Goal: Task Accomplishment & Management: Use online tool/utility

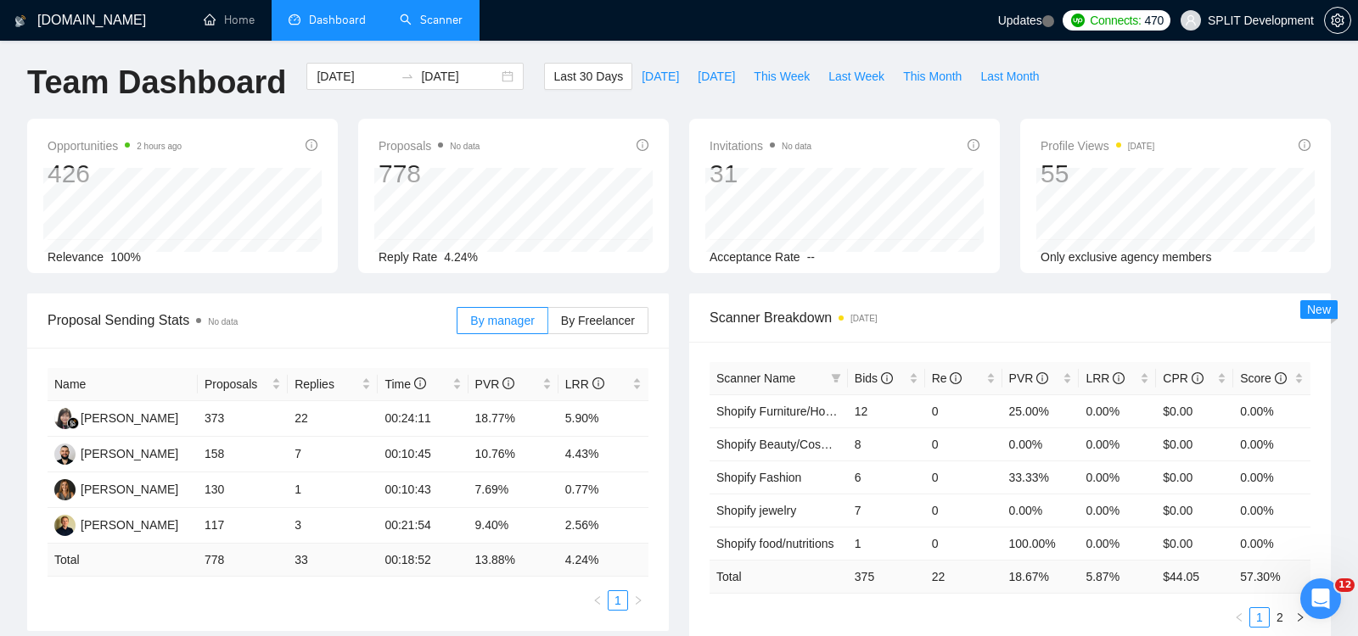
click at [425, 23] on link "Scanner" at bounding box center [431, 20] width 63 height 14
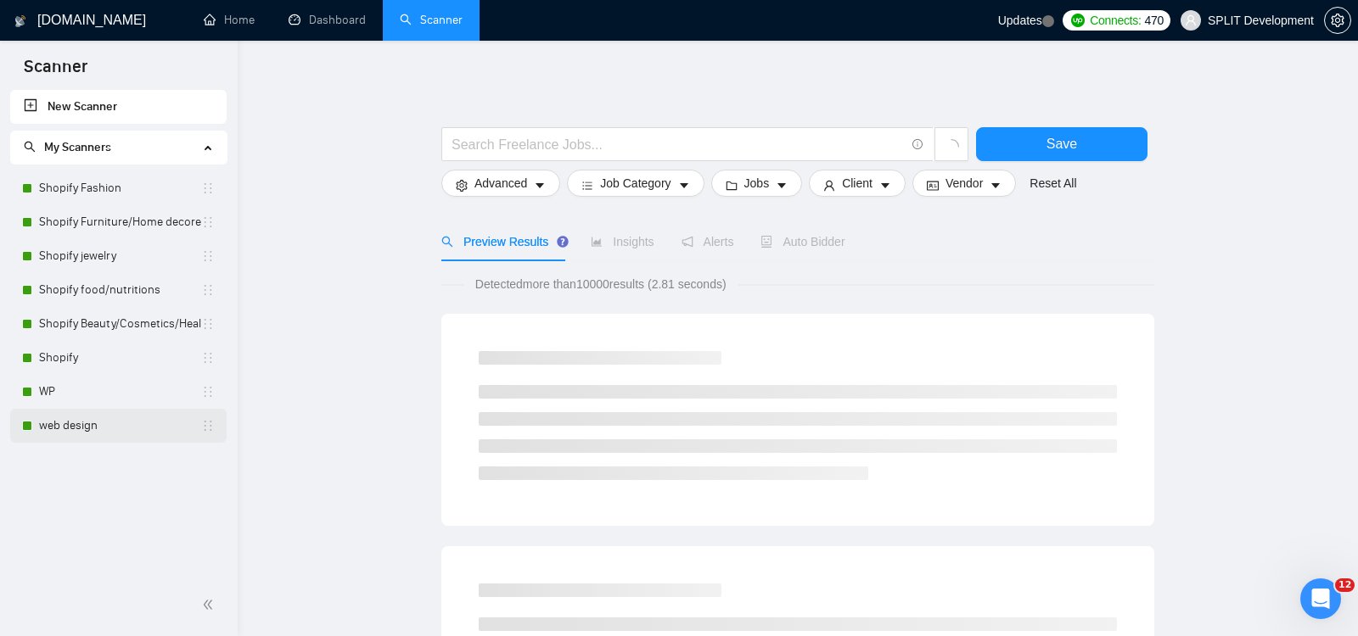
click at [100, 423] on link "web design" at bounding box center [120, 426] width 162 height 34
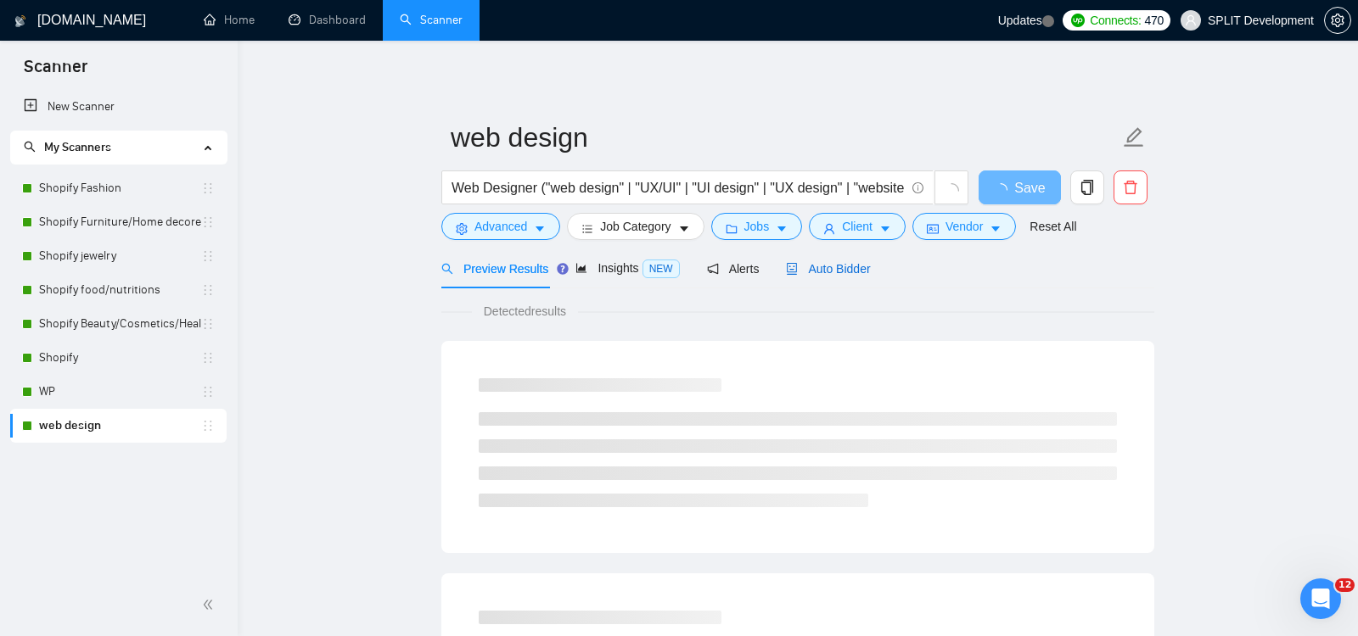
click at [847, 268] on span "Auto Bidder" at bounding box center [828, 269] width 84 height 14
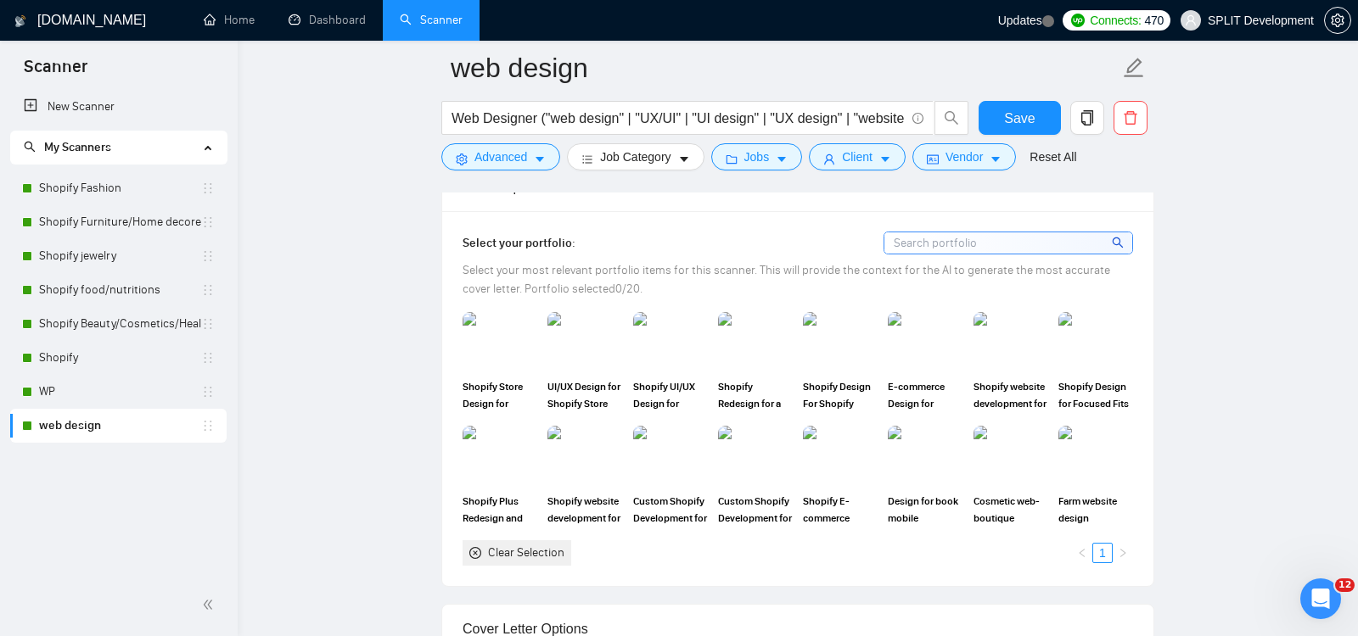
scroll to position [1498, 0]
click at [573, 330] on img at bounding box center [584, 340] width 71 height 56
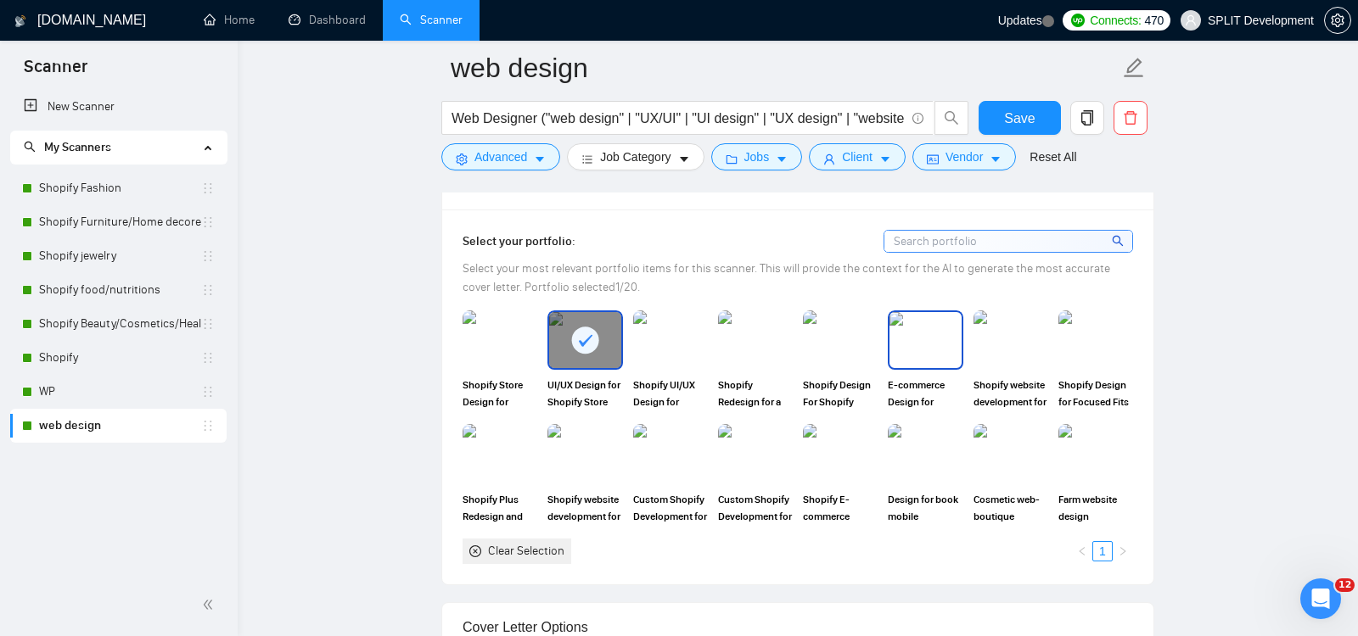
click at [931, 334] on img at bounding box center [924, 340] width 71 height 56
click at [753, 455] on img at bounding box center [754, 454] width 71 height 56
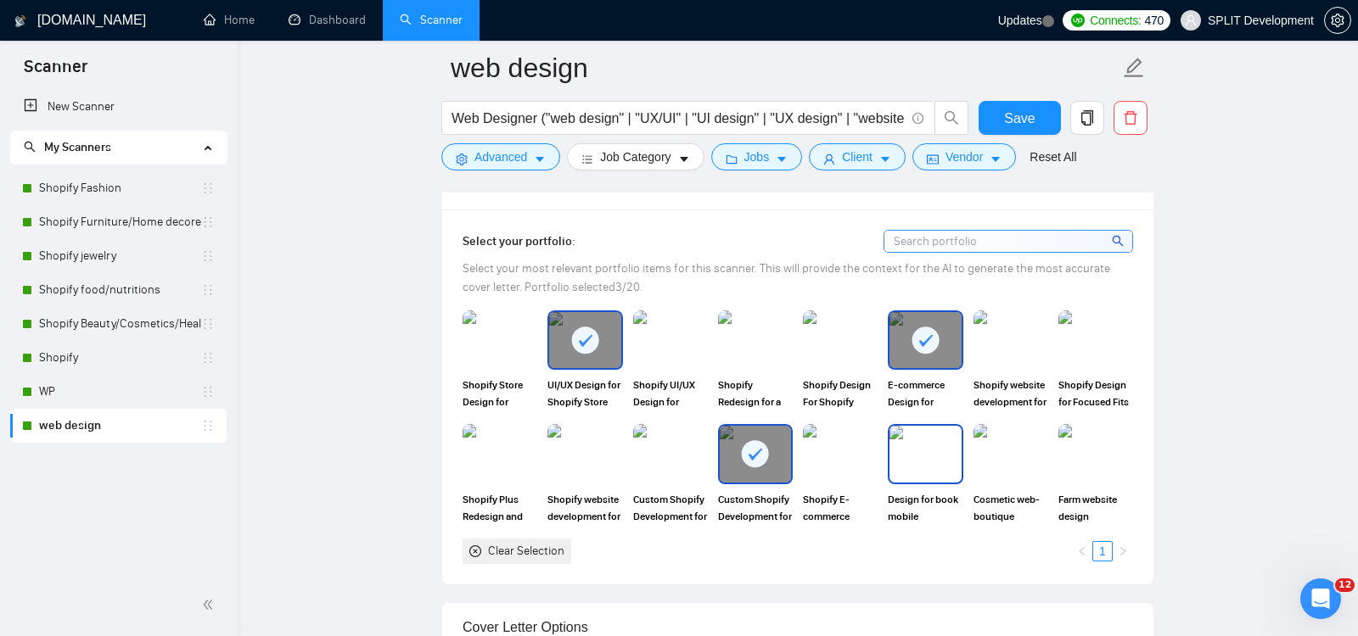
click at [920, 442] on img at bounding box center [924, 454] width 71 height 56
click at [1004, 451] on img at bounding box center [1010, 454] width 71 height 56
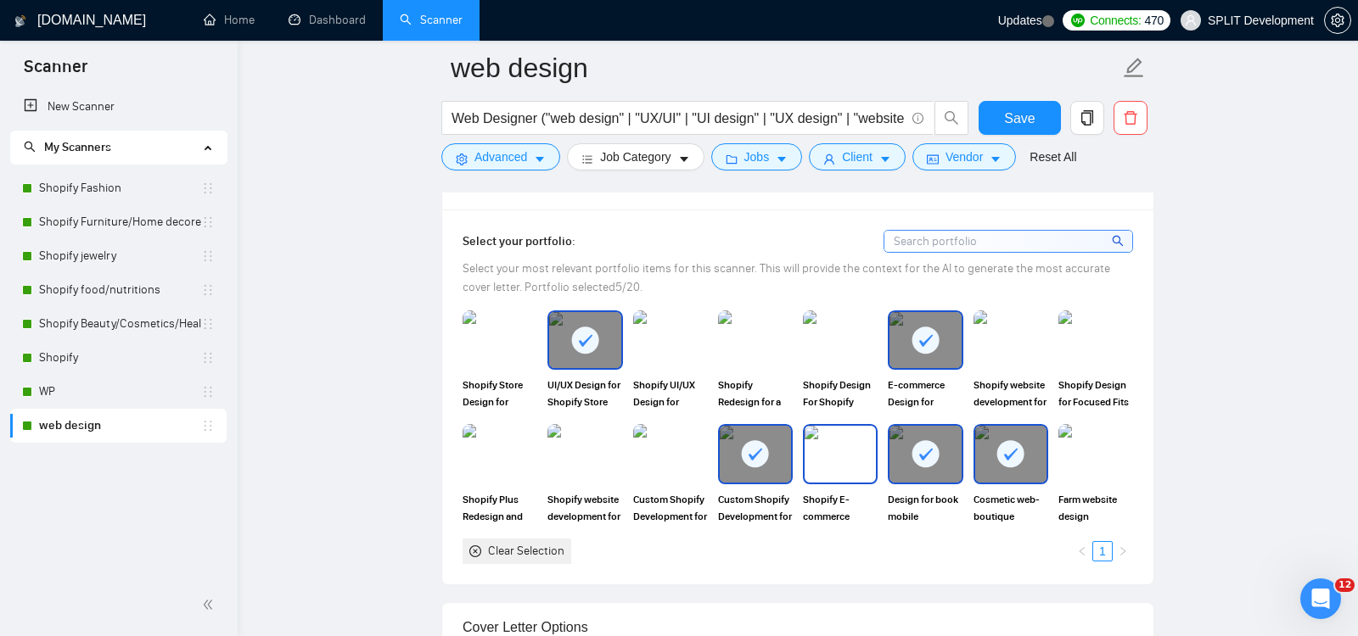
click at [830, 443] on img at bounding box center [839, 454] width 71 height 56
click at [670, 445] on img at bounding box center [670, 454] width 71 height 56
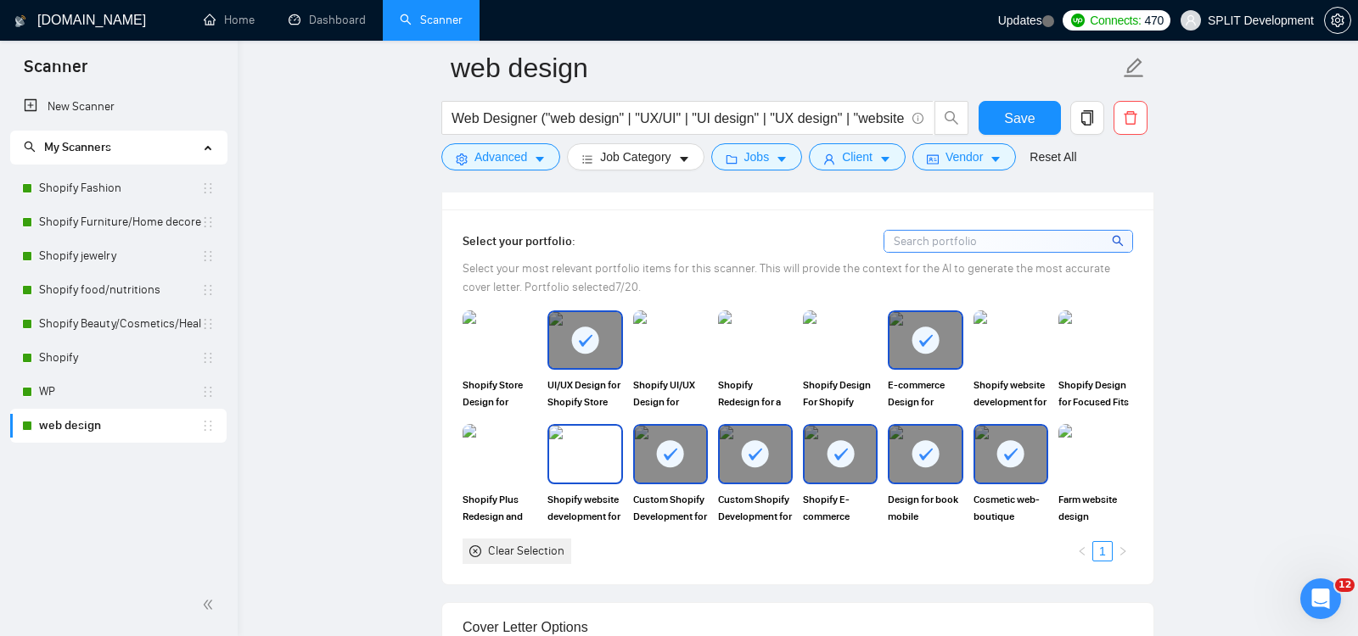
click at [572, 443] on img at bounding box center [584, 454] width 71 height 56
click at [505, 445] on img at bounding box center [499, 454] width 71 height 56
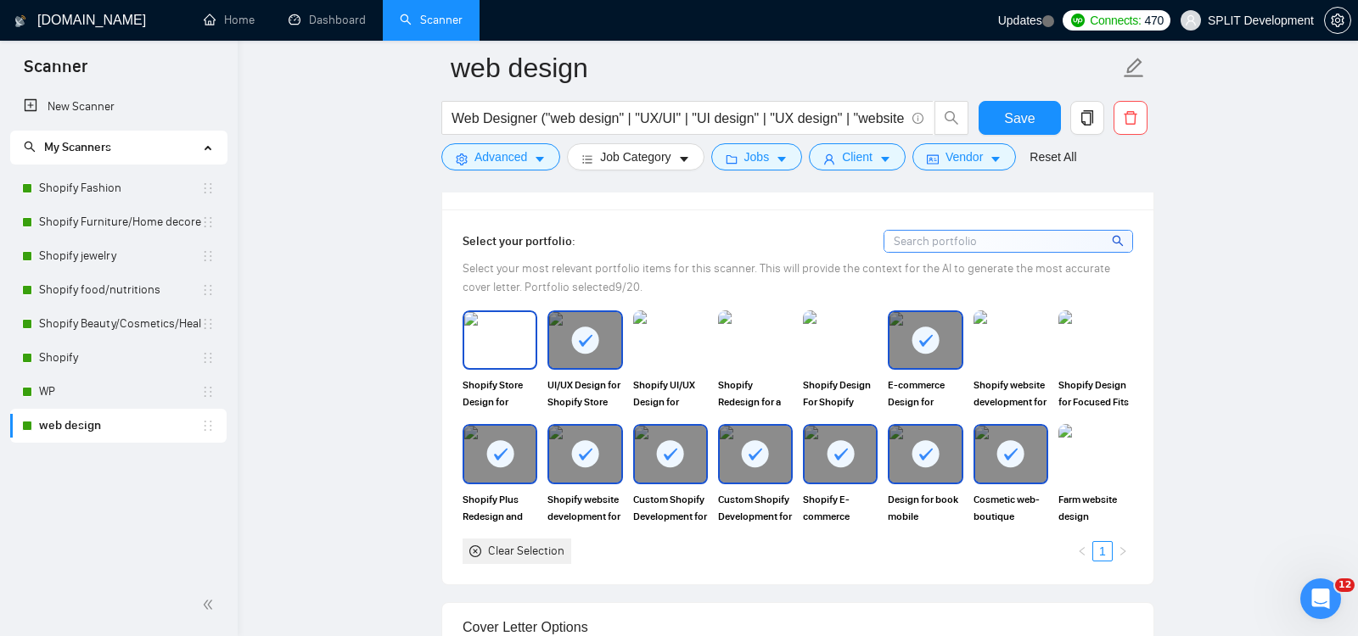
click at [514, 347] on img at bounding box center [499, 340] width 71 height 56
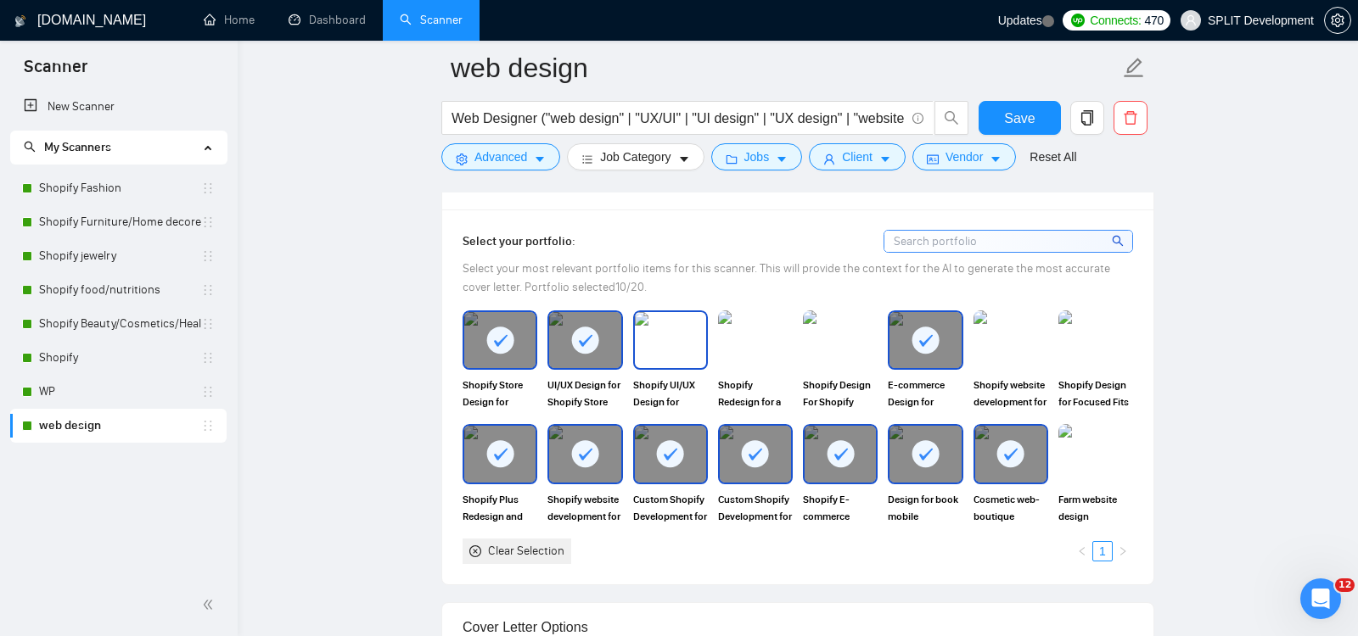
click at [670, 334] on img at bounding box center [670, 340] width 71 height 56
click at [747, 332] on img at bounding box center [754, 340] width 71 height 56
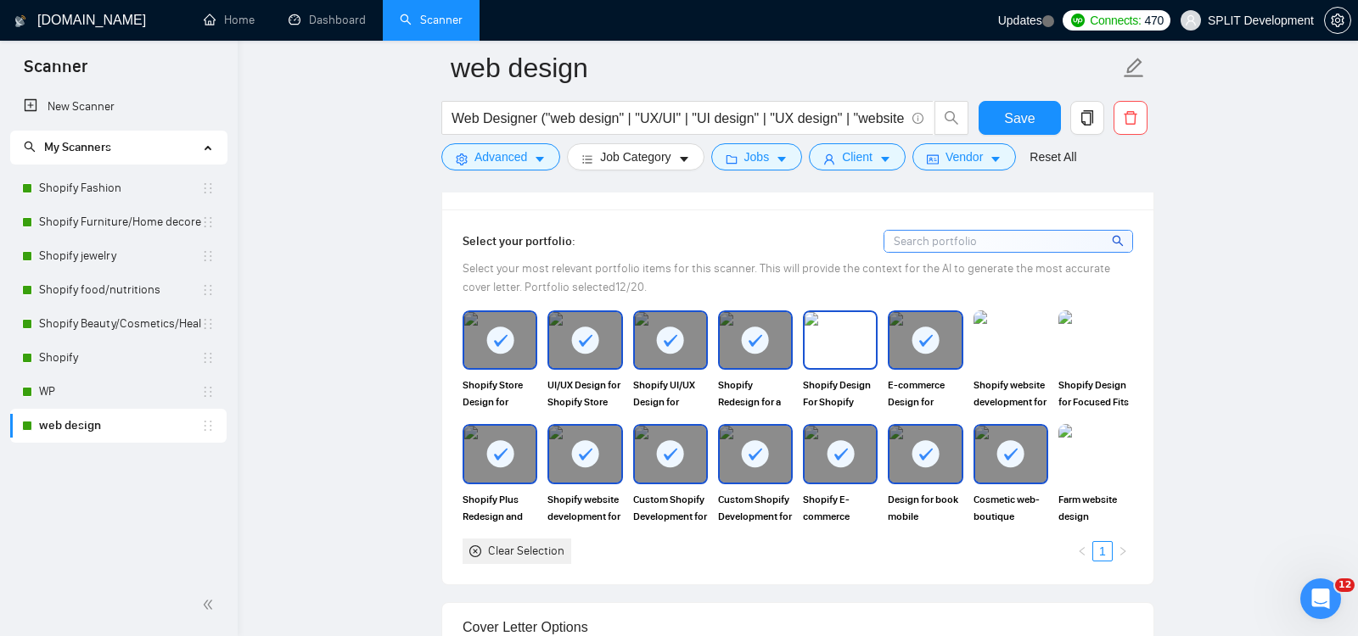
click at [848, 329] on img at bounding box center [839, 340] width 71 height 56
click at [931, 333] on rect at bounding box center [925, 340] width 27 height 27
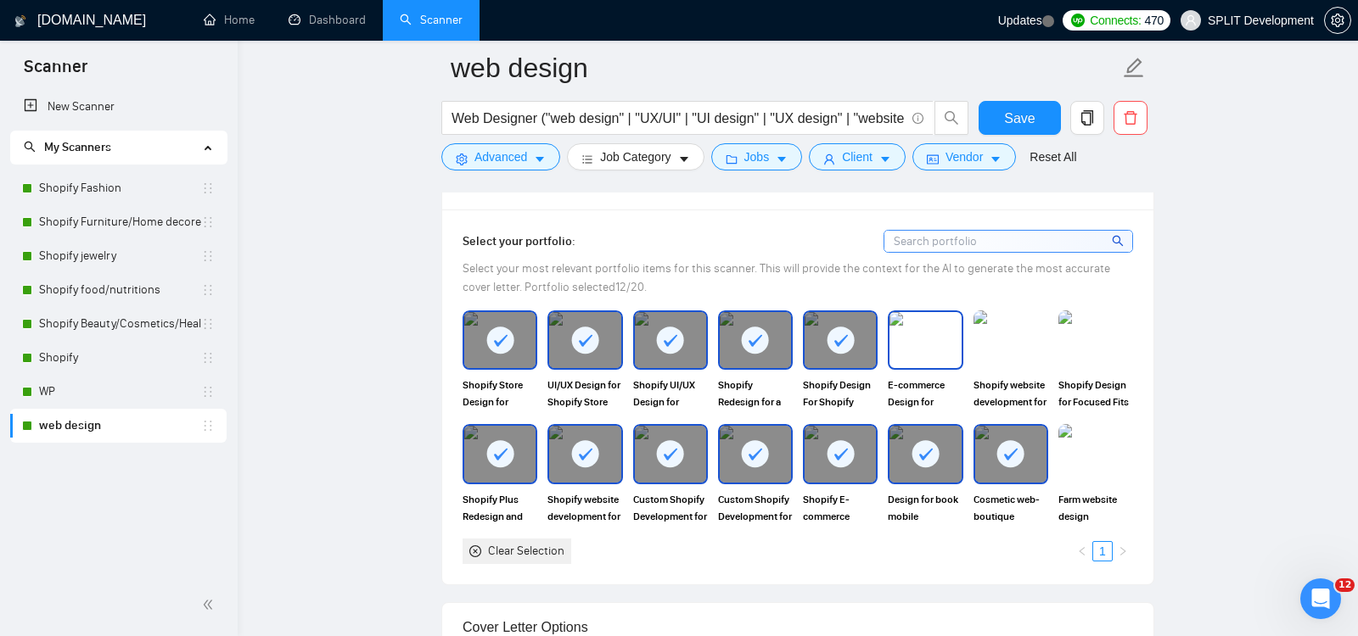
click at [931, 333] on img at bounding box center [924, 340] width 71 height 56
click at [1005, 328] on img at bounding box center [1010, 340] width 71 height 56
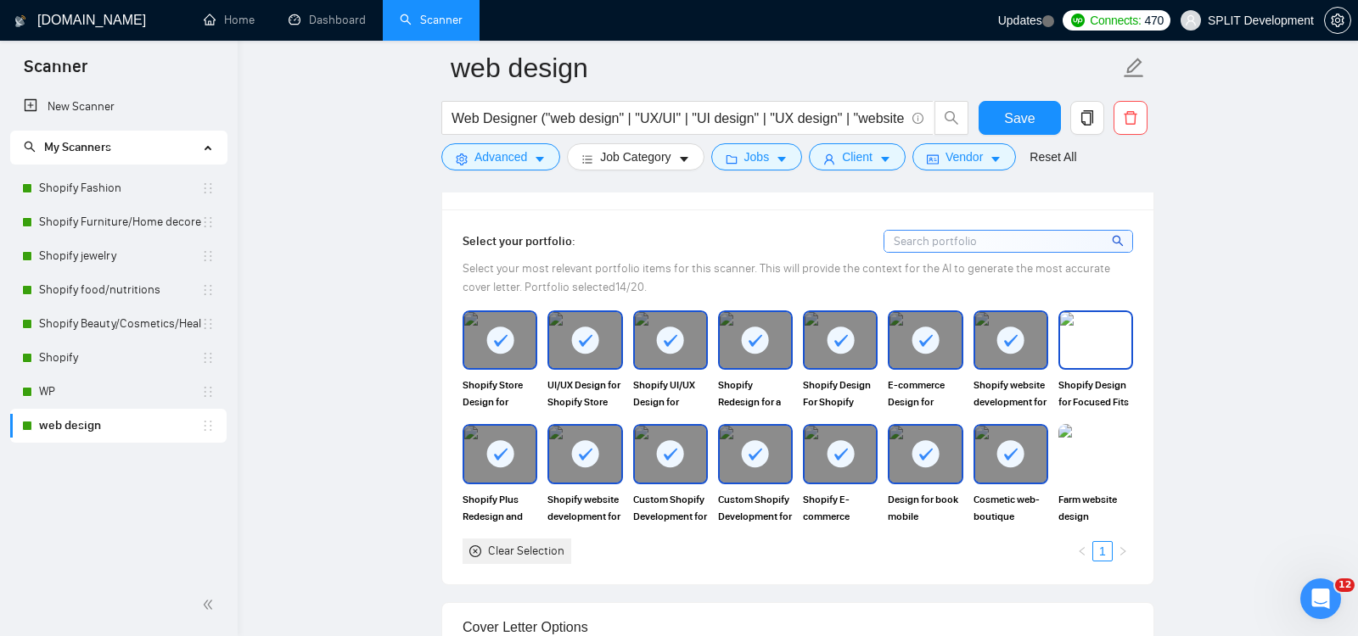
click at [1093, 327] on img at bounding box center [1095, 340] width 71 height 56
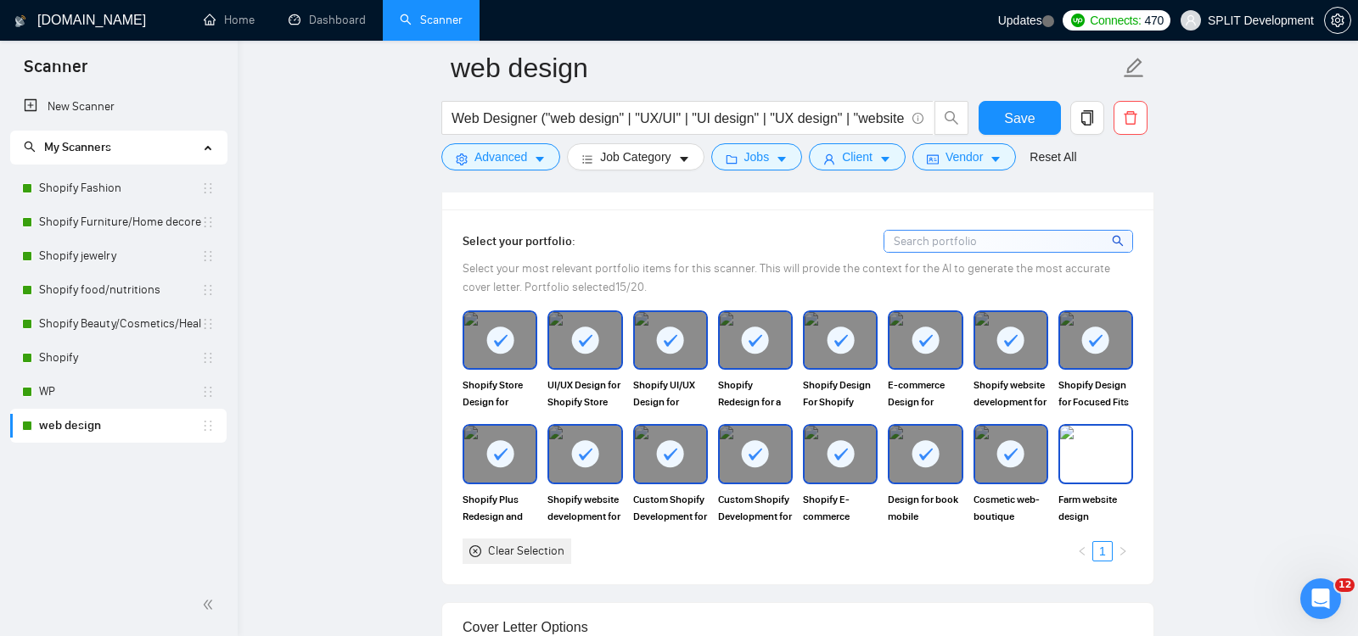
click at [1090, 450] on img at bounding box center [1095, 454] width 71 height 56
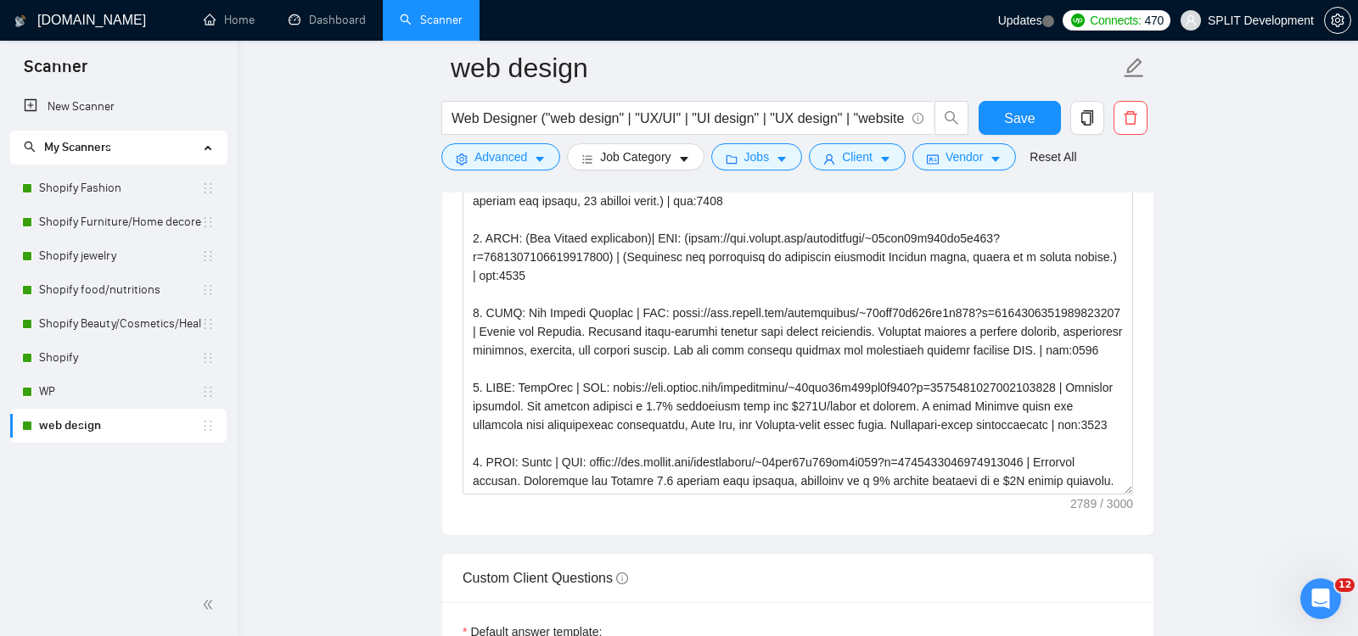
scroll to position [2085, 0]
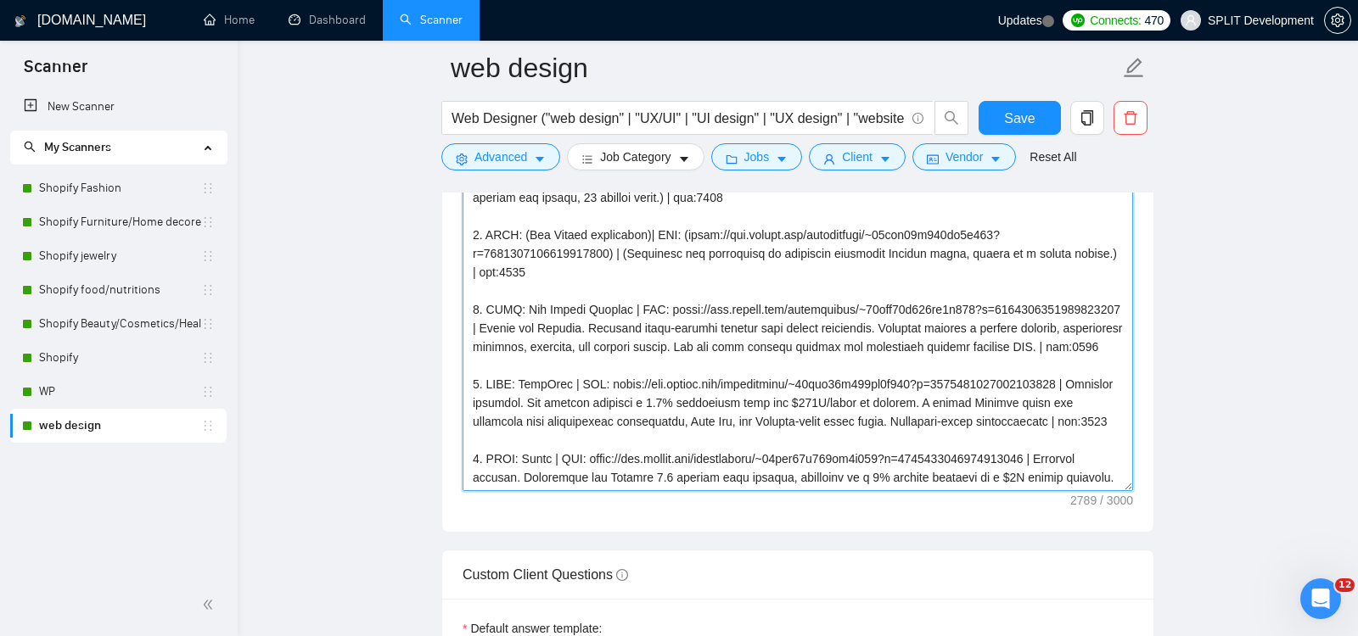
click at [697, 450] on textarea "Cover letter template:" at bounding box center [797, 300] width 670 height 382
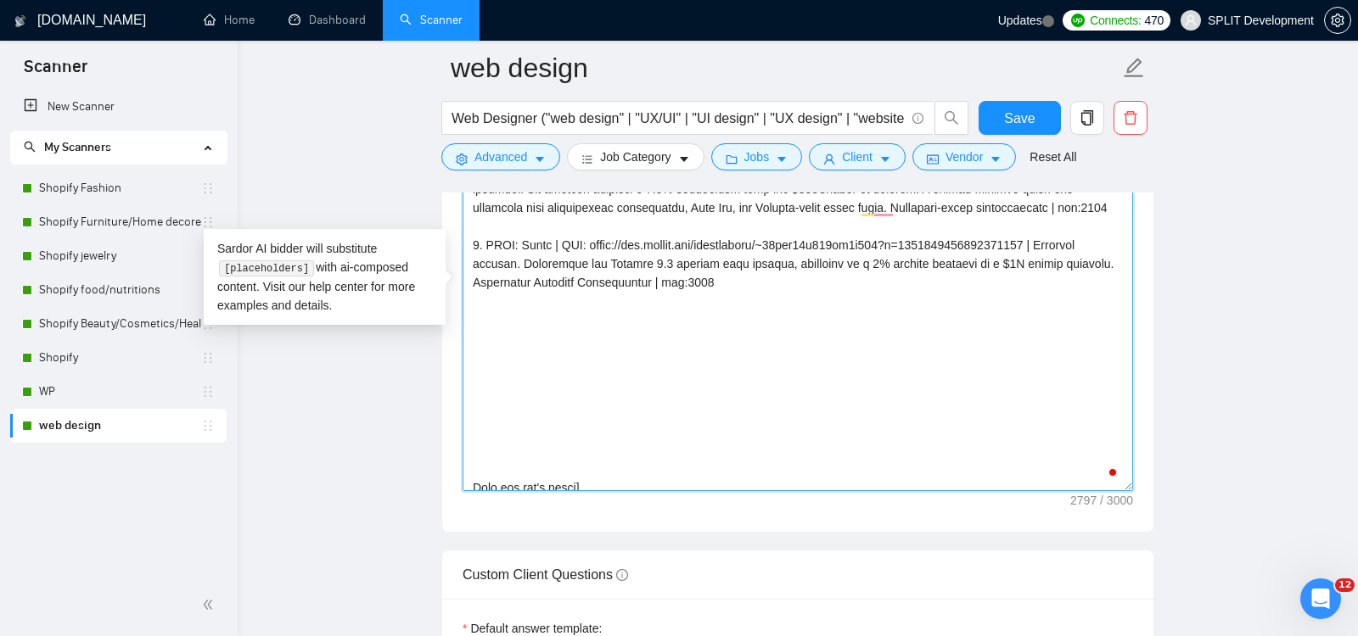
scroll to position [218, 0]
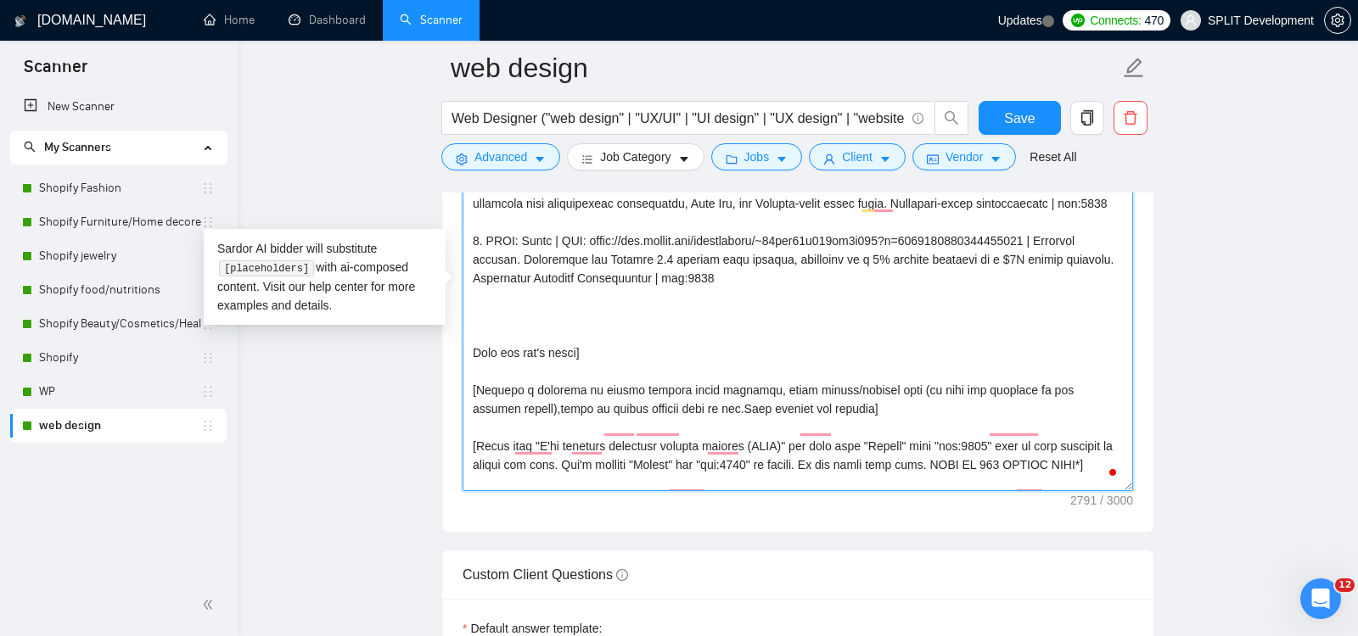
click at [759, 344] on textarea "Cover letter template:" at bounding box center [797, 300] width 670 height 382
click at [537, 350] on textarea "Cover letter template:" at bounding box center [797, 300] width 670 height 382
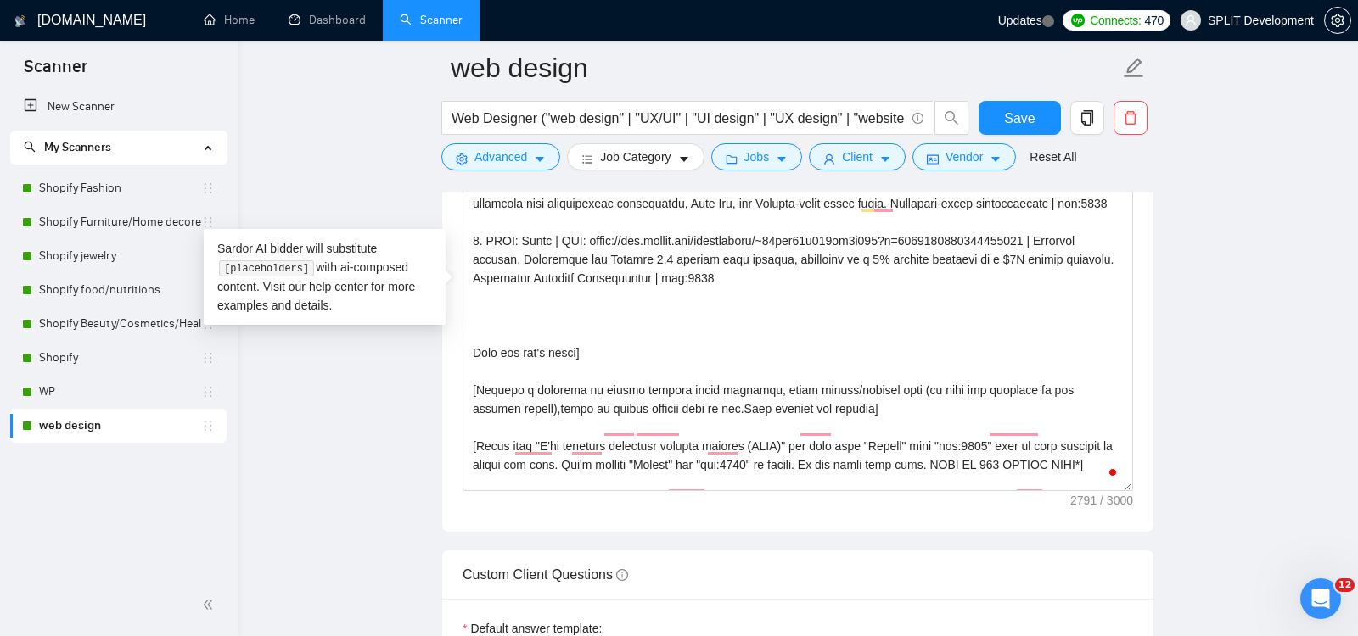
click at [451, 442] on div "Cover letter template:" at bounding box center [797, 298] width 711 height 468
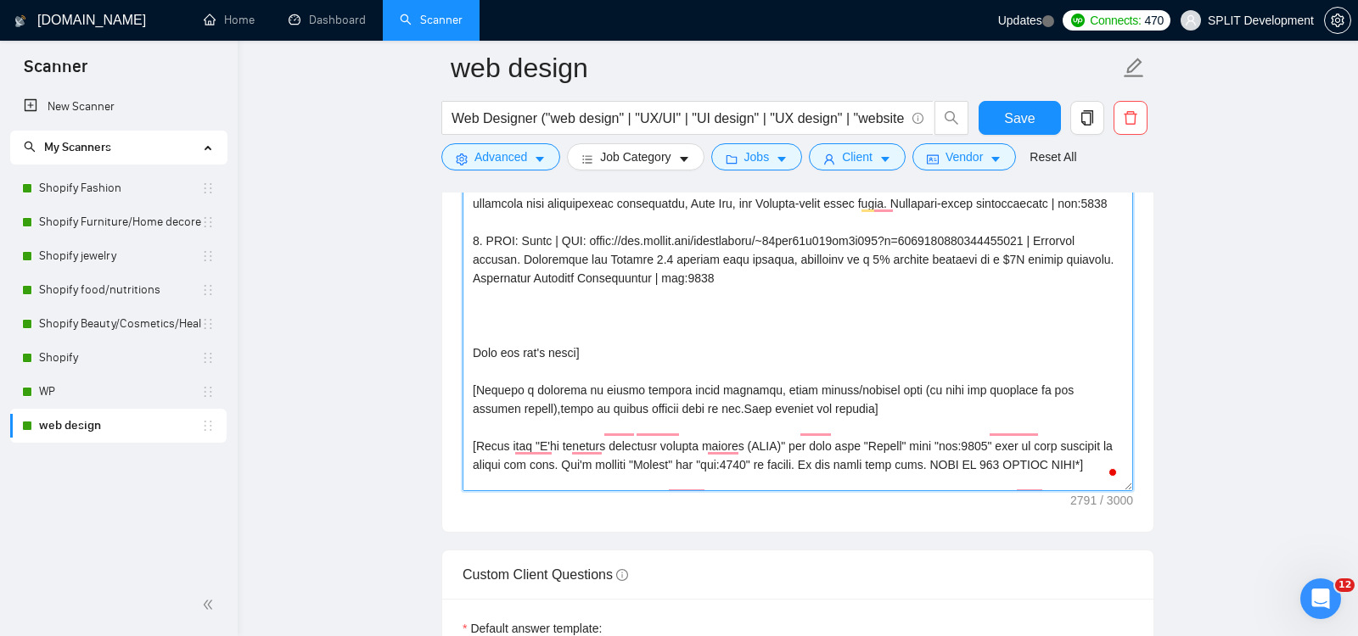
click at [596, 342] on textarea "Cover letter template:" at bounding box center [797, 300] width 670 height 382
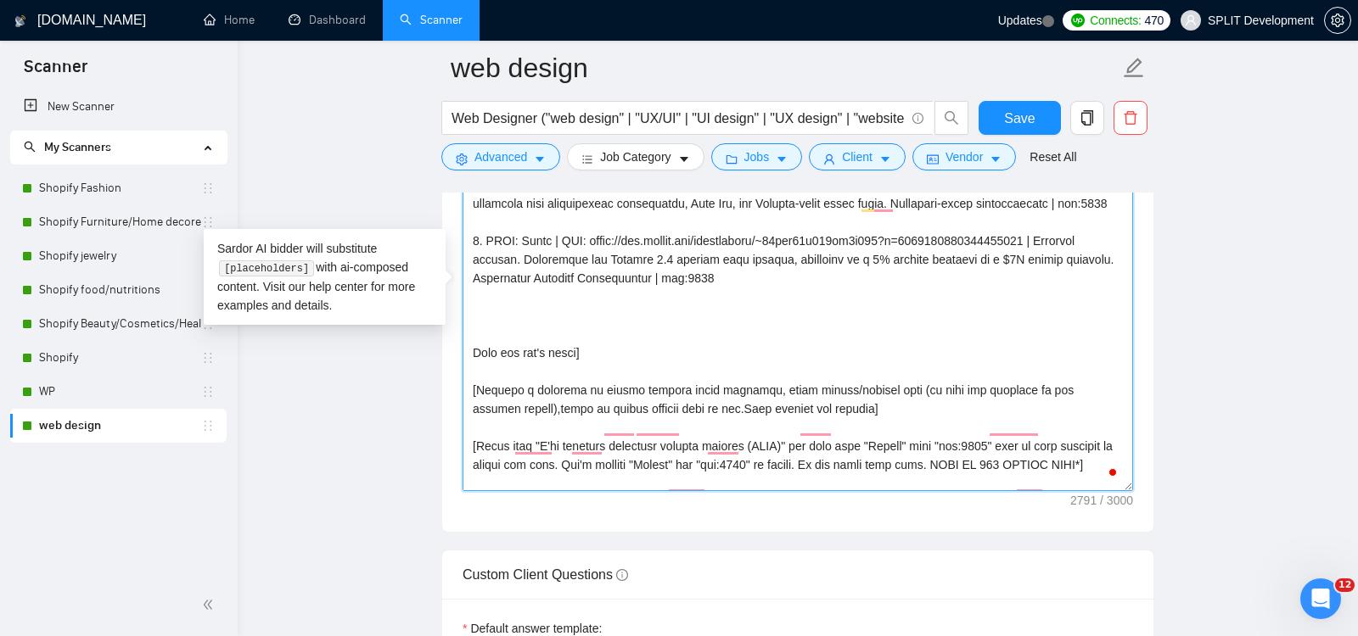
paste textarea "To enrich screen reader interactions, please activate Accessibility in Grammarl…"
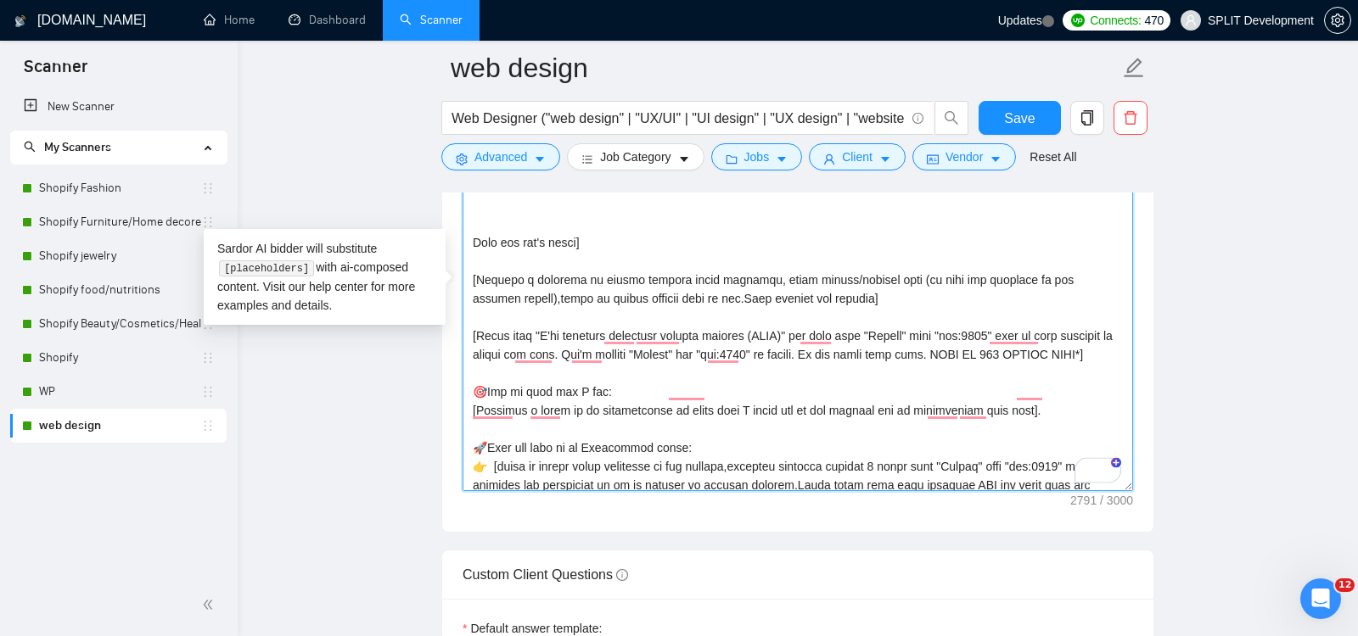
scroll to position [318, 0]
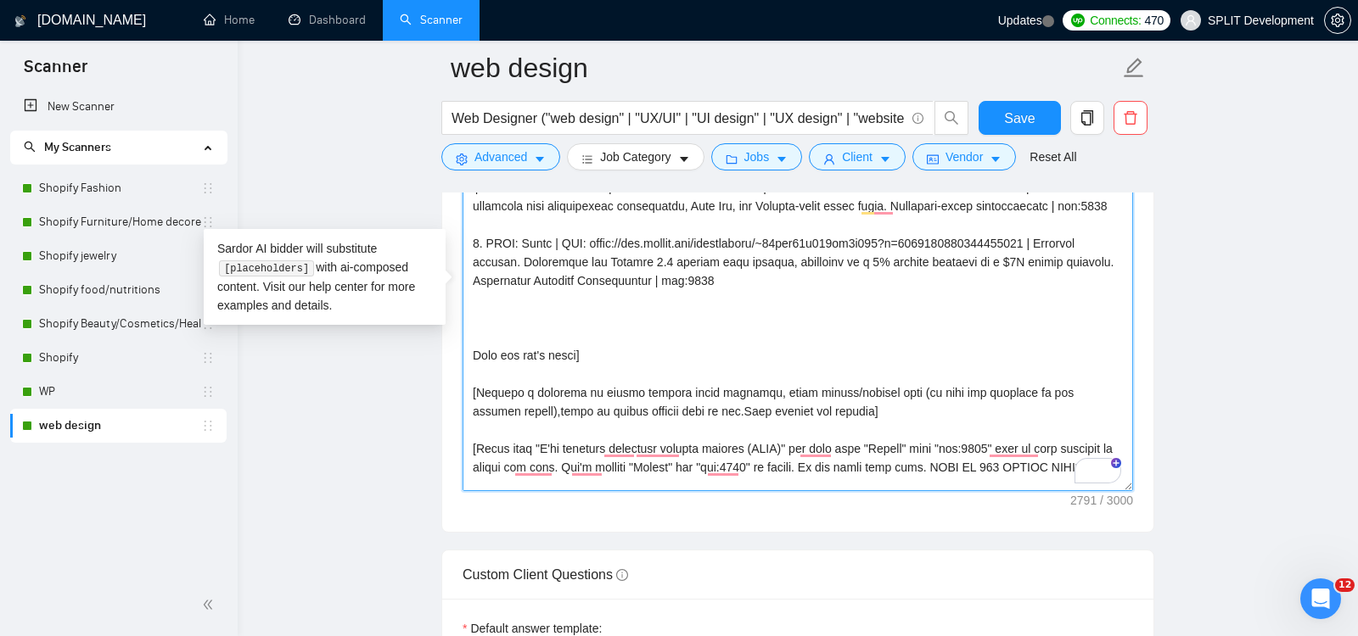
click at [535, 341] on textarea "Cover letter template:" at bounding box center [797, 300] width 670 height 382
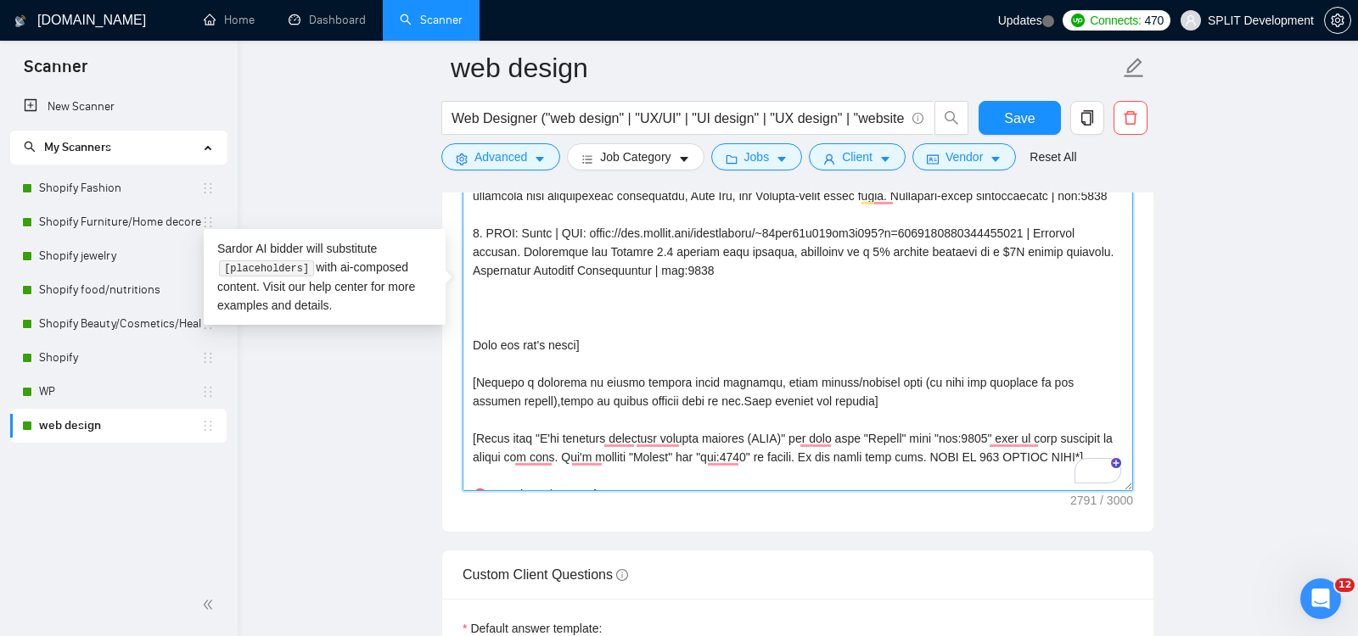
paste textarea "To enrich screen reader interactions, please activate Accessibility in Grammarl…"
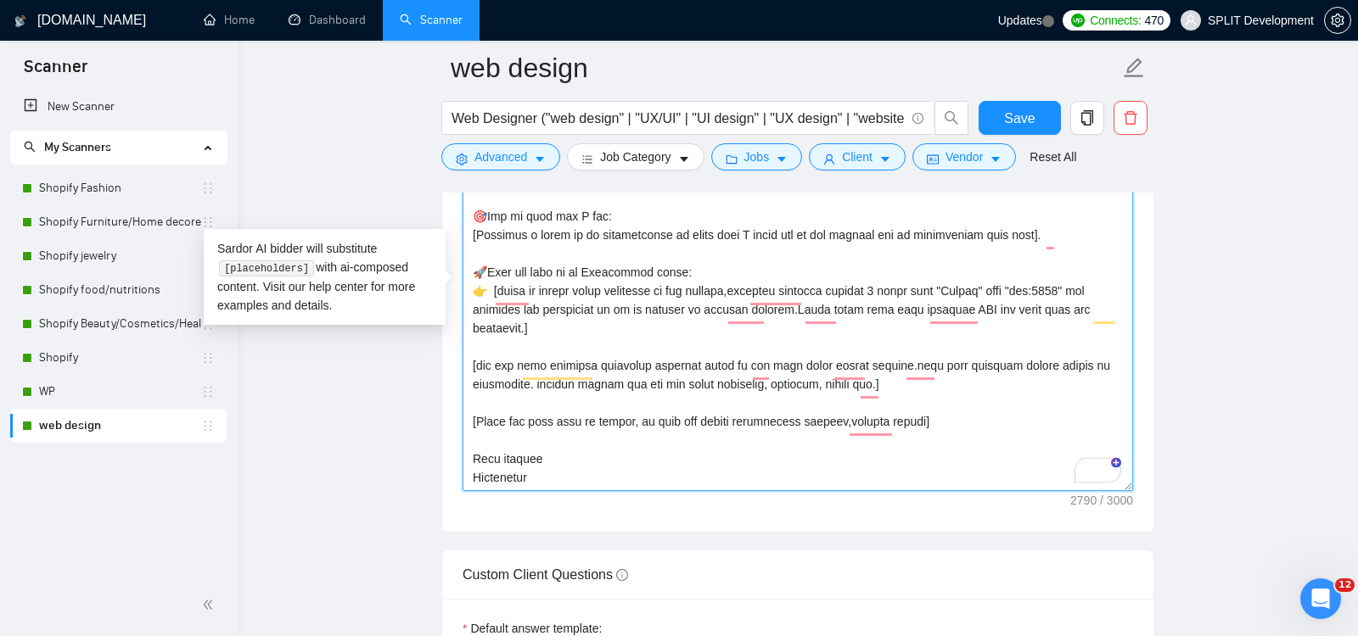
click at [539, 454] on textarea "Cover letter template:" at bounding box center [797, 300] width 670 height 382
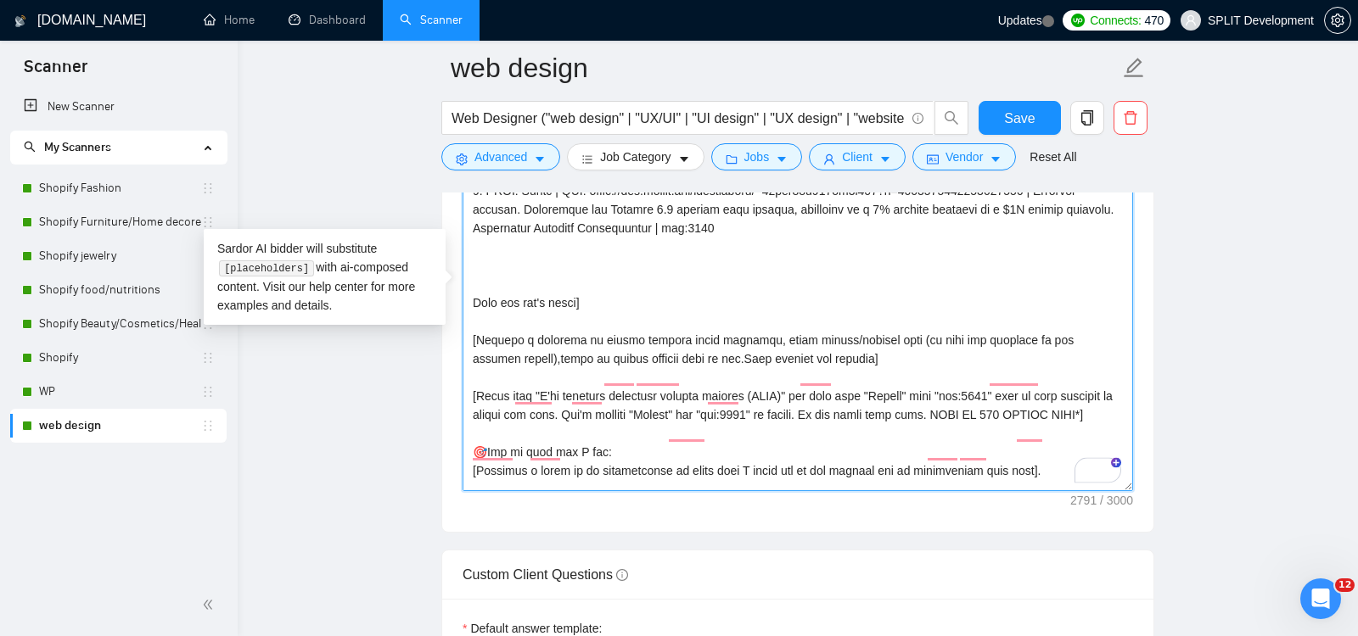
click at [641, 294] on textarea "Cover letter template:" at bounding box center [797, 300] width 670 height 382
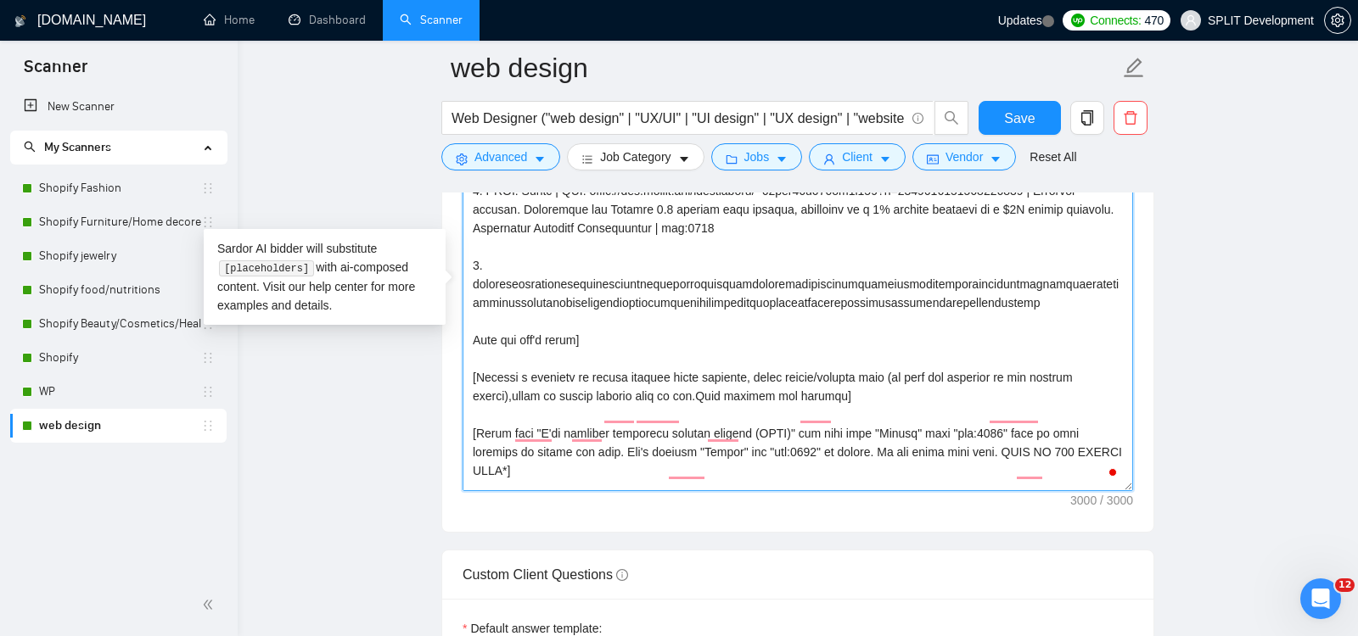
drag, startPoint x: 470, startPoint y: 309, endPoint x: 1053, endPoint y: 337, distance: 583.6
click at [1053, 337] on textarea "Cover letter template:" at bounding box center [797, 300] width 670 height 382
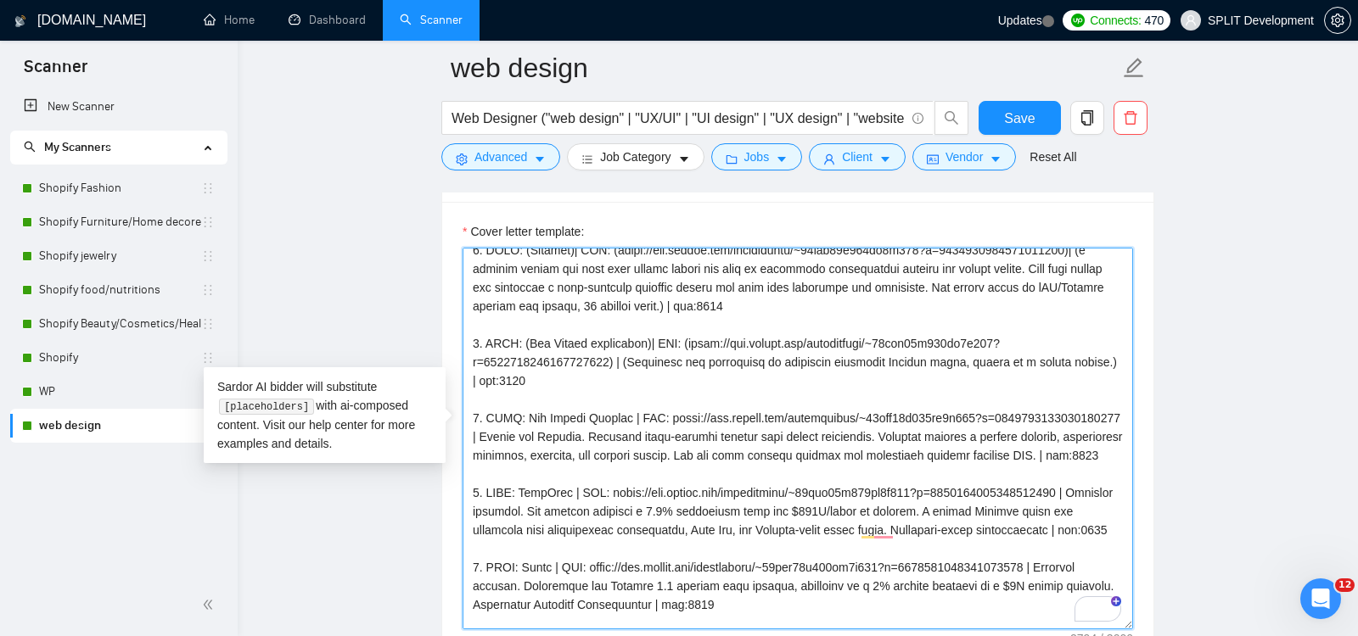
scroll to position [47, 0]
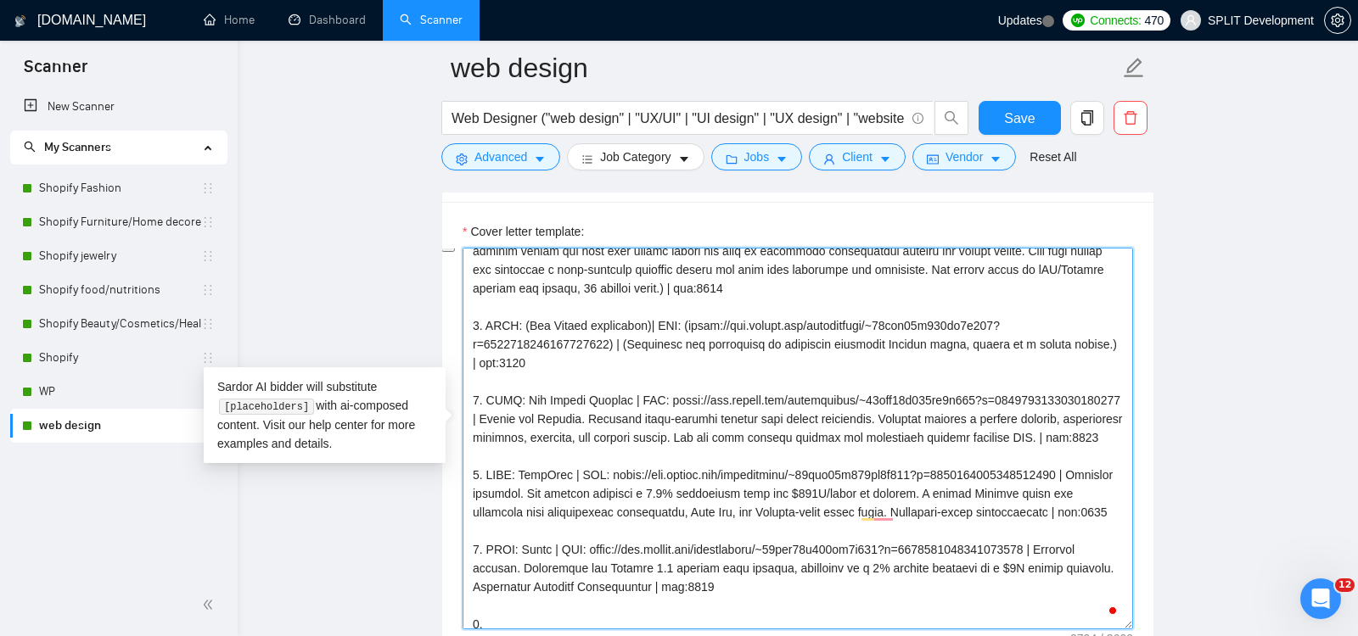
drag, startPoint x: 487, startPoint y: 312, endPoint x: 598, endPoint y: 349, distance: 117.0
click at [598, 349] on textarea "Cover letter template:" at bounding box center [797, 439] width 670 height 382
paste textarea "Harmony | URL: [URL][DOMAIN_NAME] | I created a new design based on a WP templa…"
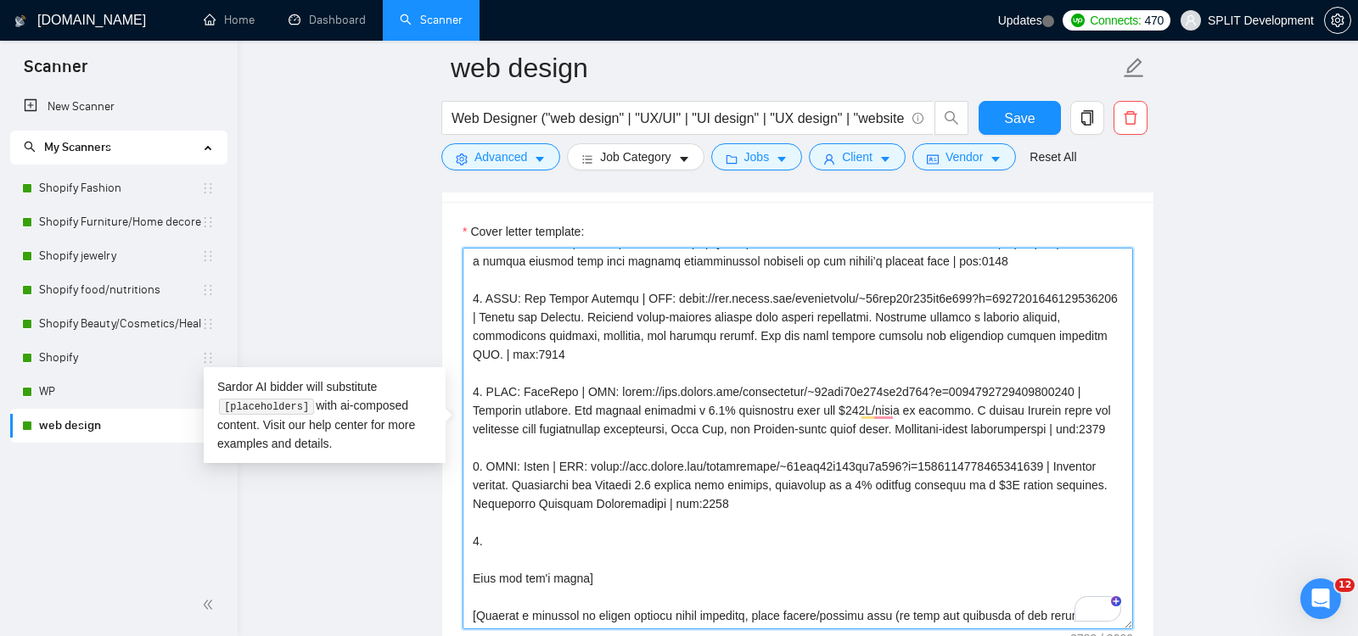
drag, startPoint x: 486, startPoint y: 287, endPoint x: 716, endPoint y: 339, distance: 235.7
click at [716, 339] on textarea "Cover letter template:" at bounding box center [797, 439] width 670 height 382
paste textarea "[PERSON_NAME] Real Estate | URL: [URL][DOMAIN_NAME] | Designed a personal WordP…"
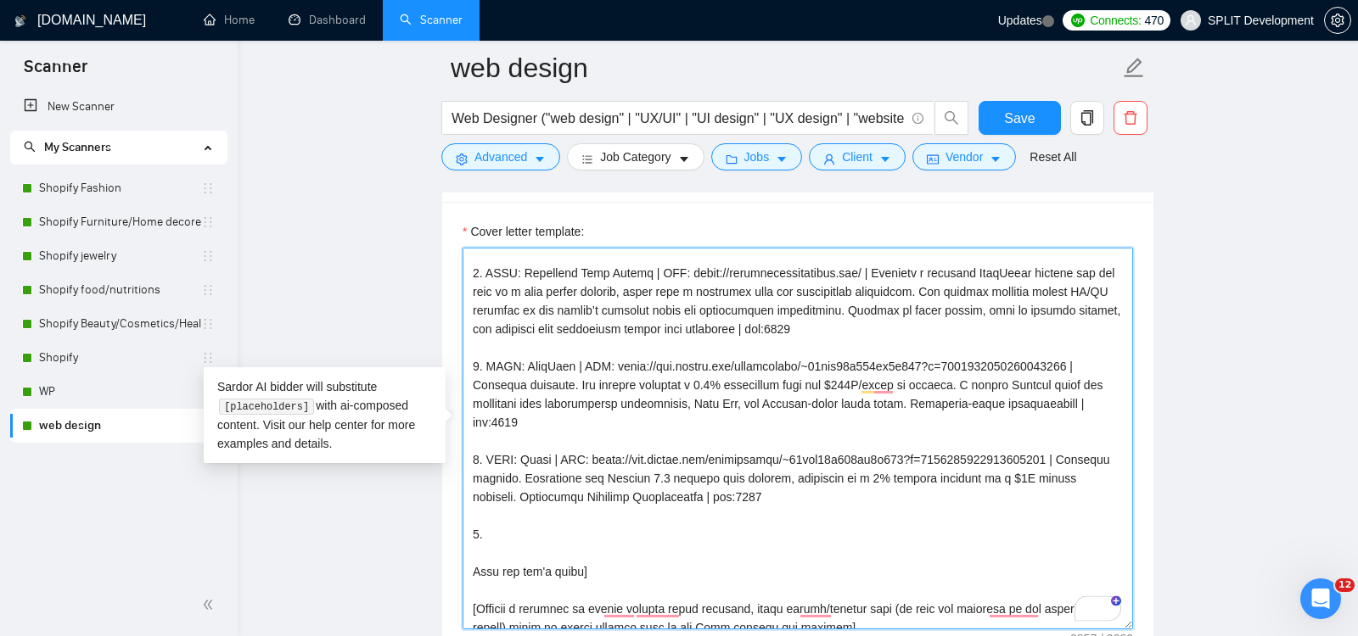
scroll to position [176, 0]
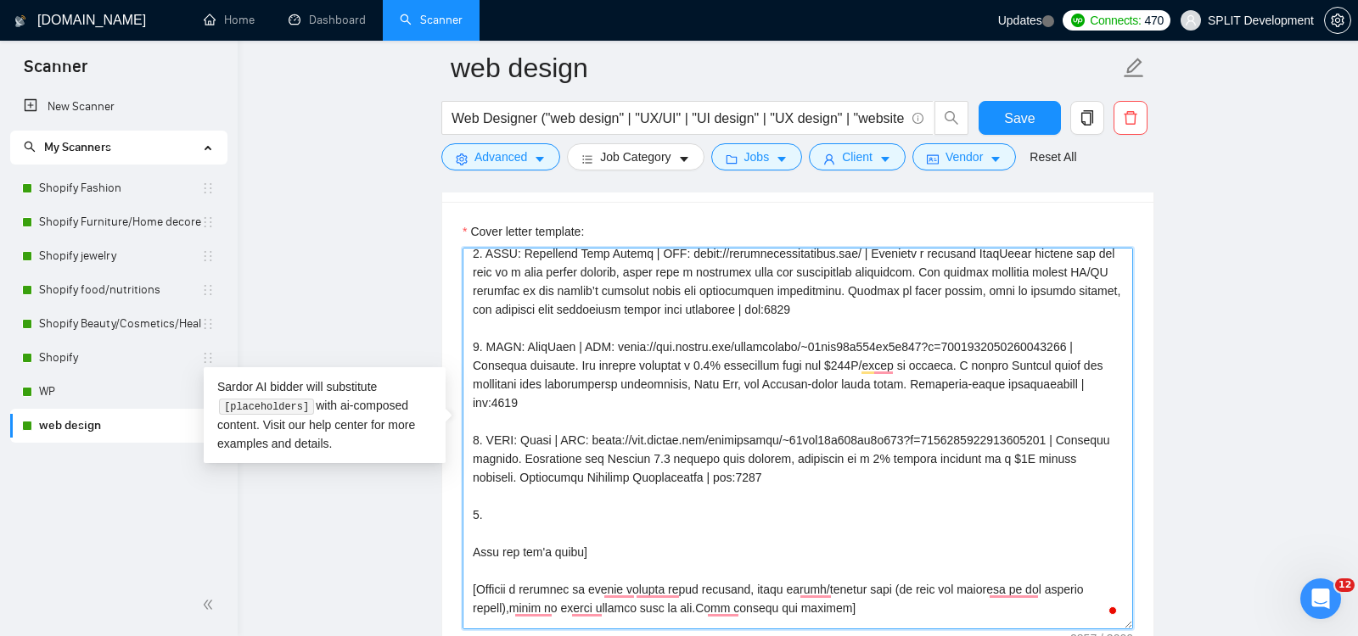
click at [659, 405] on textarea "Cover letter template:" at bounding box center [797, 439] width 670 height 382
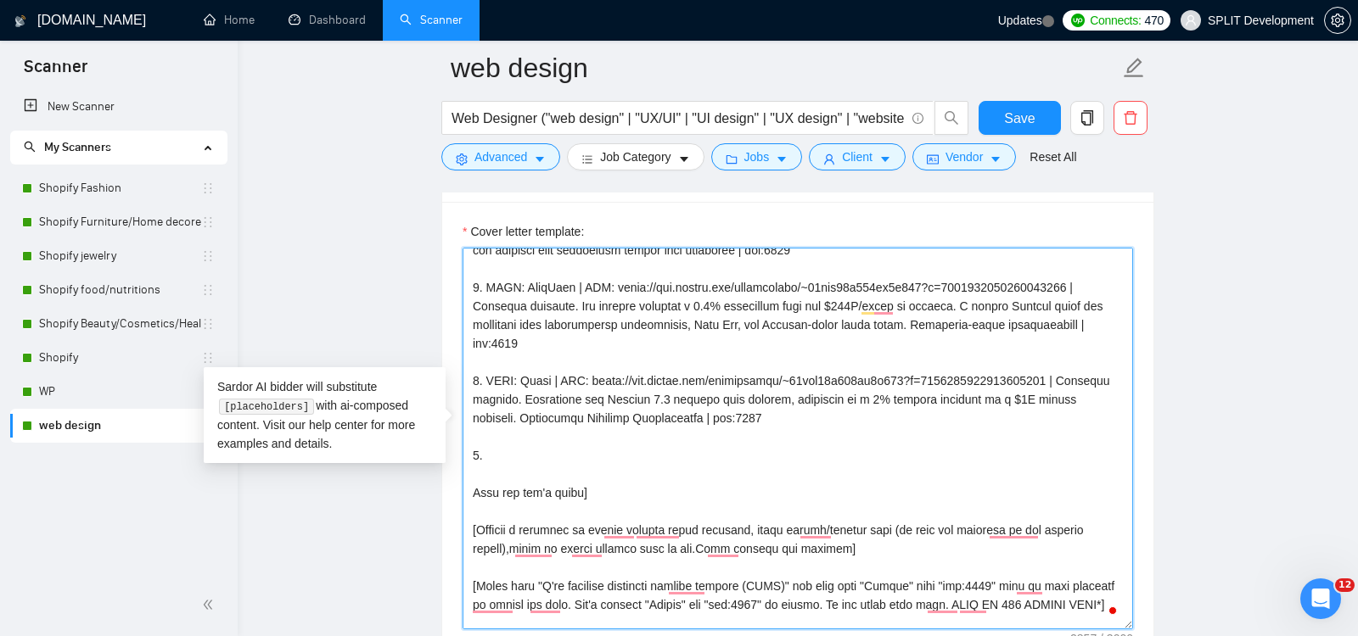
drag, startPoint x: 486, startPoint y: 275, endPoint x: 600, endPoint y: 332, distance: 127.1
click at [600, 332] on textarea "Cover letter template:" at bounding box center [797, 439] width 670 height 382
paste textarea "GraceMindCare | URL: [URL][DOMAIN_NAME] | Design for the mental health website.…"
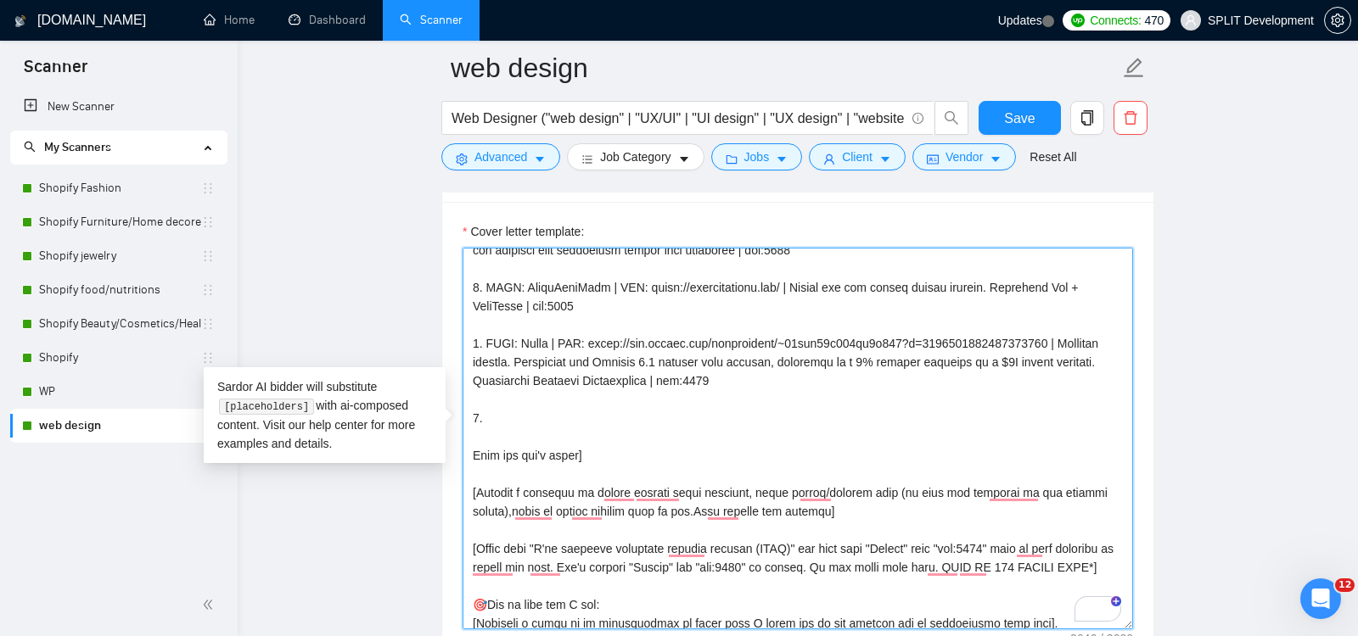
drag, startPoint x: 486, startPoint y: 328, endPoint x: 825, endPoint y: 369, distance: 341.1
click at [825, 369] on textarea "Cover letter template:" at bounding box center [797, 439] width 670 height 382
paste textarea "Portraithy Art | URL: [URL][DOMAIN_NAME] | Made a design from scratch for a por…"
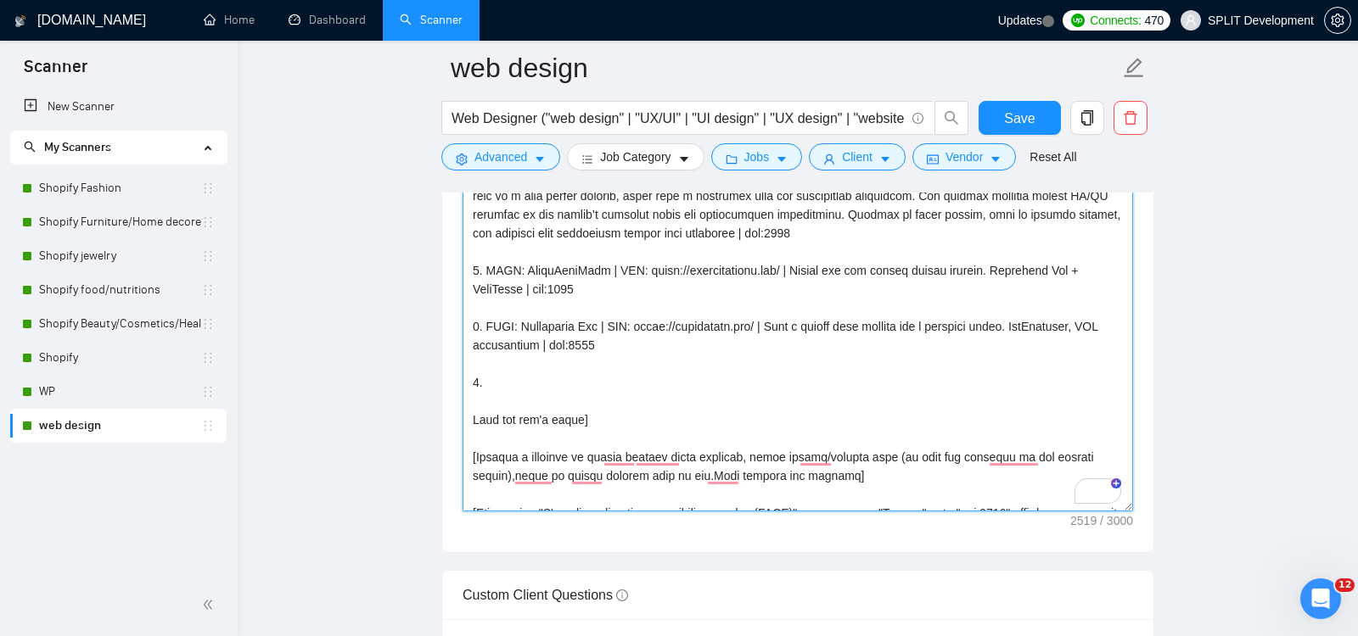
click at [717, 372] on textarea "Cover letter template:" at bounding box center [797, 321] width 670 height 382
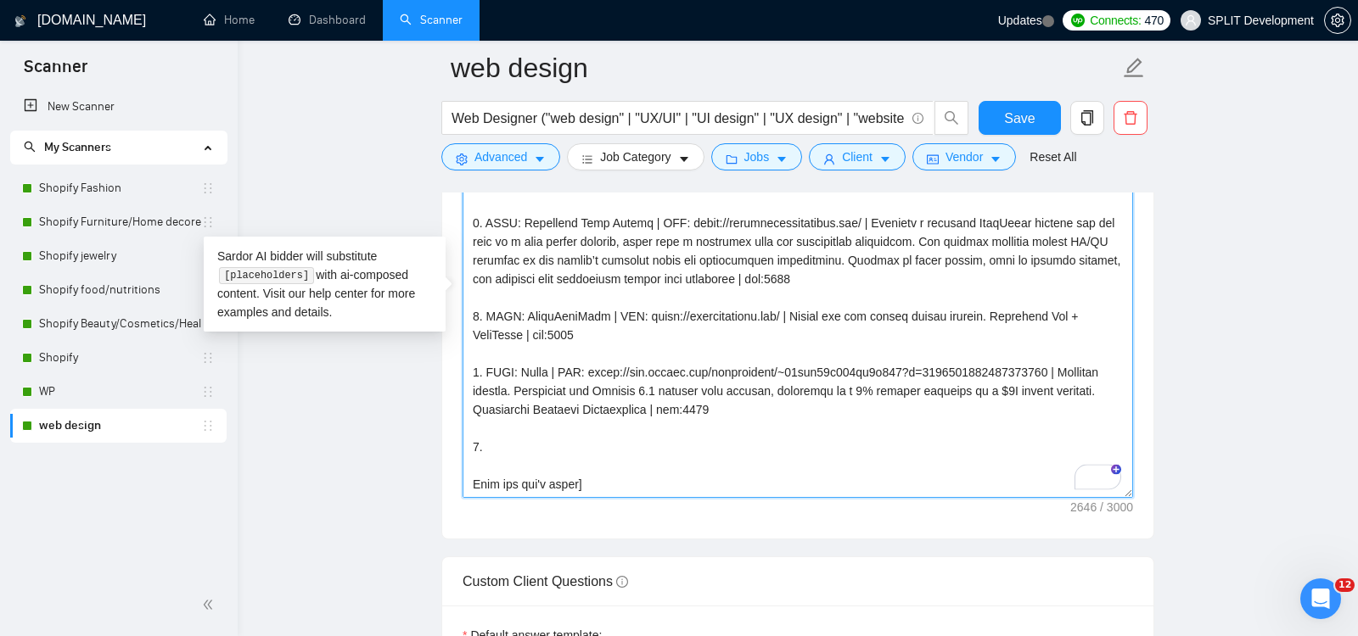
click at [692, 438] on textarea "Cover letter template:" at bounding box center [797, 307] width 670 height 382
paste textarea "CLNT: Portraithy Art | URL: [URL][DOMAIN_NAME] | Made a design from scratch for…"
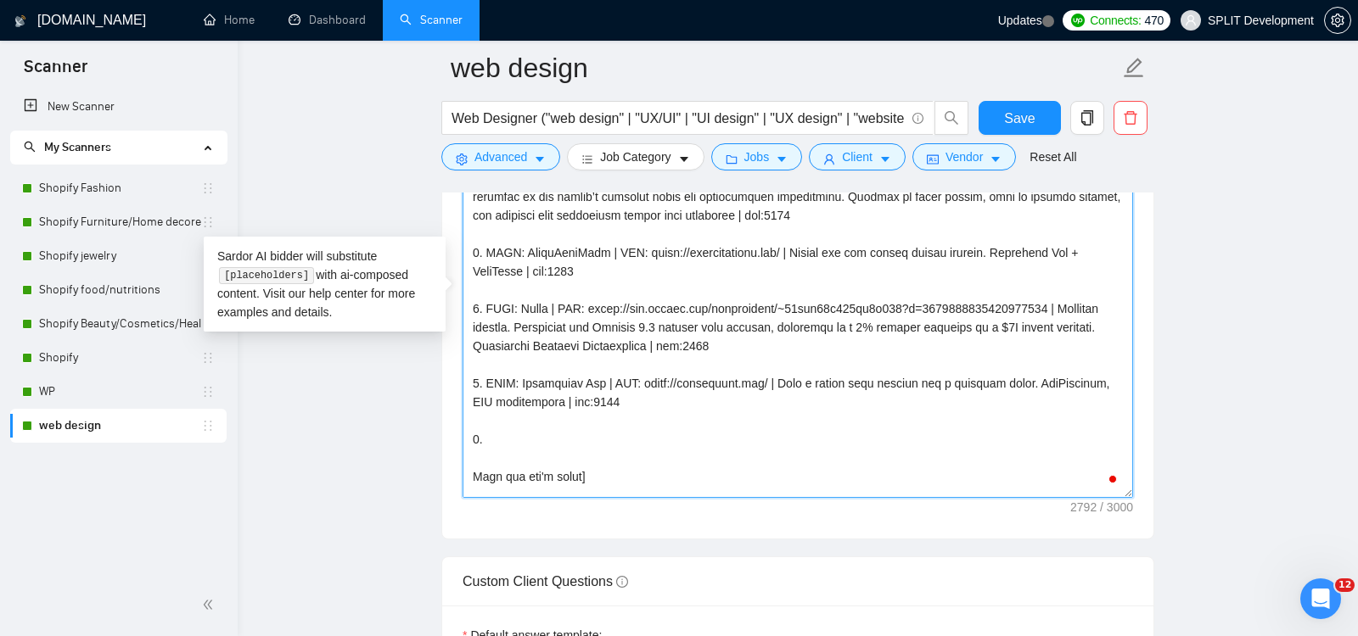
type textarea "[Loremi= 0. DOLO: (Sitamet)| CON: (adipi://eli.seddoe.tem/incididuntu/~35lab67e…"
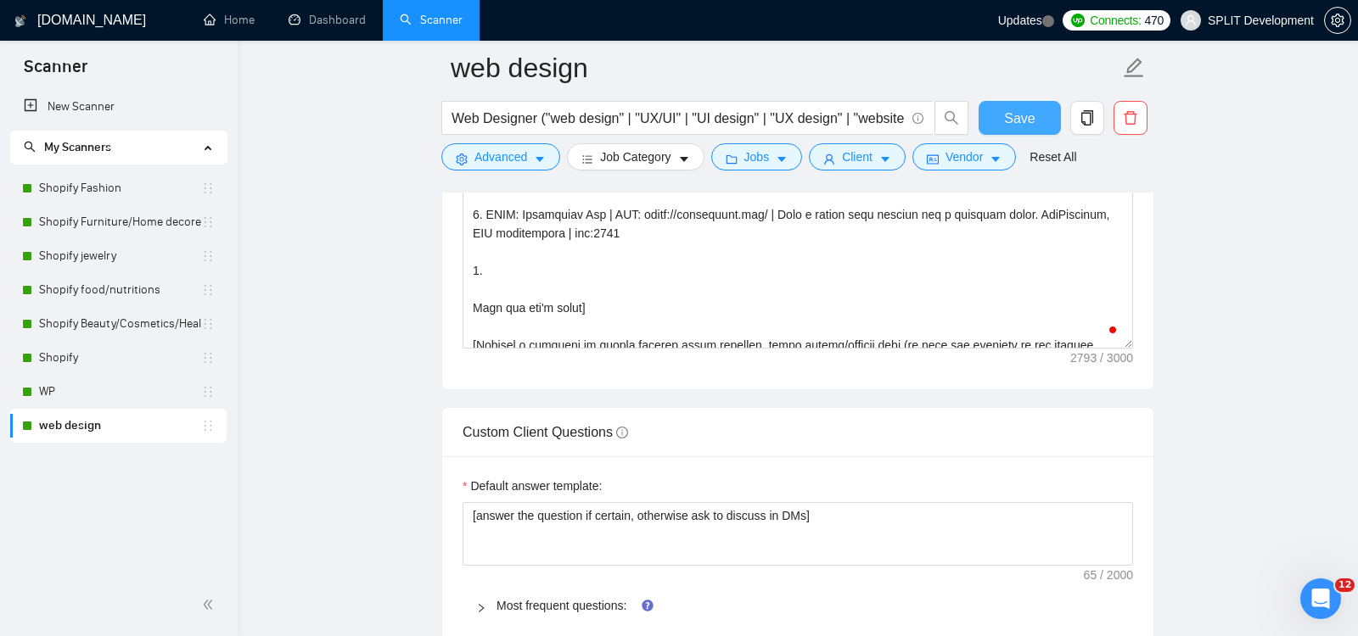
click at [1018, 116] on span "Save" at bounding box center [1019, 118] width 31 height 21
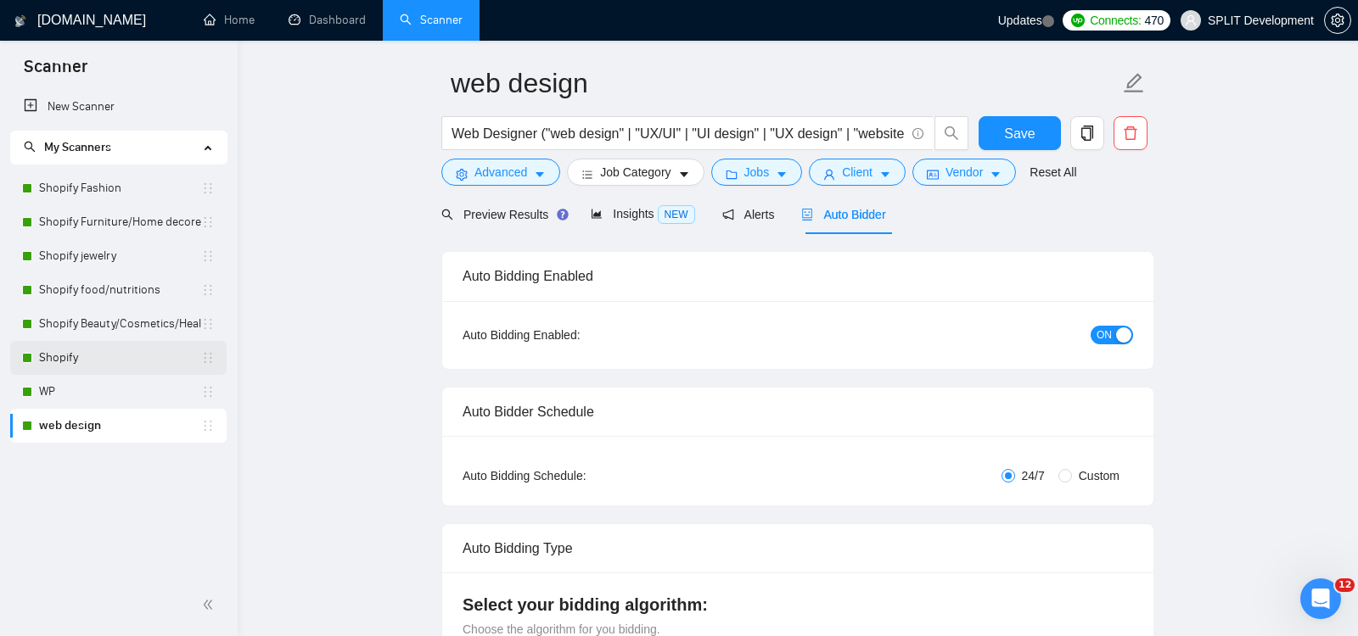
click at [82, 358] on link "Shopify" at bounding box center [120, 358] width 162 height 34
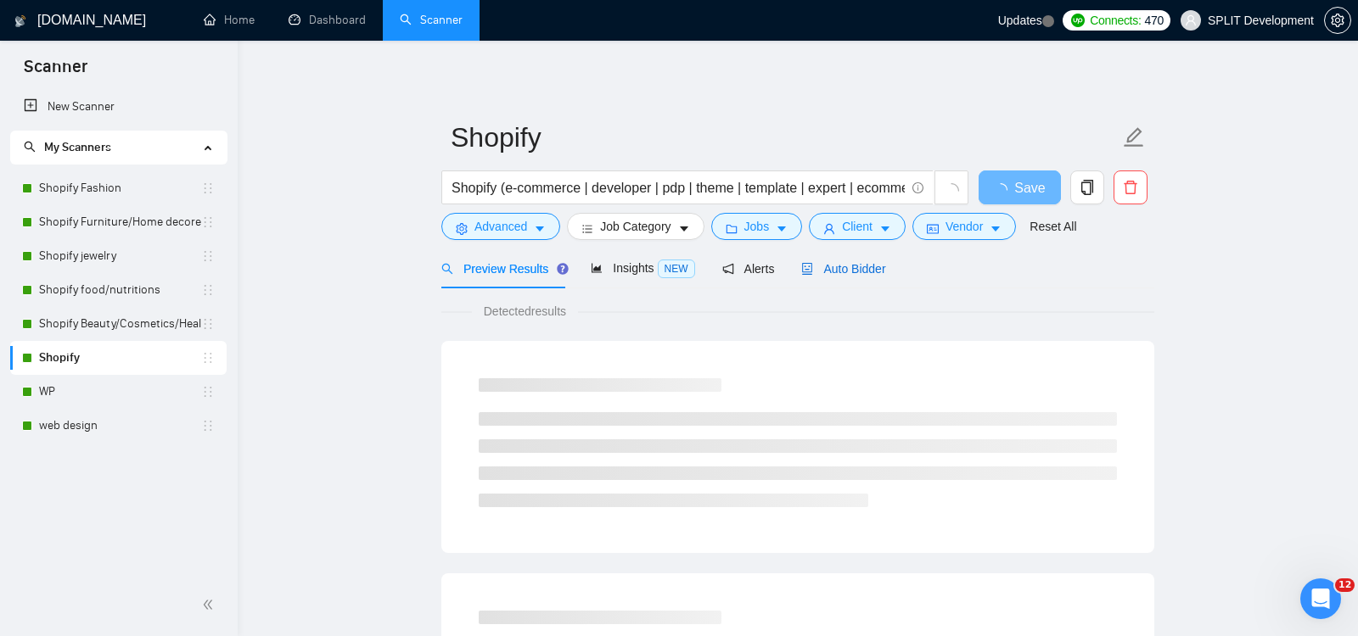
click at [846, 272] on span "Auto Bidder" at bounding box center [843, 269] width 84 height 14
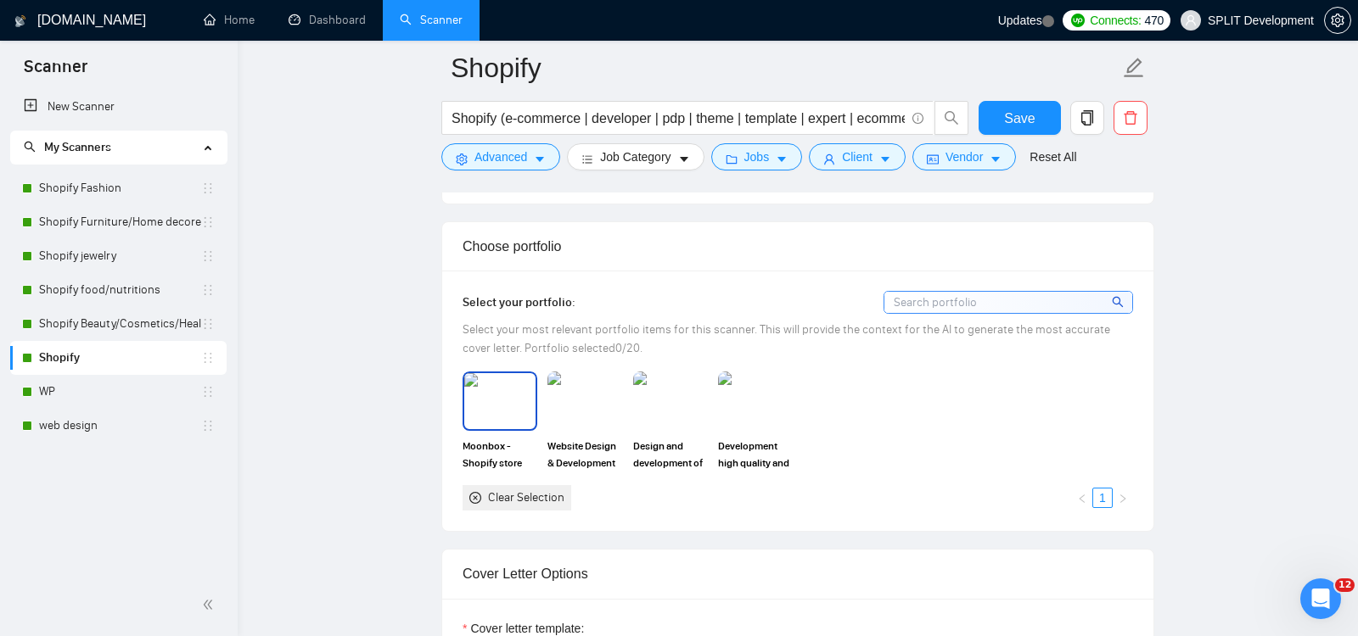
click at [493, 384] on img at bounding box center [499, 401] width 71 height 56
click at [572, 384] on img at bounding box center [584, 401] width 71 height 56
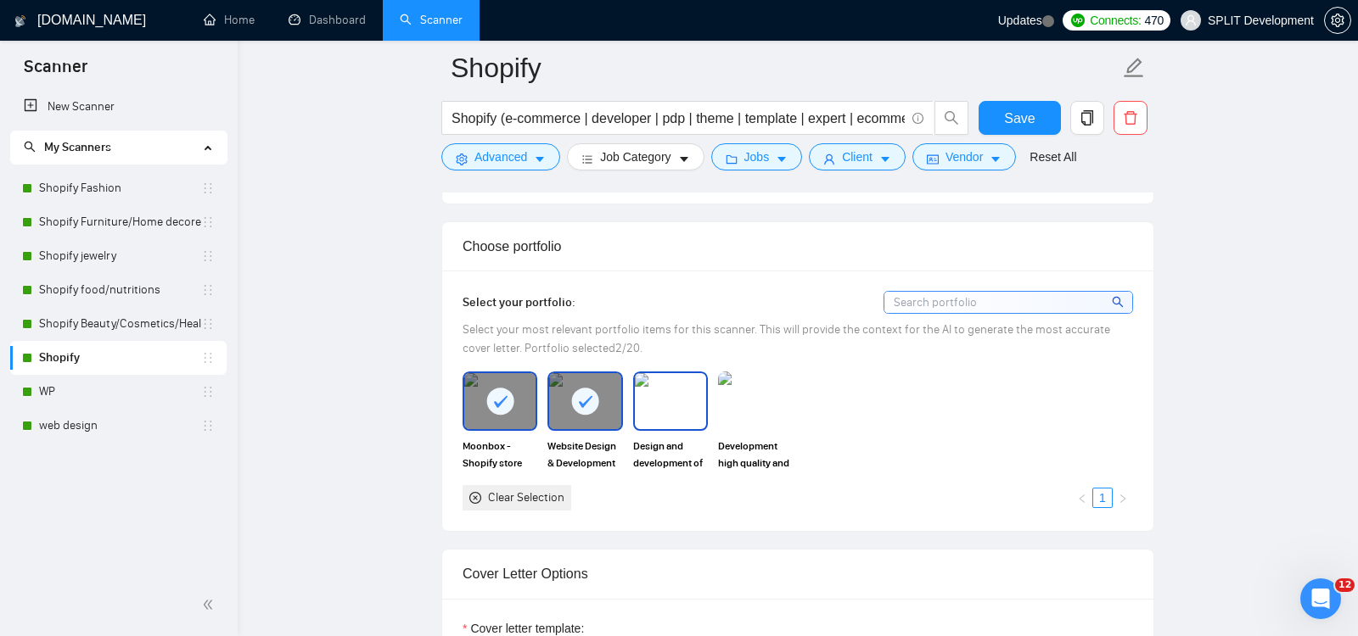
click at [663, 392] on img at bounding box center [670, 401] width 71 height 56
click at [744, 394] on img at bounding box center [754, 401] width 71 height 56
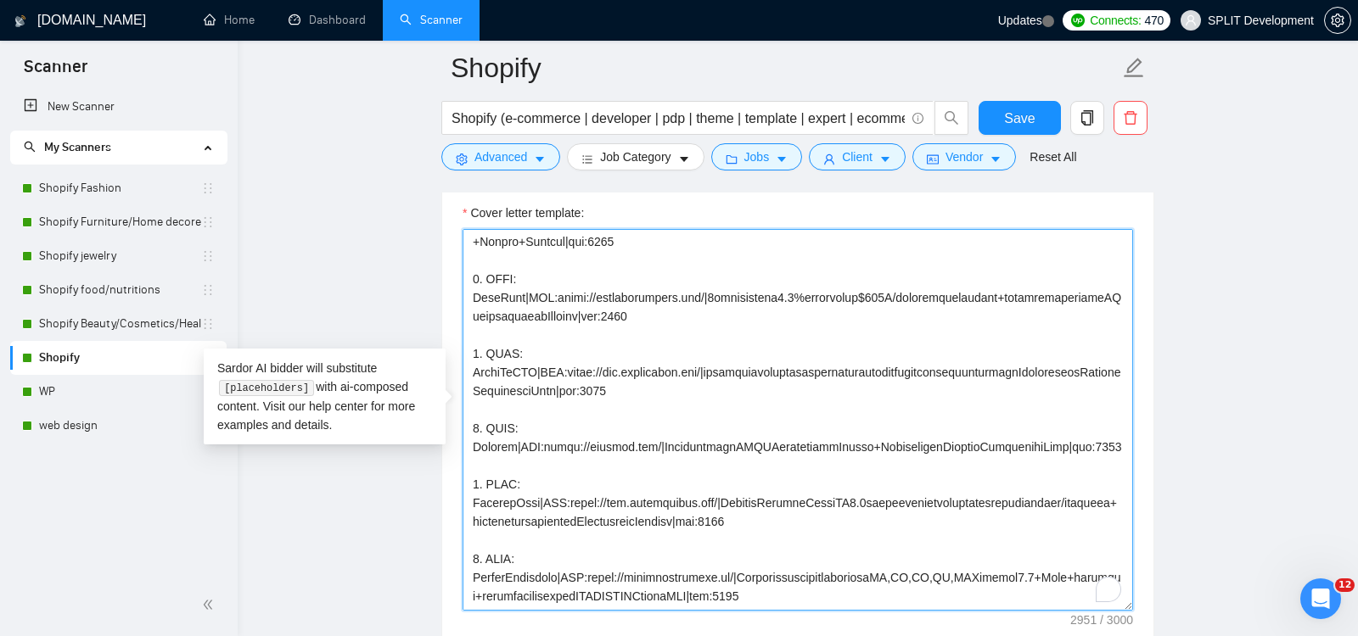
scroll to position [132, 0]
drag, startPoint x: 487, startPoint y: 285, endPoint x: 693, endPoint y: 328, distance: 210.5
click at [693, 328] on textarea "Cover letter template:" at bounding box center [797, 420] width 670 height 382
click at [790, 415] on textarea "Cover letter template:" at bounding box center [797, 420] width 670 height 382
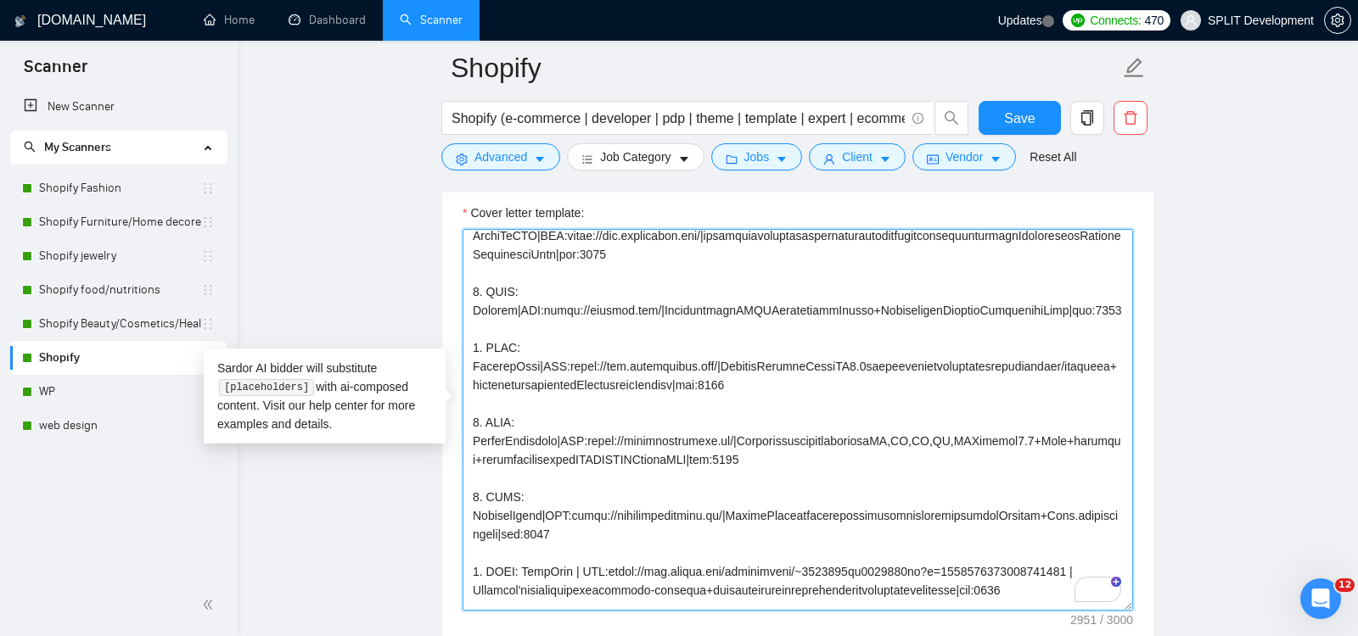
scroll to position [282, 0]
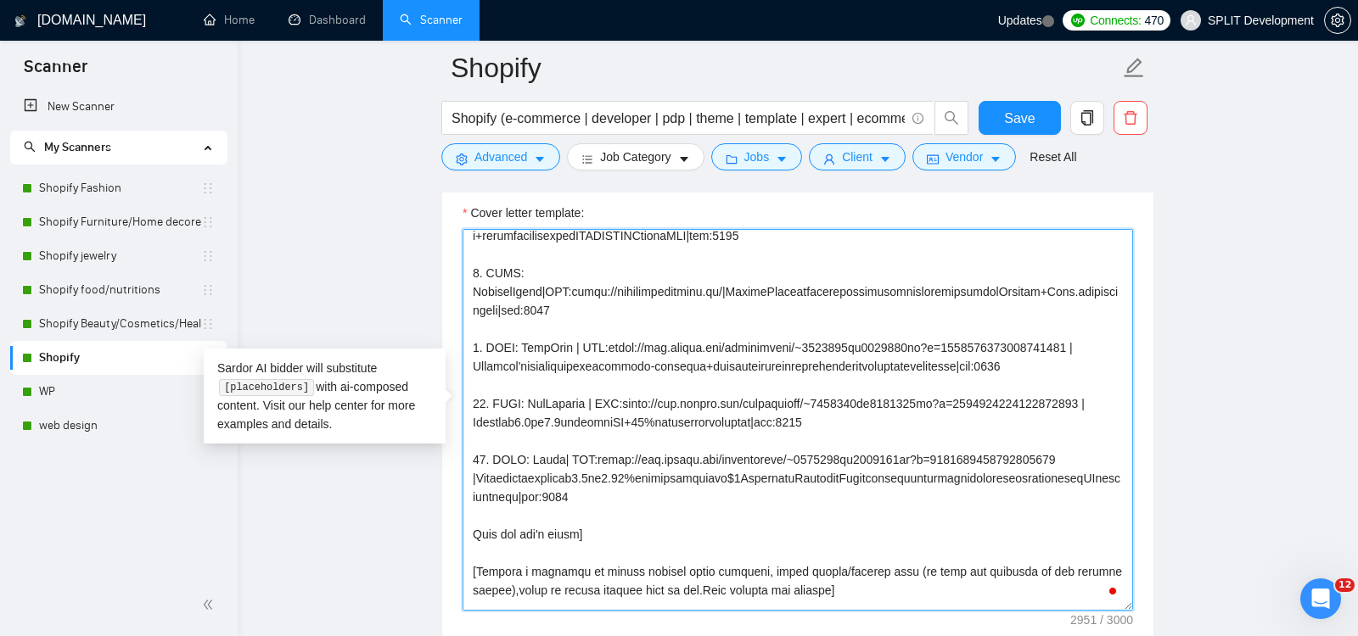
drag, startPoint x: 484, startPoint y: 372, endPoint x: 1044, endPoint y: 391, distance: 560.3
click at [1044, 391] on textarea "Cover letter template:" at bounding box center [797, 420] width 670 height 382
click at [1077, 393] on textarea "Cover letter template:" at bounding box center [797, 420] width 670 height 382
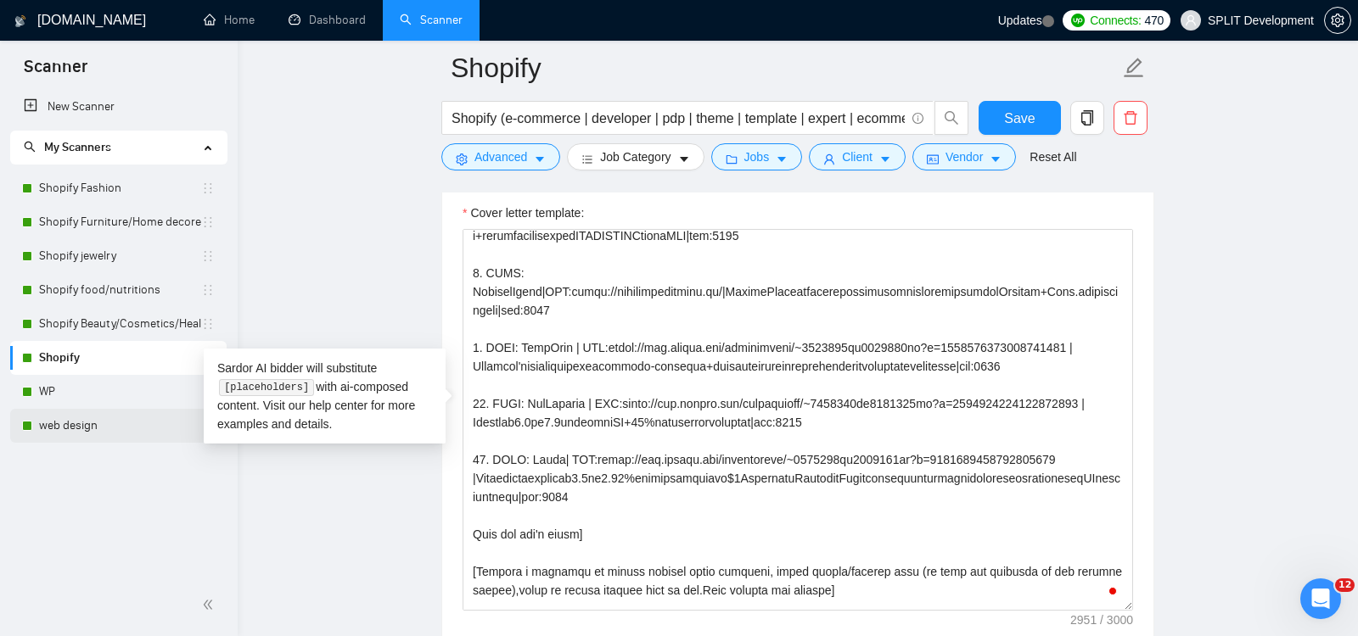
click at [53, 427] on link "web design" at bounding box center [120, 426] width 162 height 34
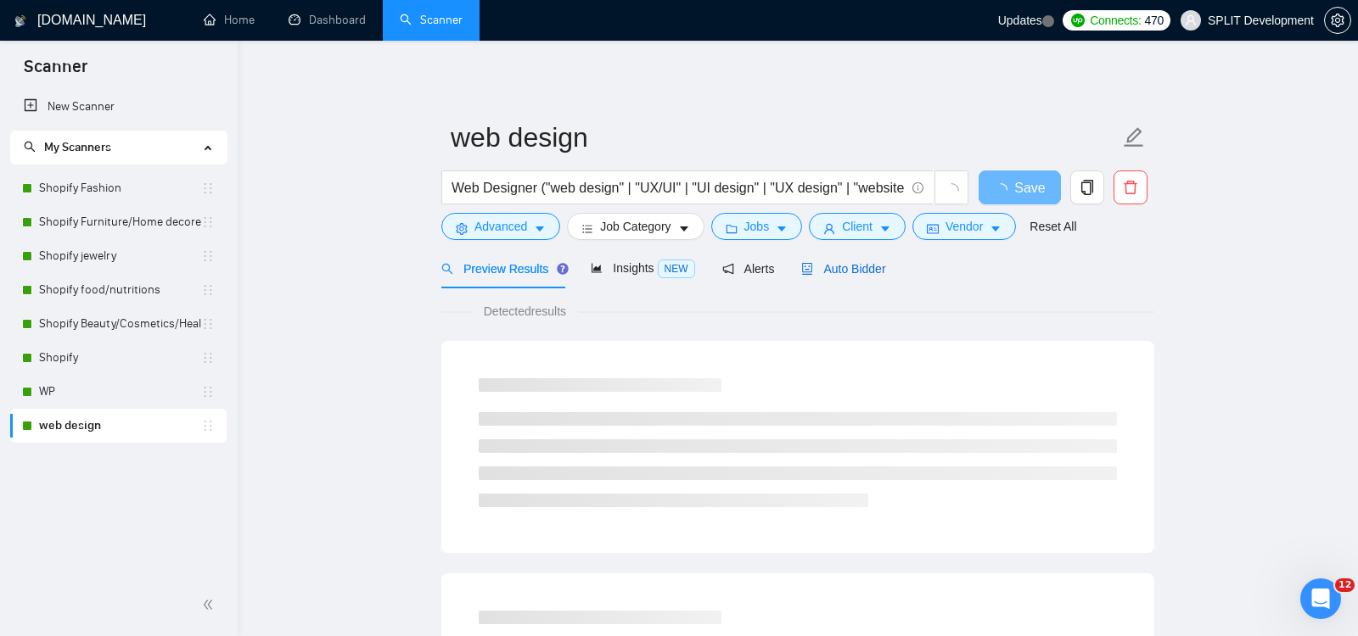
click at [854, 266] on span "Auto Bidder" at bounding box center [843, 269] width 84 height 14
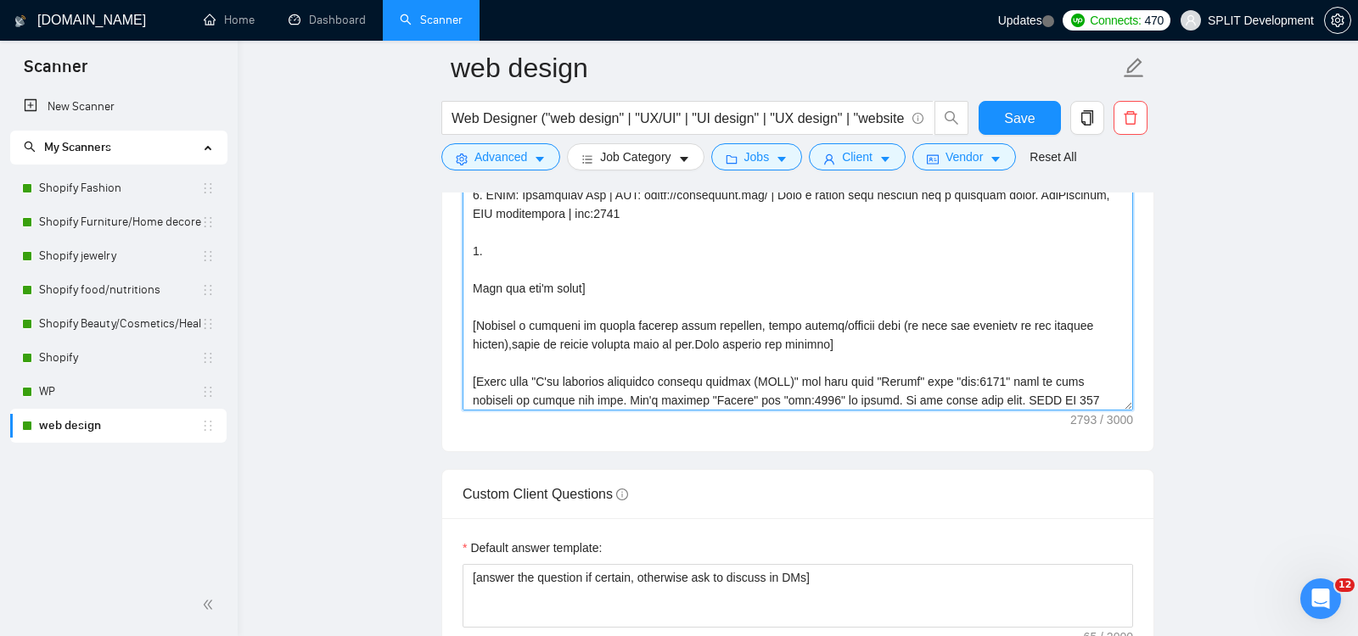
click at [725, 243] on textarea "Cover letter template:" at bounding box center [797, 220] width 670 height 382
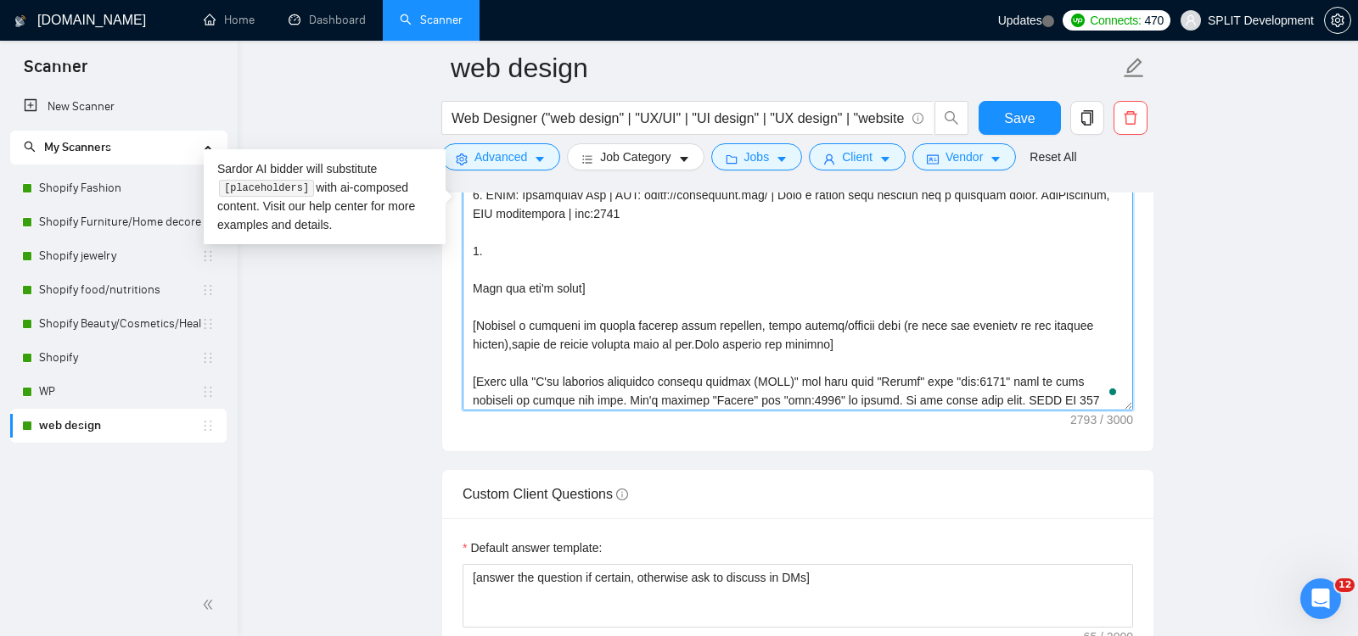
paste textarea "CLNT: MomoCubs | URL:[URL][DOMAIN_NAME] | Children'sstorefromscratchmulti-langu…"
type textarea "[Loremi= 0. DOLO: (Sitamet)| CON: (adipi://eli.seddoe.tem/incididuntu/~35lab67e…"
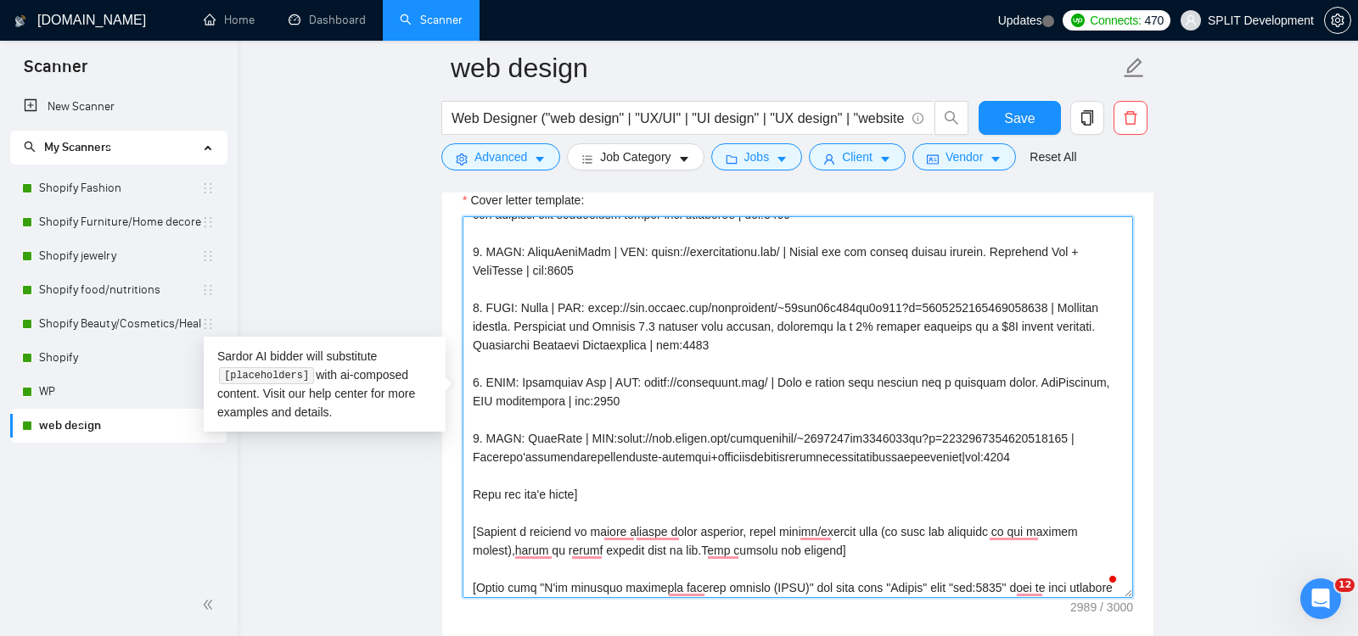
scroll to position [1971, 0]
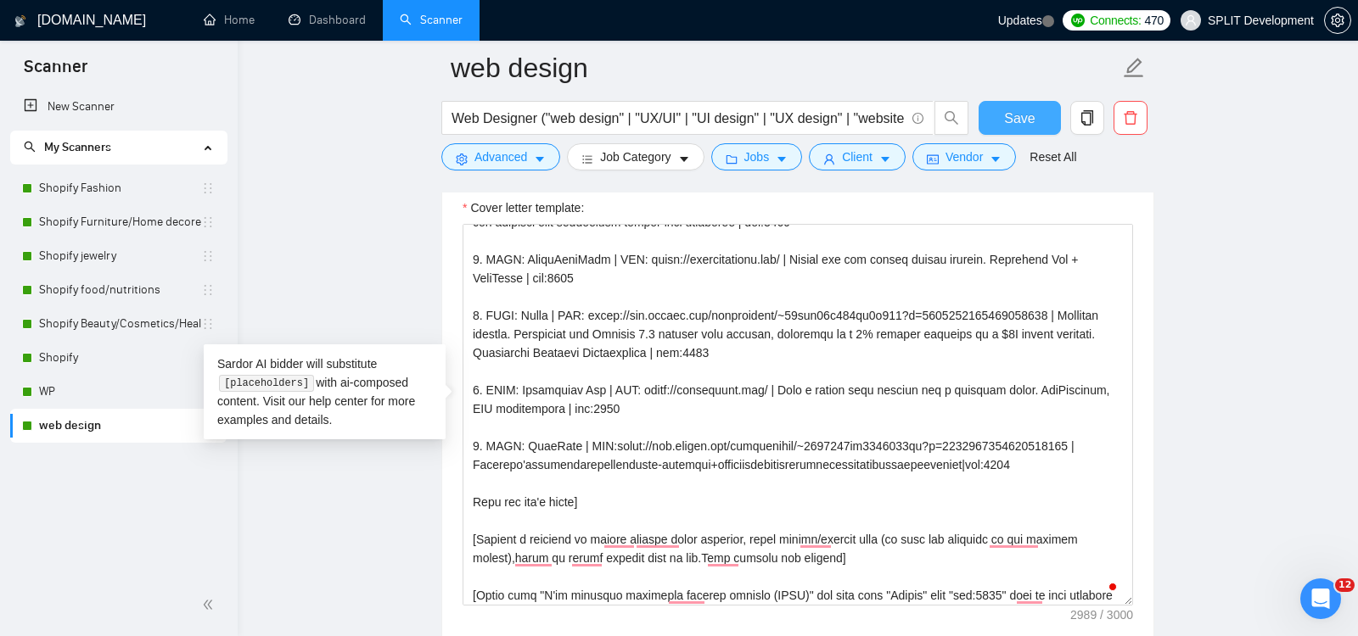
click at [1013, 120] on span "Save" at bounding box center [1019, 118] width 31 height 21
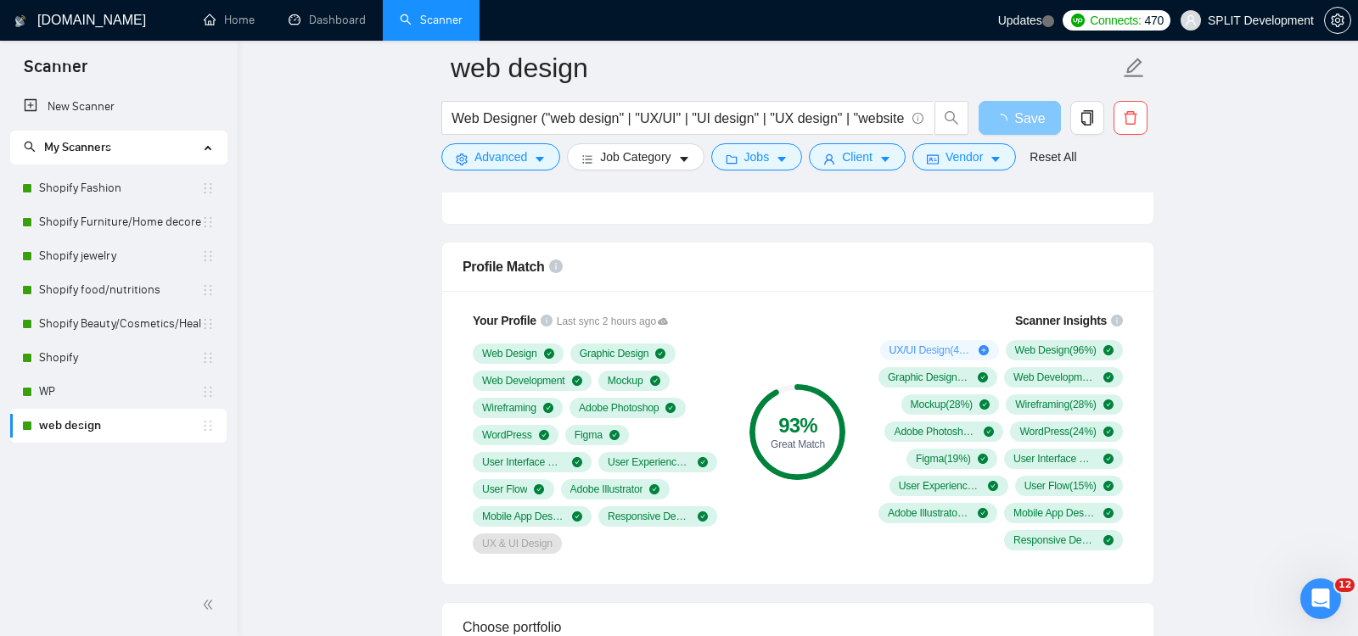
scroll to position [935, 0]
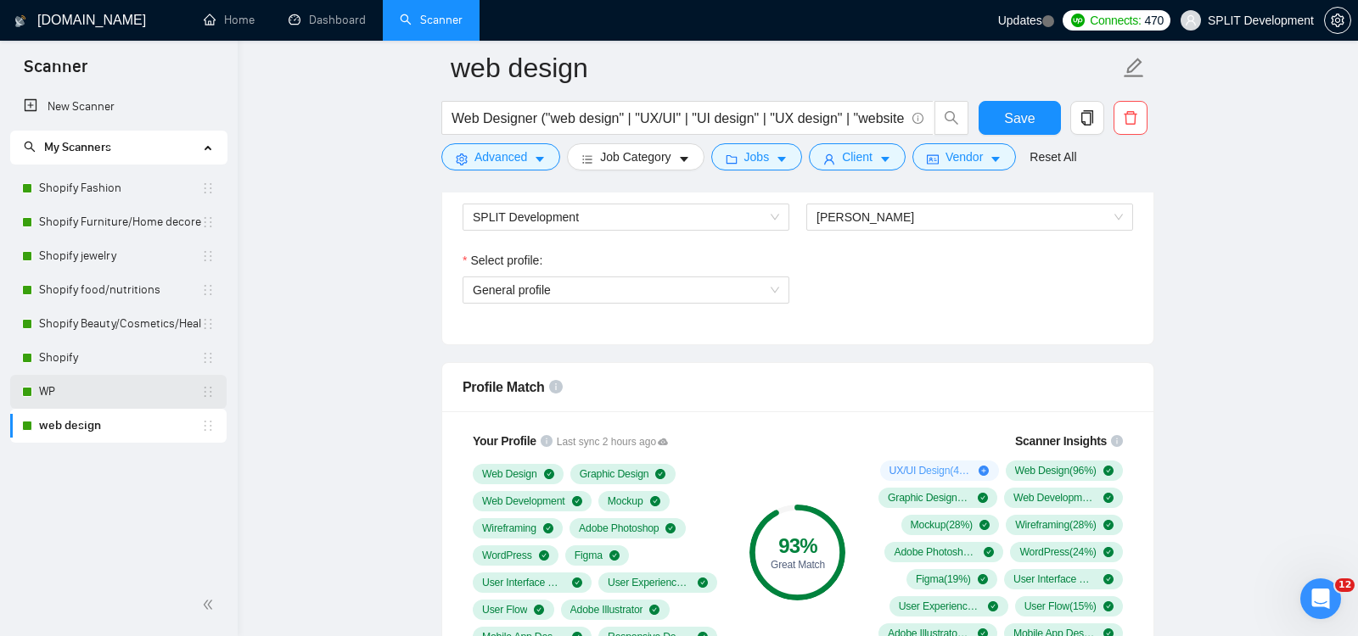
click at [87, 390] on link "WP" at bounding box center [120, 392] width 162 height 34
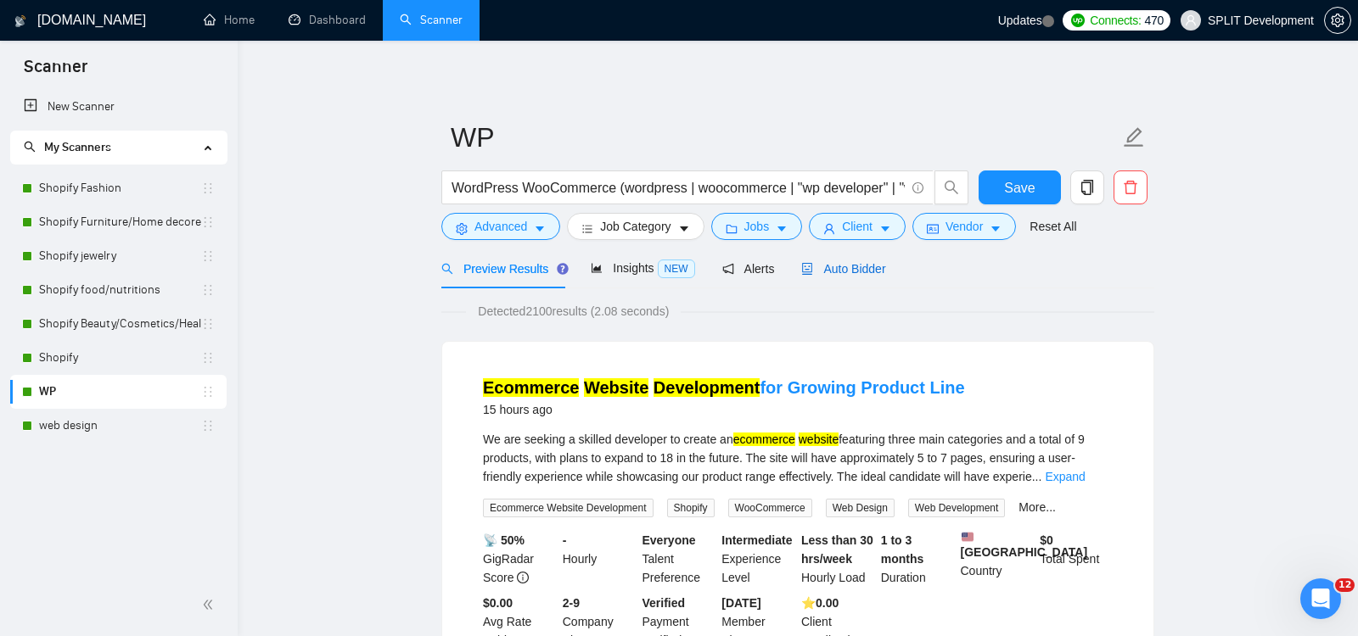
click at [875, 269] on span "Auto Bidder" at bounding box center [843, 269] width 84 height 14
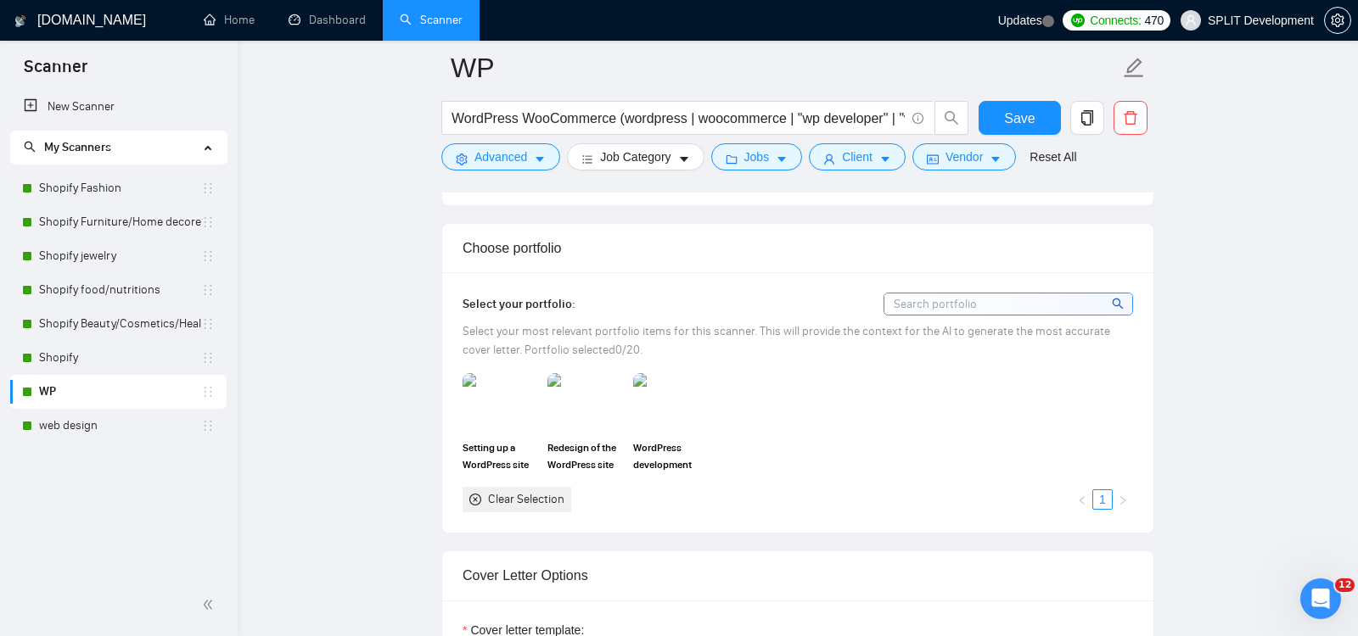
scroll to position [1432, 0]
click at [499, 402] on img at bounding box center [499, 402] width 71 height 56
click at [578, 390] on img at bounding box center [584, 402] width 71 height 56
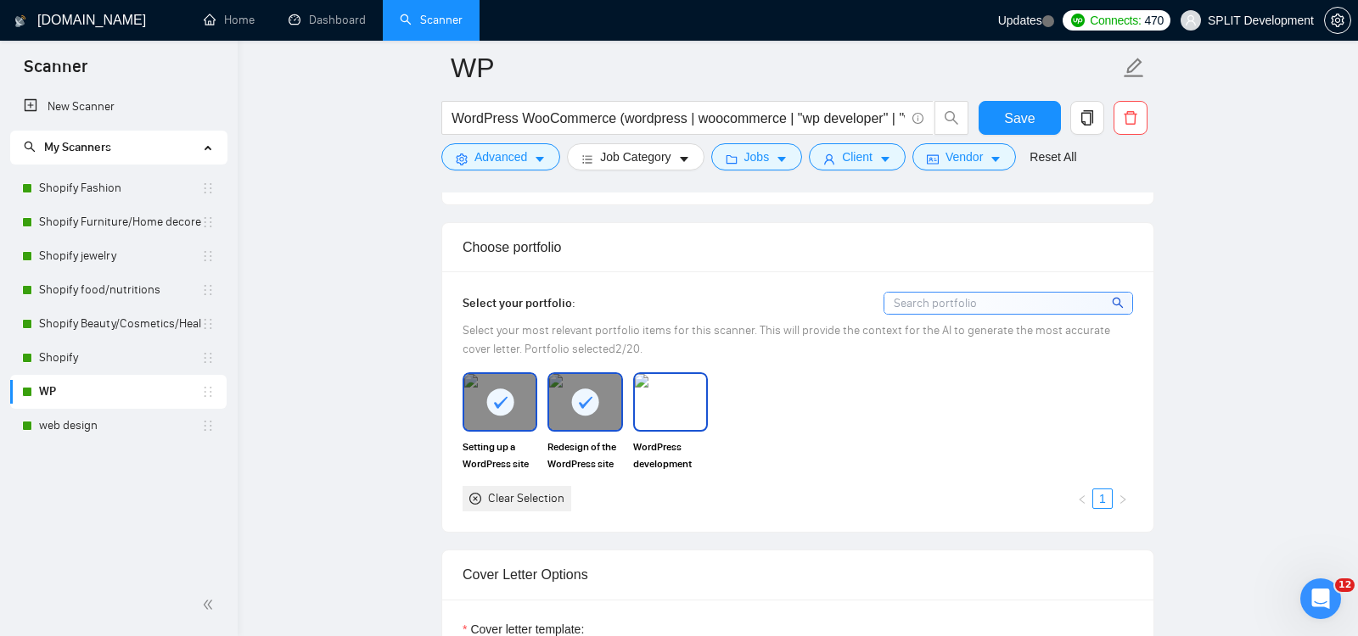
click at [658, 384] on img at bounding box center [670, 402] width 71 height 56
click at [1011, 115] on span "Save" at bounding box center [1019, 118] width 31 height 21
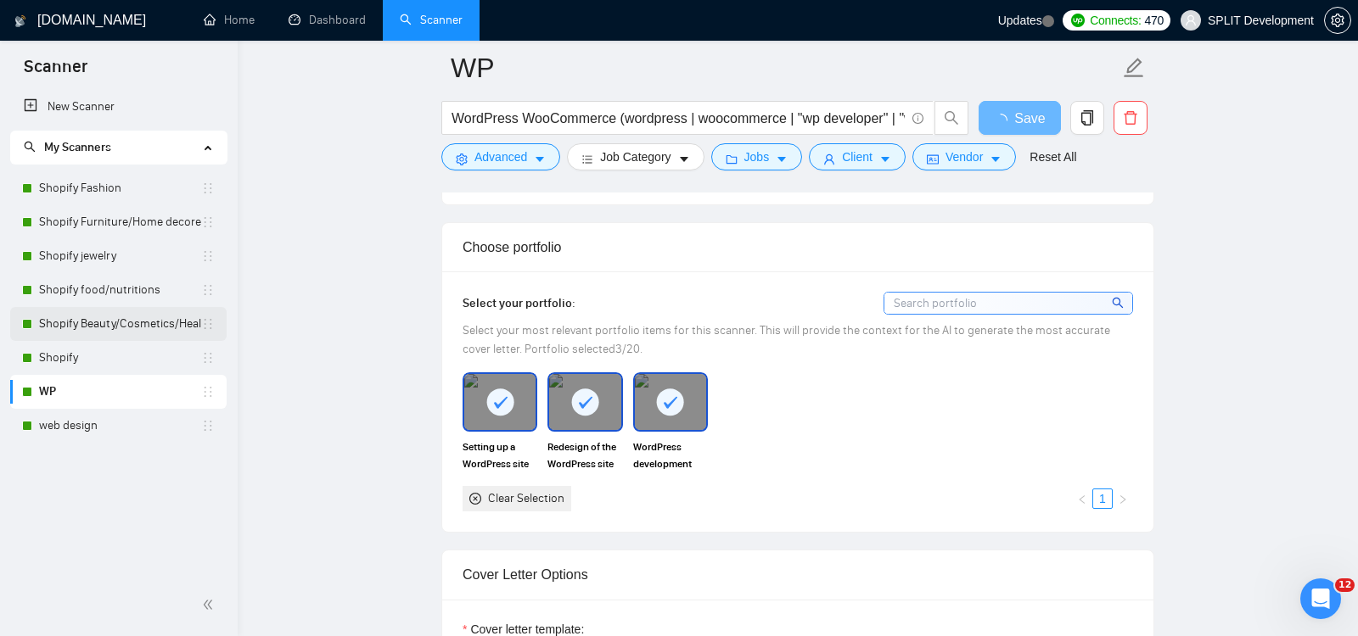
click at [58, 324] on link "Shopify Beauty/Cosmetics/Health" at bounding box center [120, 324] width 162 height 34
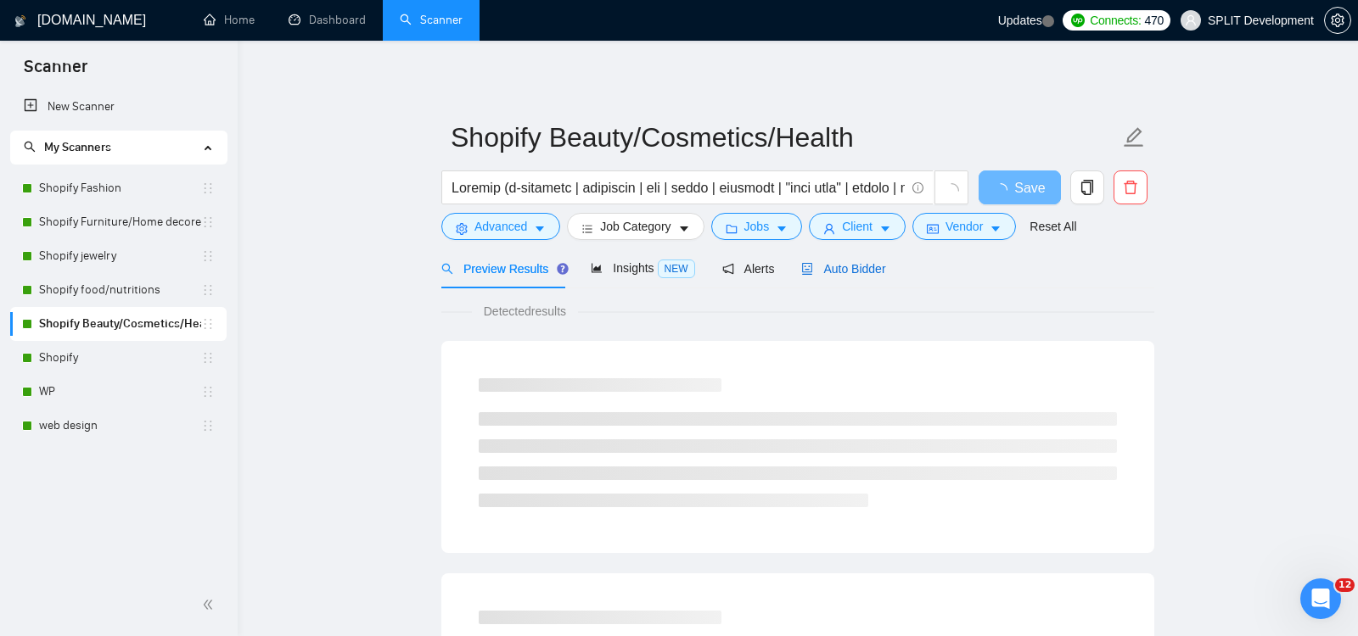
click at [879, 273] on span "Auto Bidder" at bounding box center [843, 269] width 84 height 14
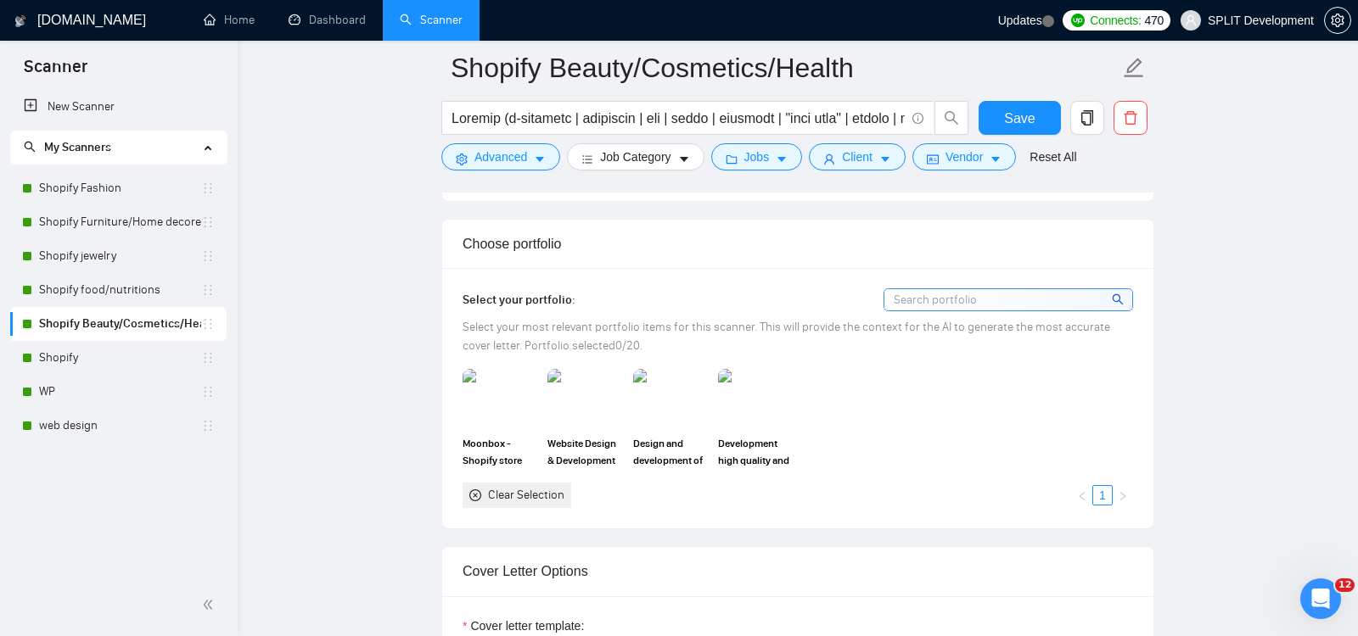
scroll to position [1438, 0]
click at [495, 401] on img at bounding box center [499, 396] width 71 height 56
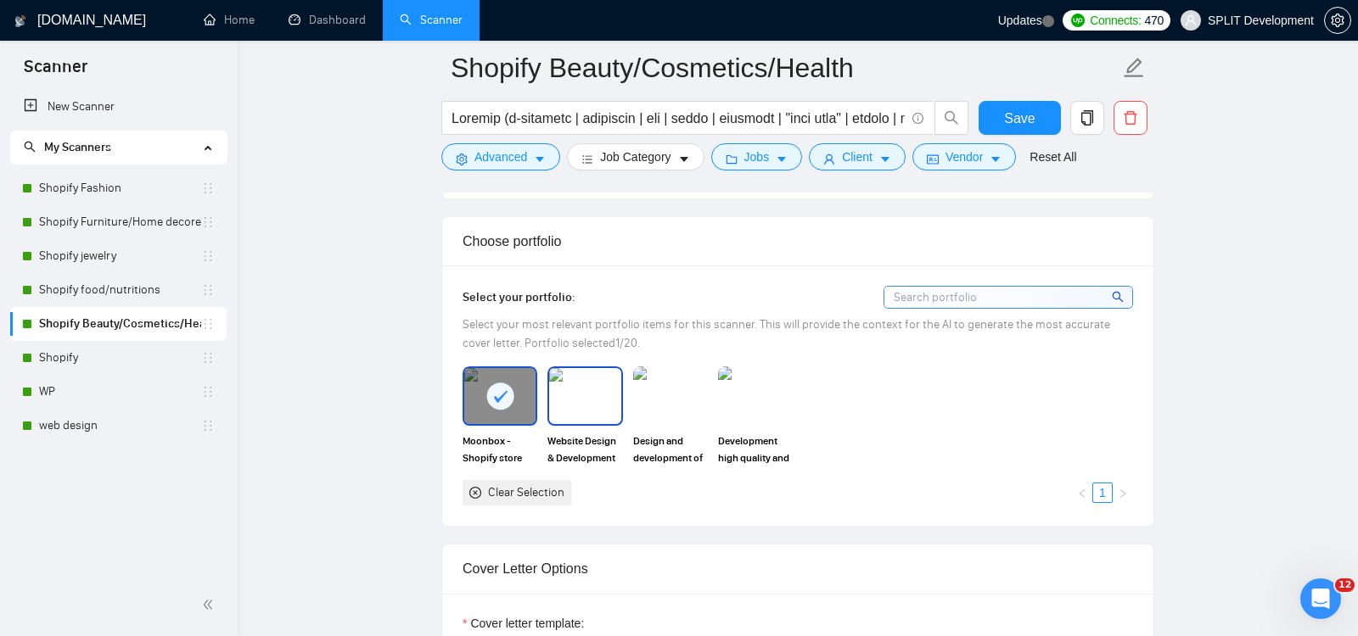
click at [581, 395] on img at bounding box center [584, 396] width 71 height 56
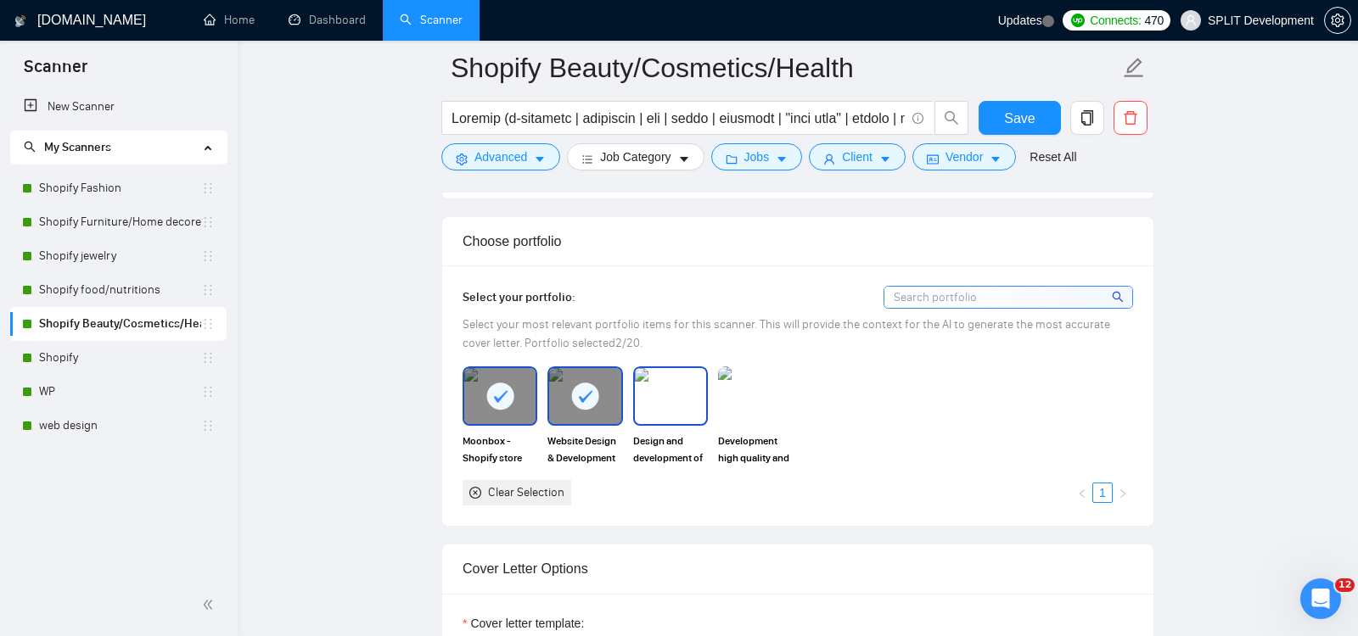
click at [668, 394] on img at bounding box center [670, 396] width 71 height 56
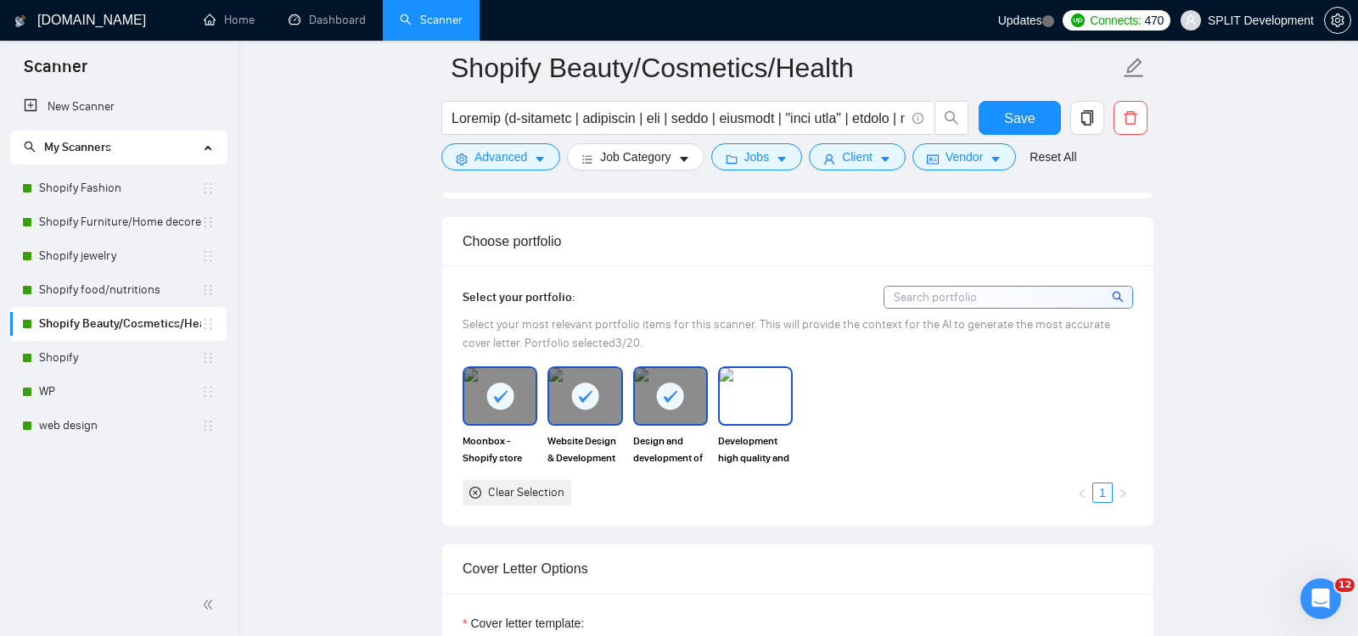
click at [749, 391] on img at bounding box center [754, 396] width 71 height 56
click at [1017, 115] on span "Save" at bounding box center [1019, 118] width 31 height 21
click at [90, 291] on link "Shopify food/nutritions" at bounding box center [120, 290] width 162 height 34
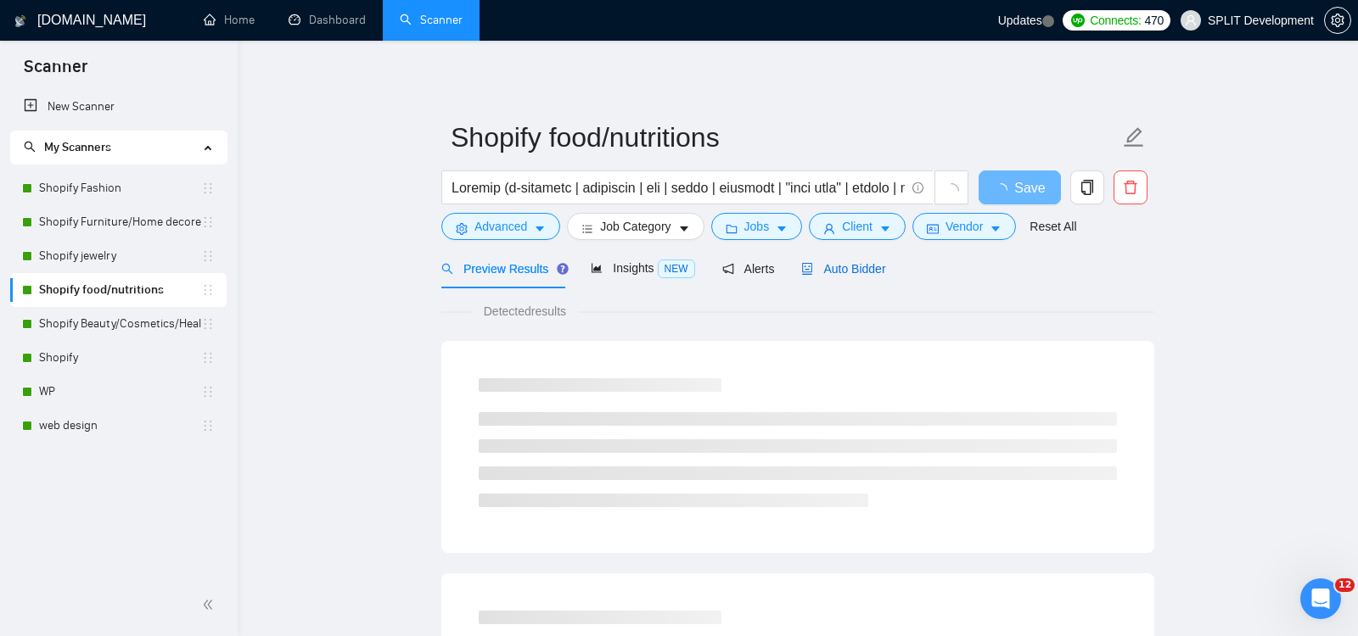
click at [851, 266] on span "Auto Bidder" at bounding box center [843, 269] width 84 height 14
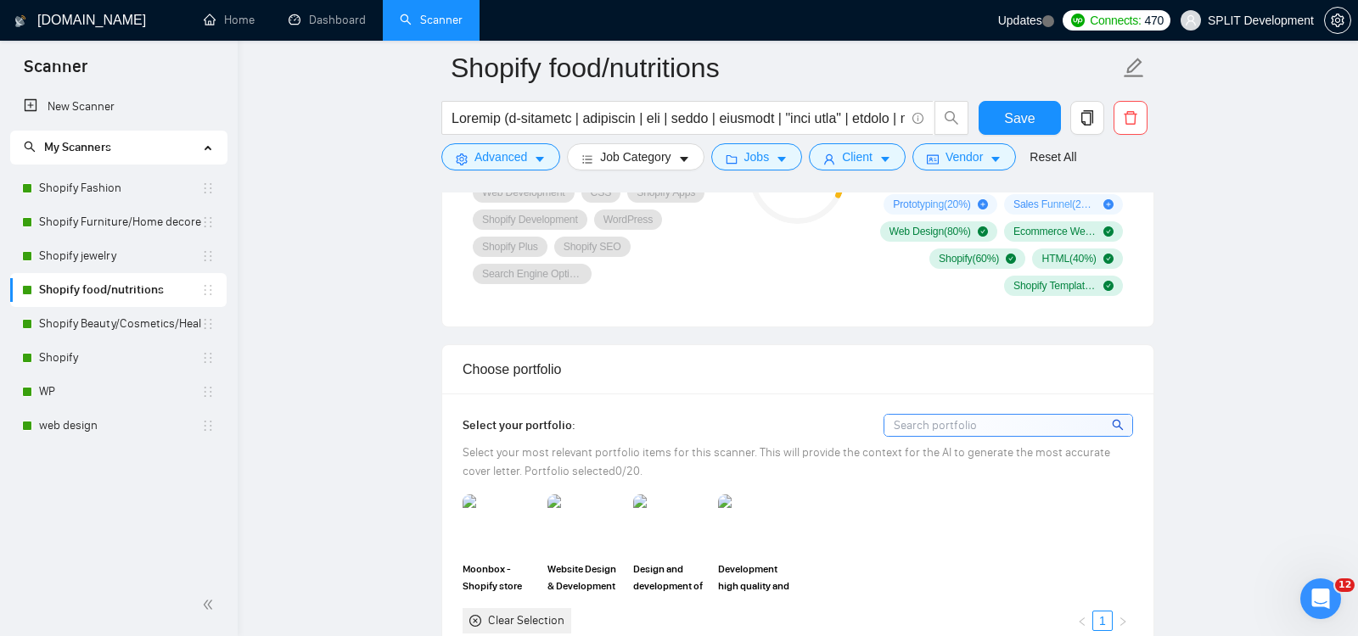
scroll to position [1441, 0]
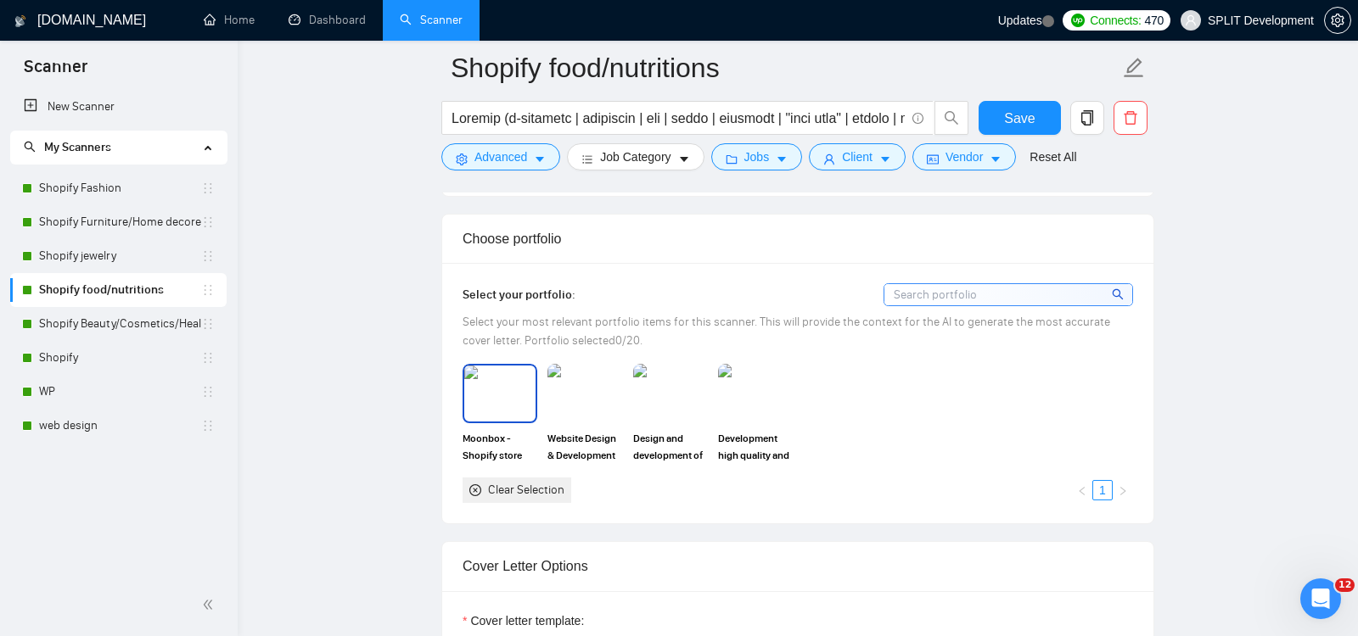
click at [498, 389] on img at bounding box center [499, 394] width 71 height 56
click at [585, 389] on img at bounding box center [584, 394] width 71 height 56
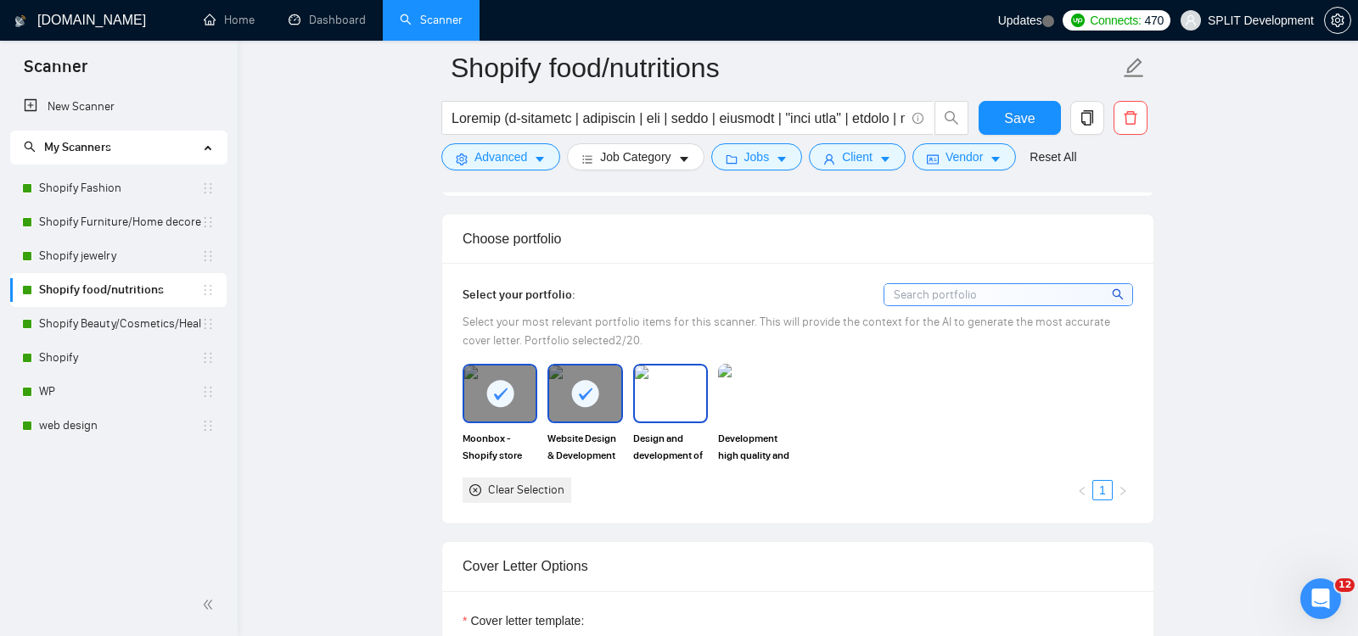
click at [673, 391] on img at bounding box center [670, 394] width 71 height 56
click at [743, 385] on img at bounding box center [754, 394] width 71 height 56
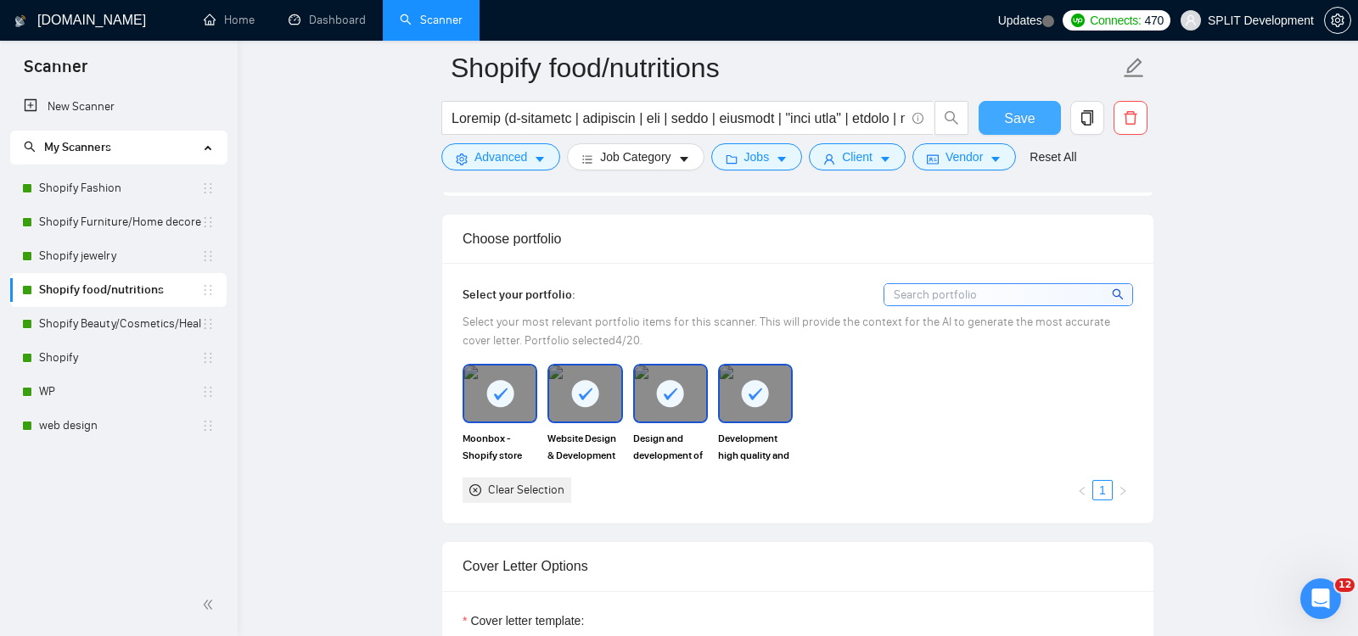
click at [1023, 110] on span "Save" at bounding box center [1019, 118] width 31 height 21
click at [89, 251] on link "Shopify jewelry" at bounding box center [120, 256] width 162 height 34
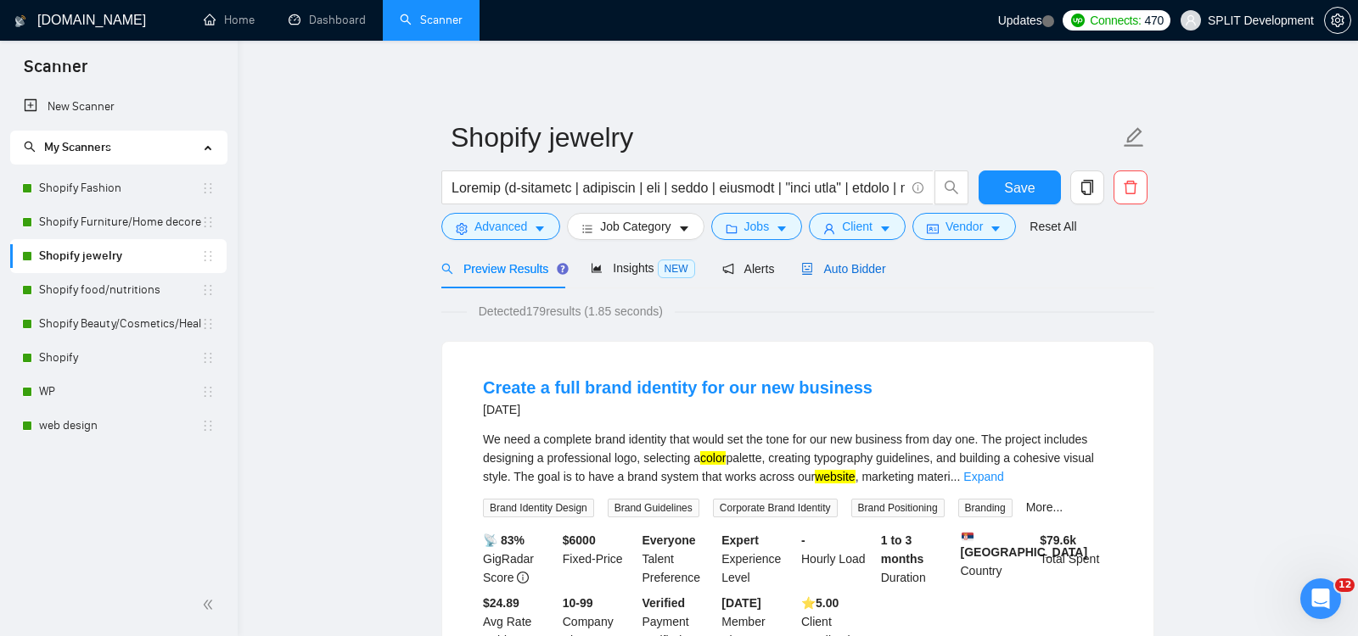
click at [864, 272] on span "Auto Bidder" at bounding box center [843, 269] width 84 height 14
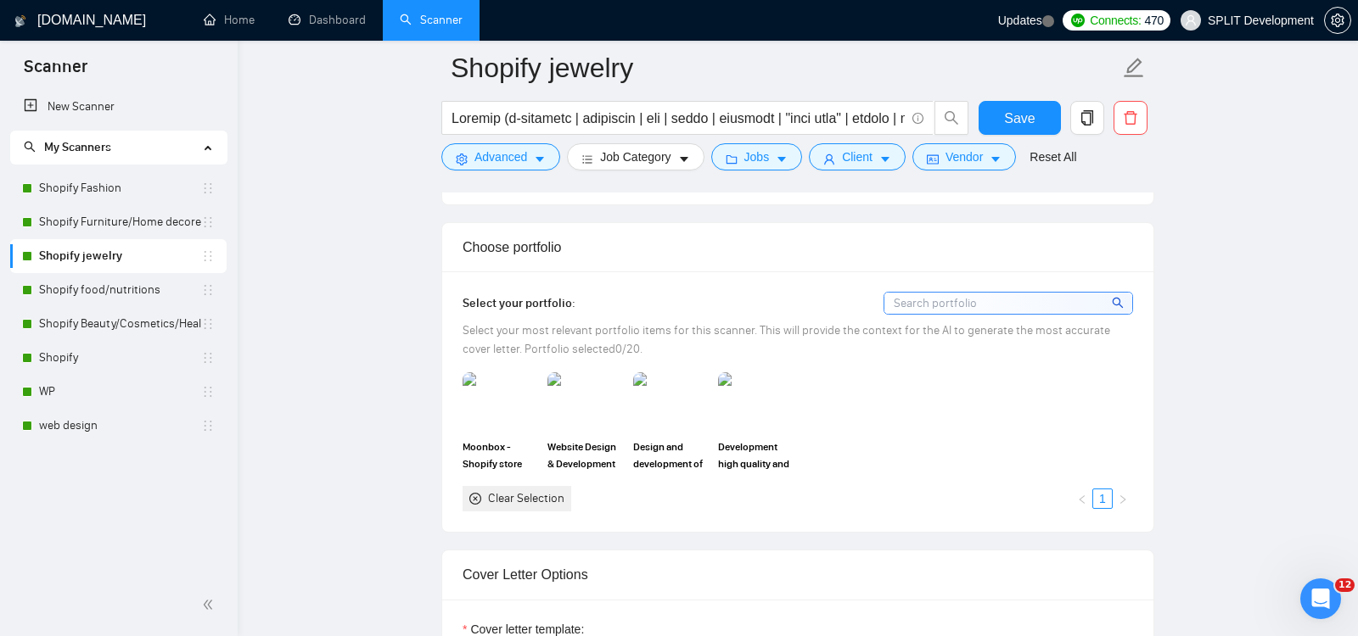
scroll to position [1447, 0]
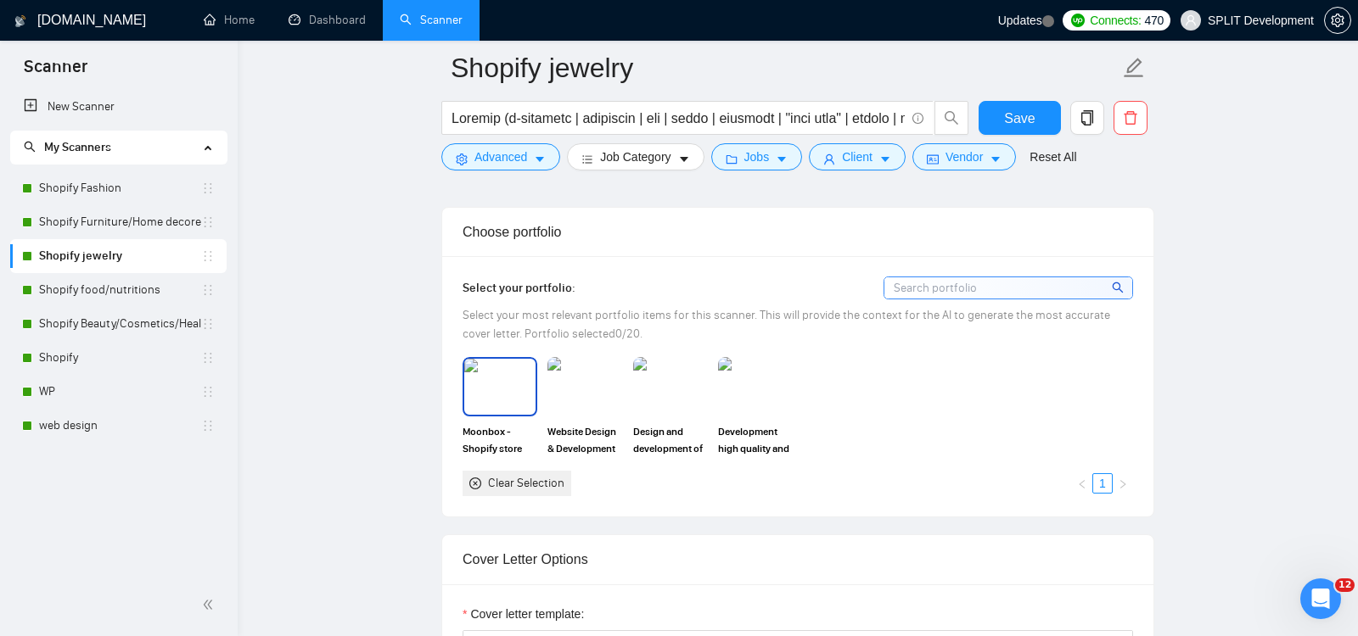
click at [495, 377] on img at bounding box center [499, 387] width 71 height 56
click at [594, 381] on img at bounding box center [584, 387] width 71 height 56
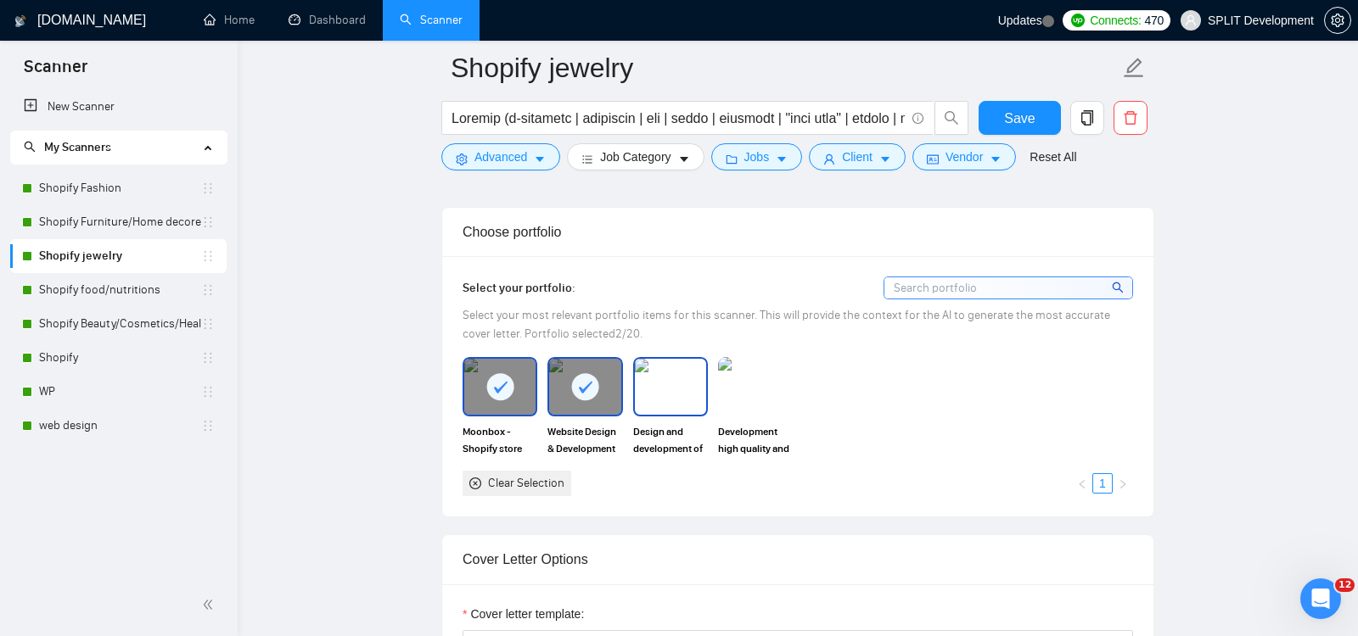
click at [685, 378] on img at bounding box center [670, 387] width 71 height 56
click at [767, 377] on img at bounding box center [754, 387] width 71 height 56
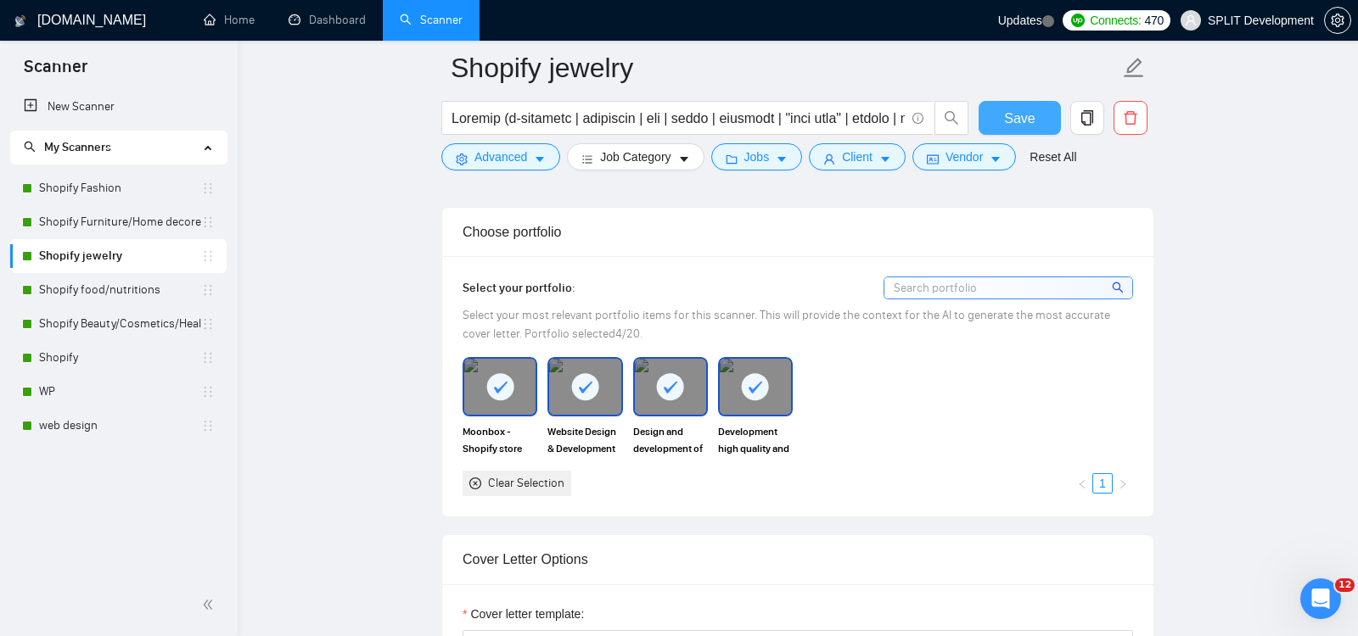
click at [1020, 114] on span "Save" at bounding box center [1019, 118] width 31 height 21
click at [98, 224] on link "Shopify Furniture/Home decore" at bounding box center [120, 222] width 162 height 34
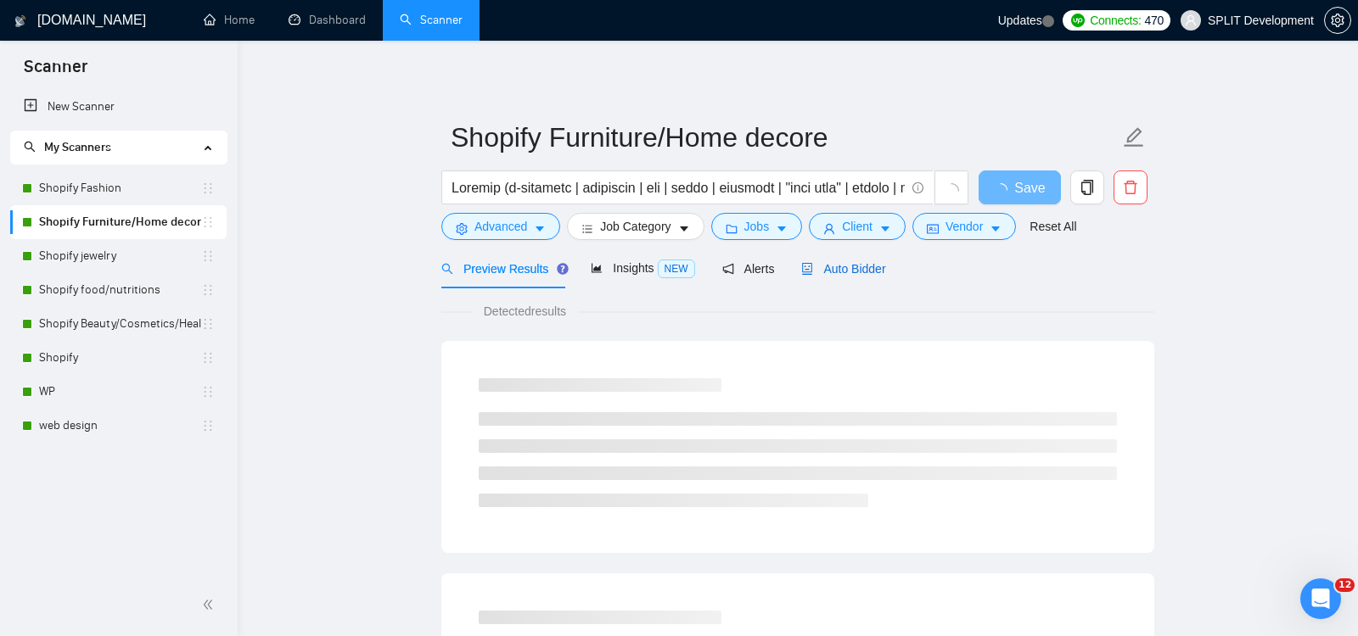
click at [837, 273] on span "Auto Bidder" at bounding box center [843, 269] width 84 height 14
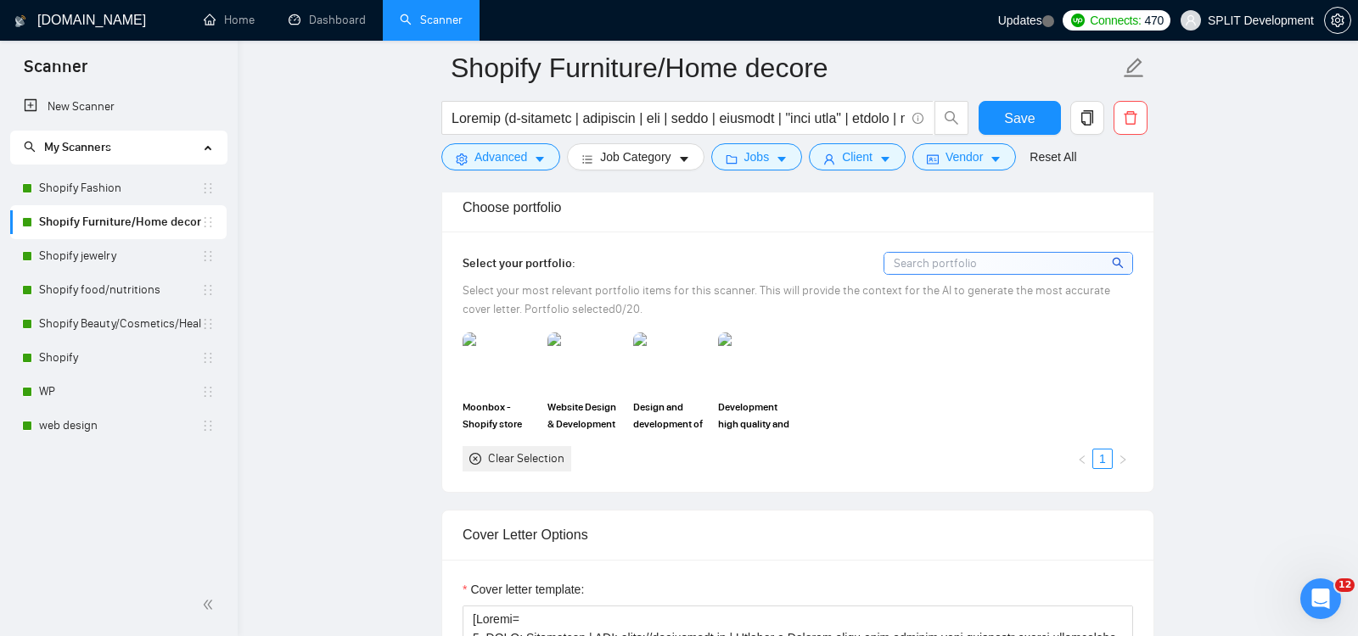
scroll to position [1474, 0]
click at [477, 361] on img at bounding box center [499, 361] width 71 height 56
click at [612, 360] on img at bounding box center [584, 361] width 71 height 56
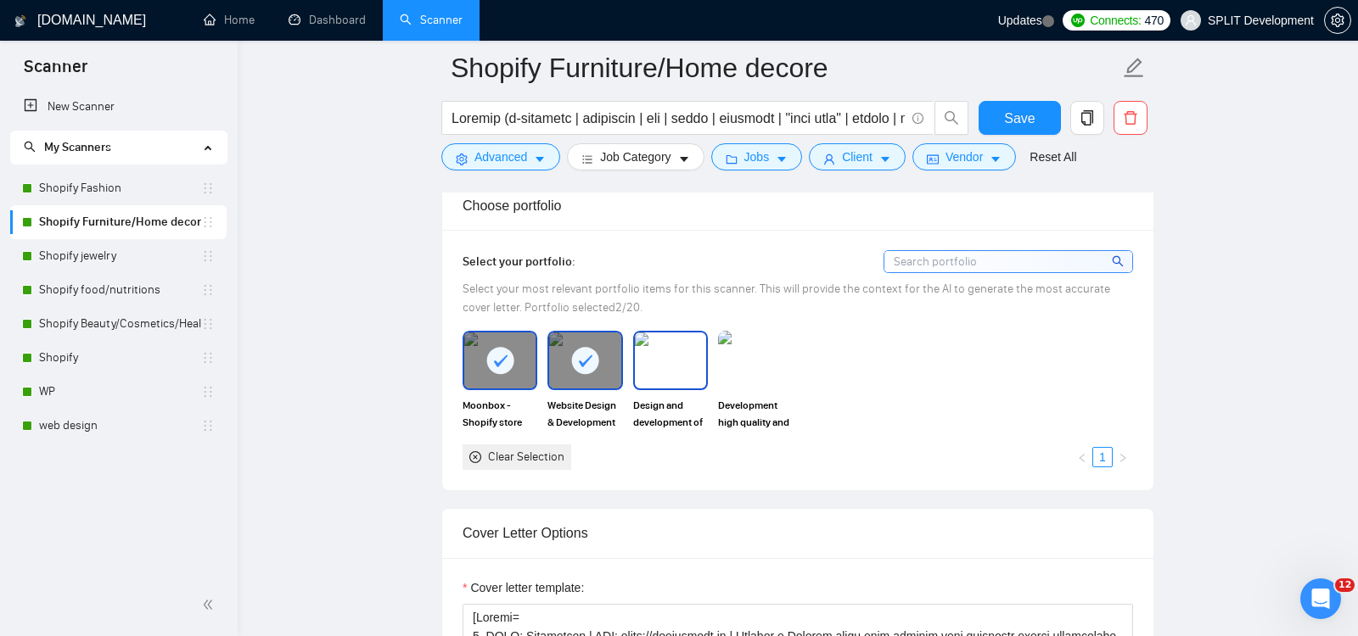
click at [687, 355] on img at bounding box center [670, 361] width 71 height 56
click at [759, 351] on img at bounding box center [754, 361] width 71 height 56
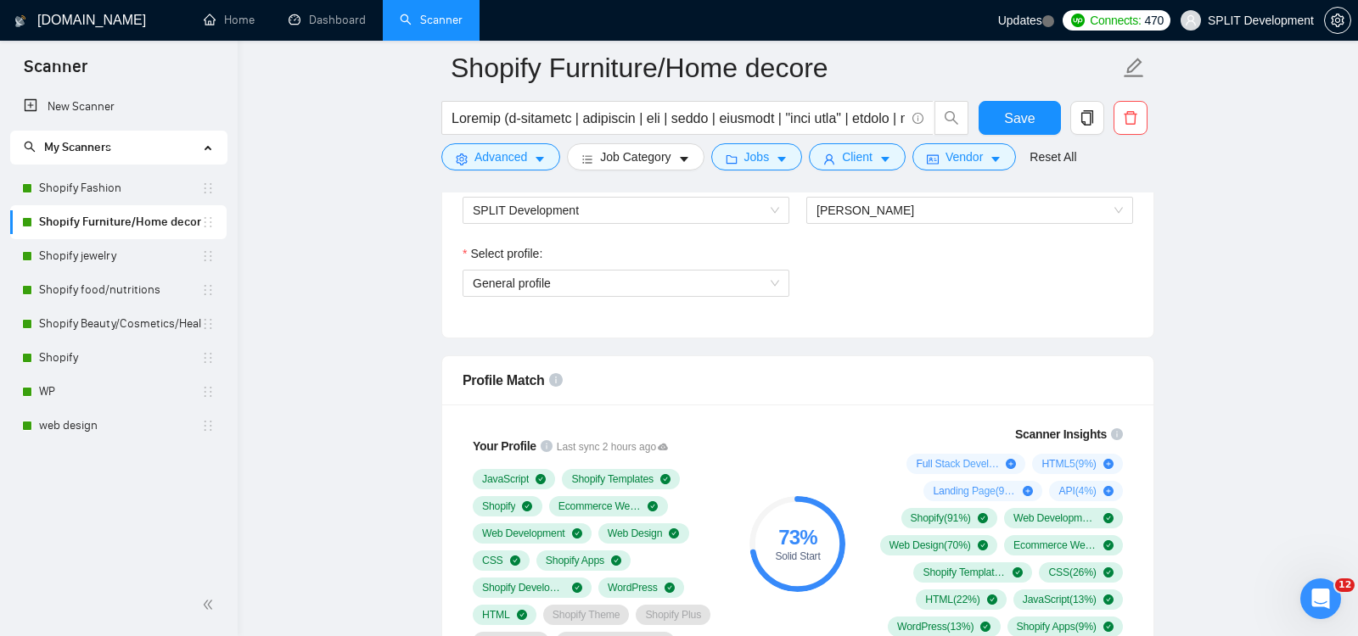
scroll to position [855, 0]
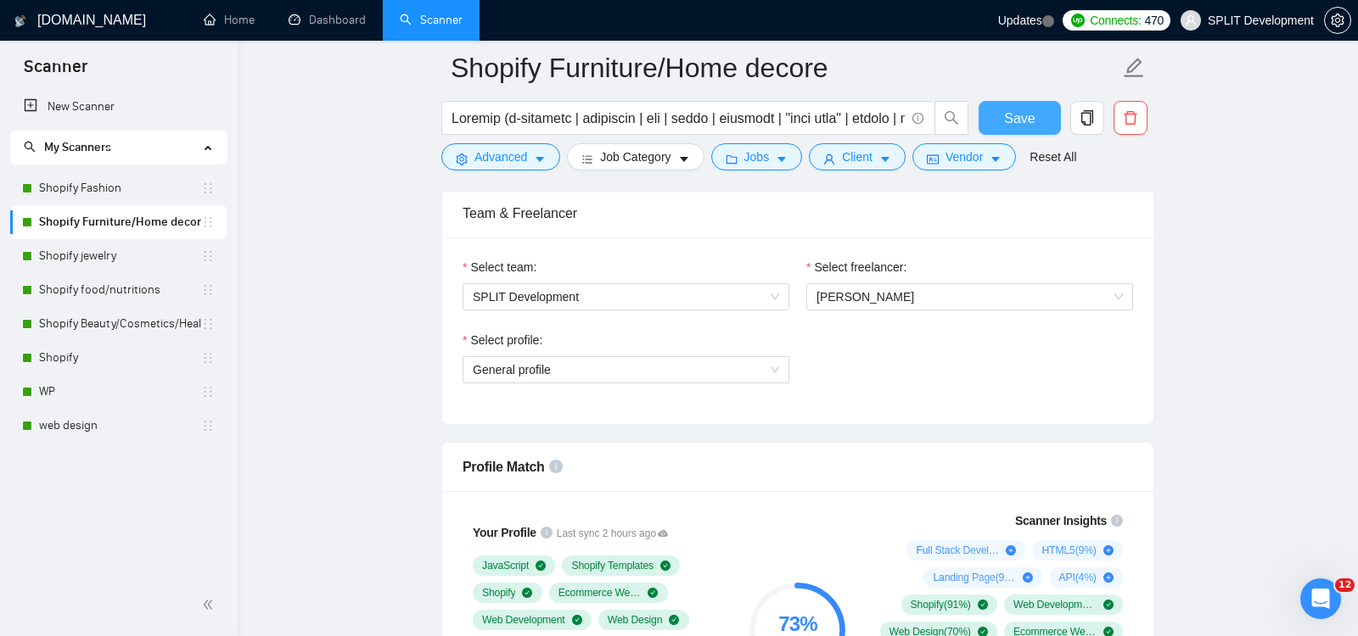
click at [1024, 120] on span "Save" at bounding box center [1019, 118] width 31 height 21
click at [81, 190] on link "Shopify Fashion" at bounding box center [120, 188] width 162 height 34
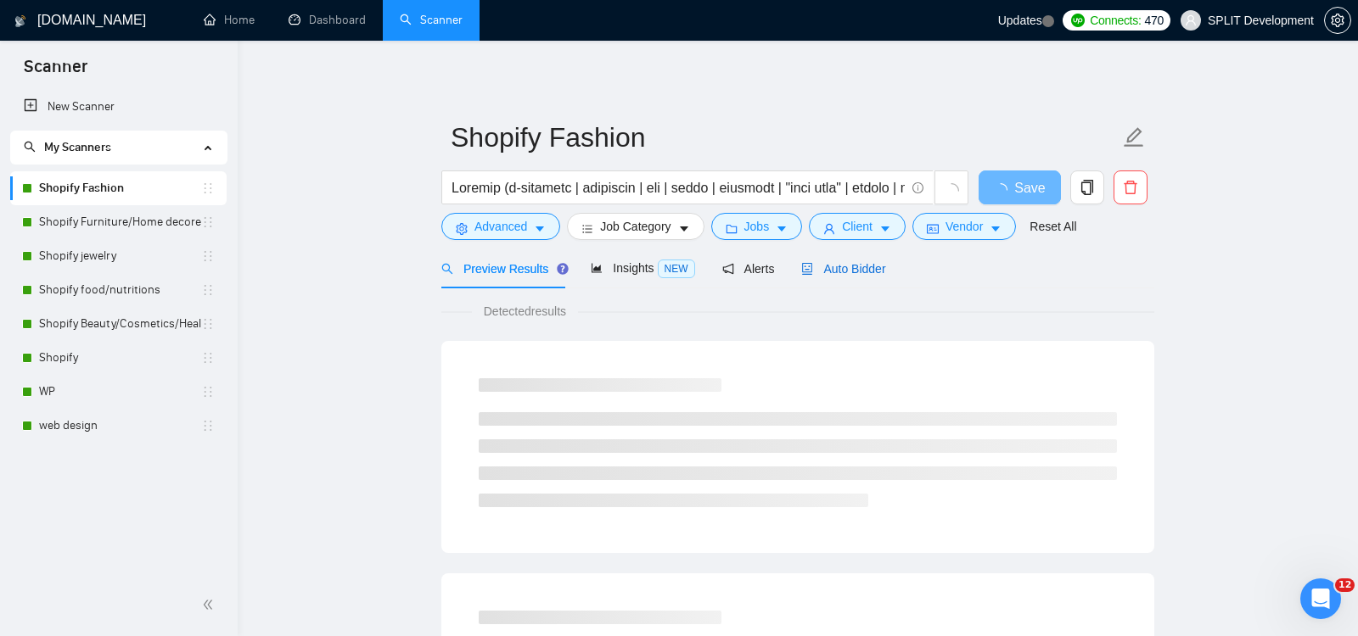
click at [859, 276] on div "Auto Bidder" at bounding box center [843, 269] width 84 height 19
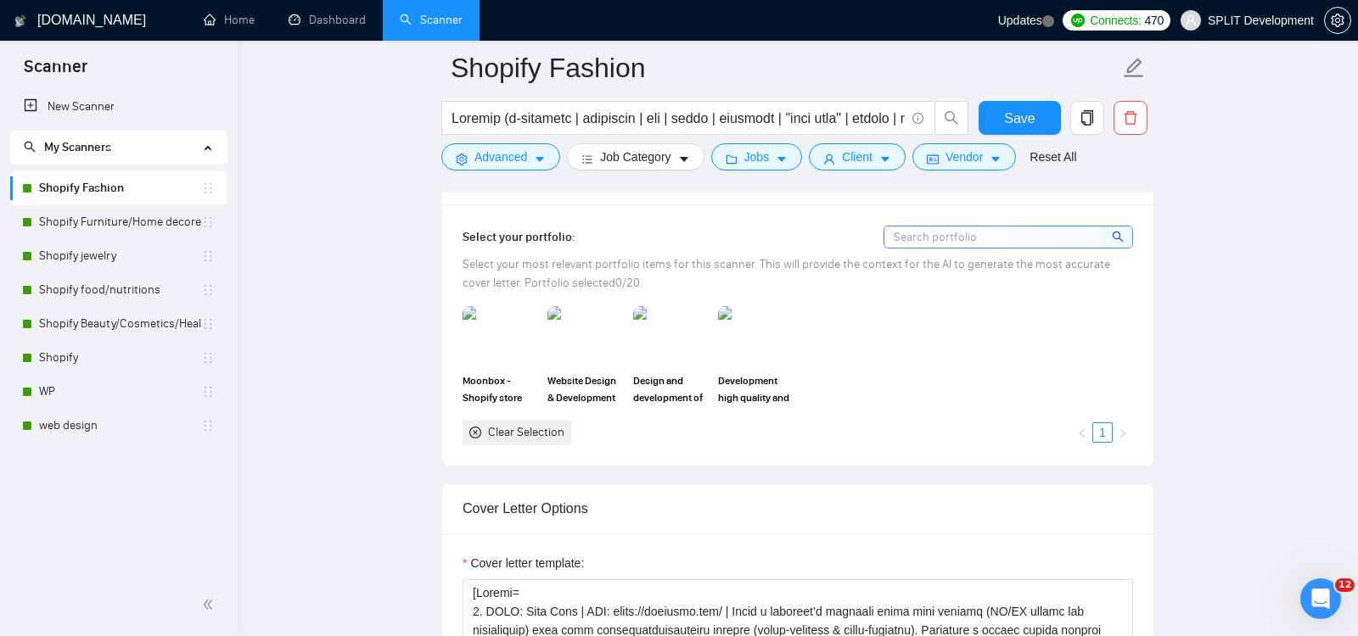
scroll to position [1505, 0]
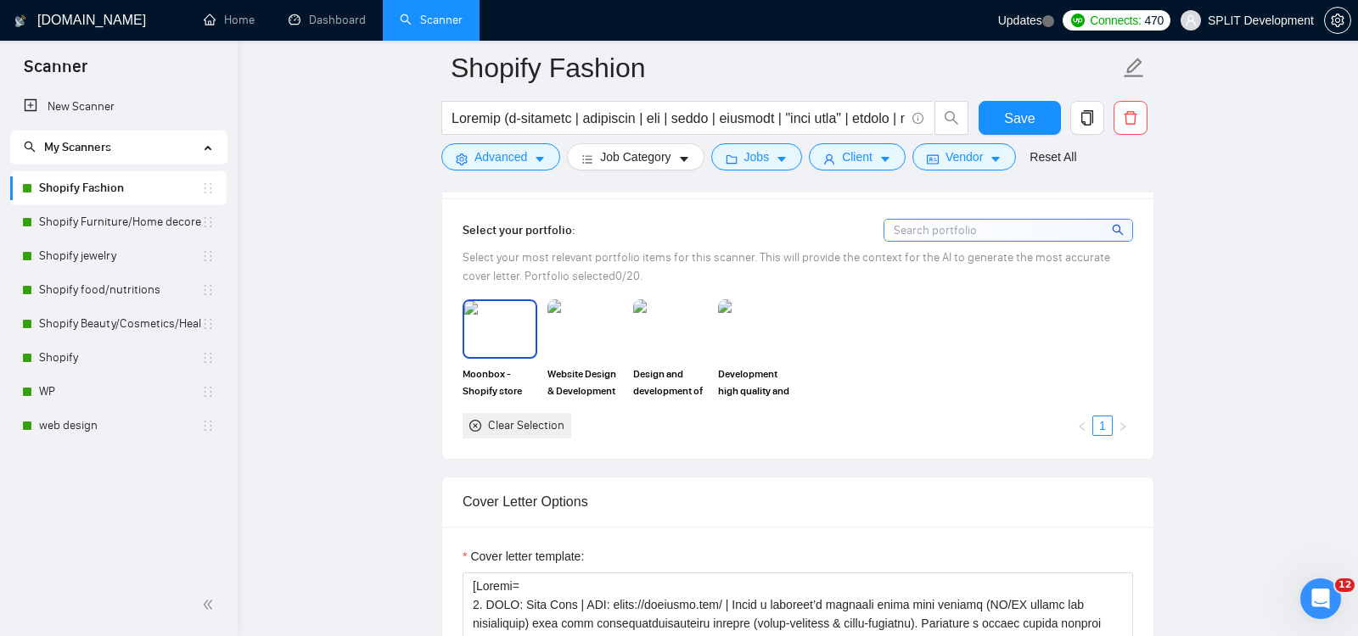
click at [518, 324] on img at bounding box center [499, 329] width 71 height 56
click at [572, 327] on img at bounding box center [584, 329] width 71 height 56
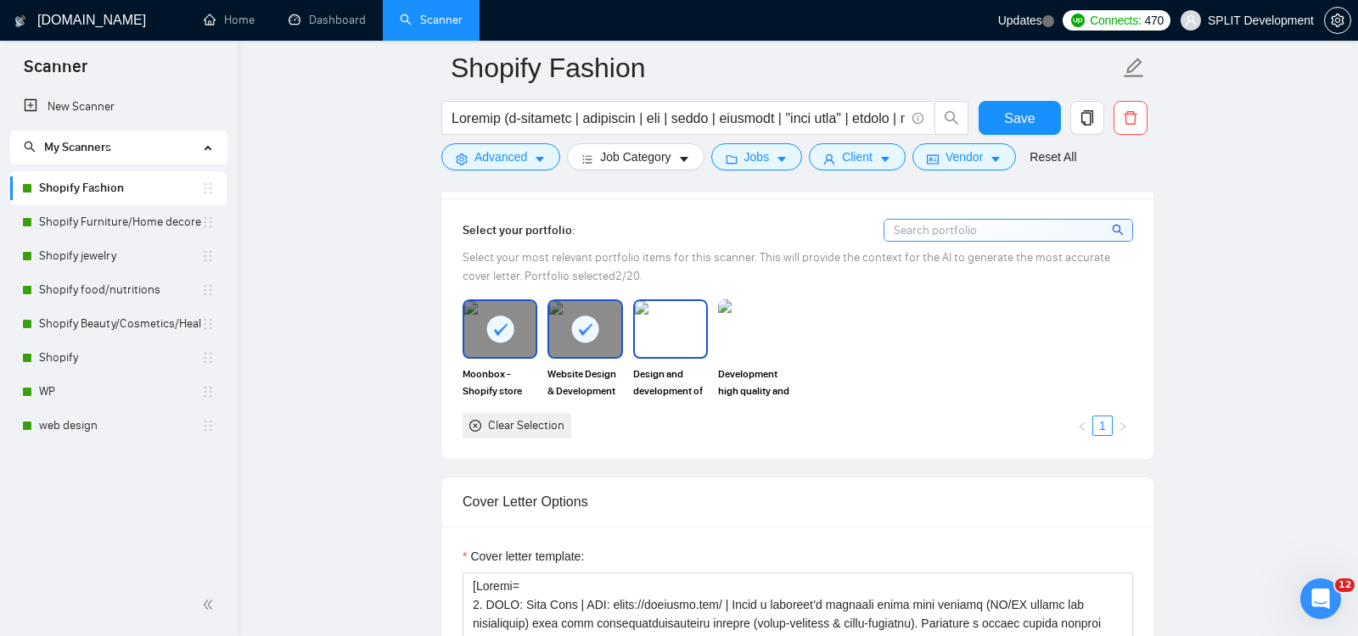
click at [665, 339] on img at bounding box center [670, 329] width 71 height 56
click at [758, 326] on img at bounding box center [754, 329] width 71 height 56
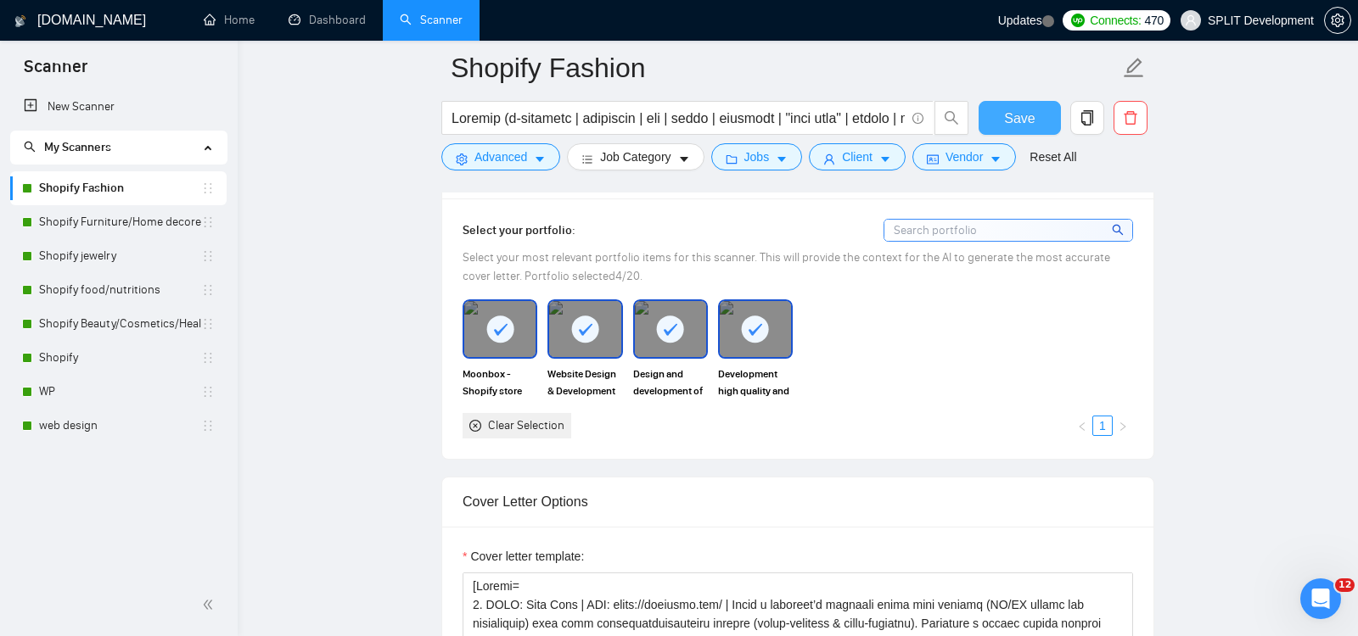
click at [1042, 111] on button "Save" at bounding box center [1019, 118] width 82 height 34
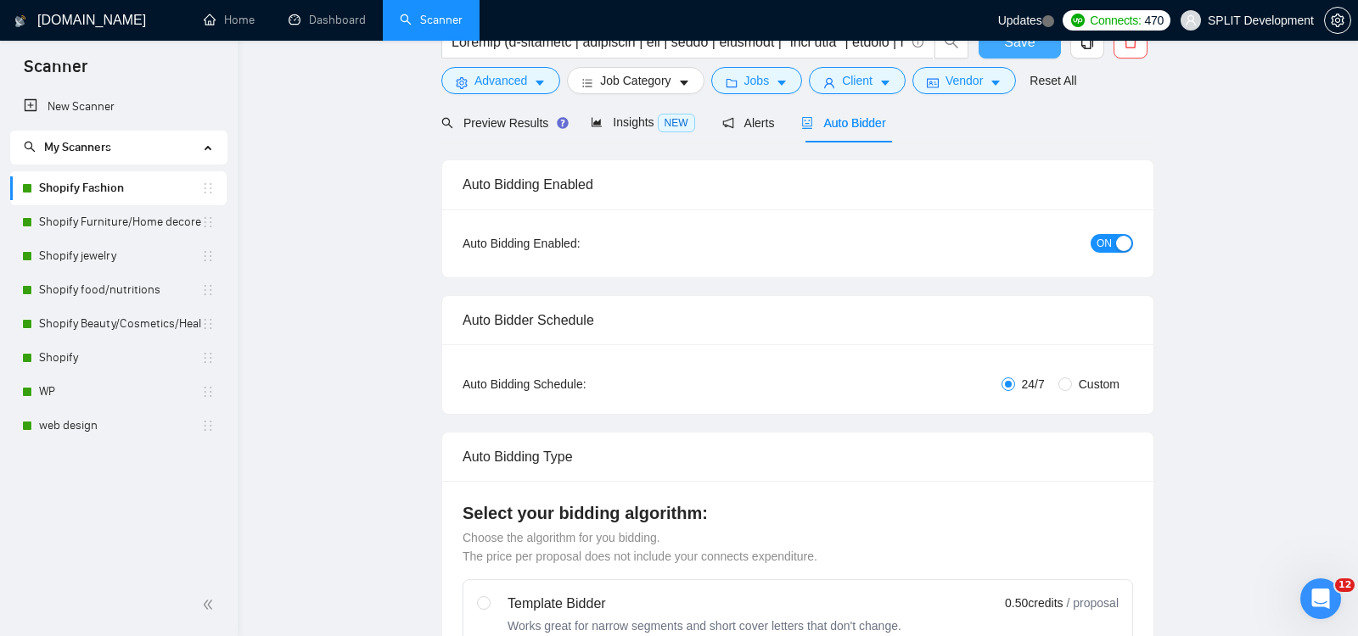
scroll to position [0, 0]
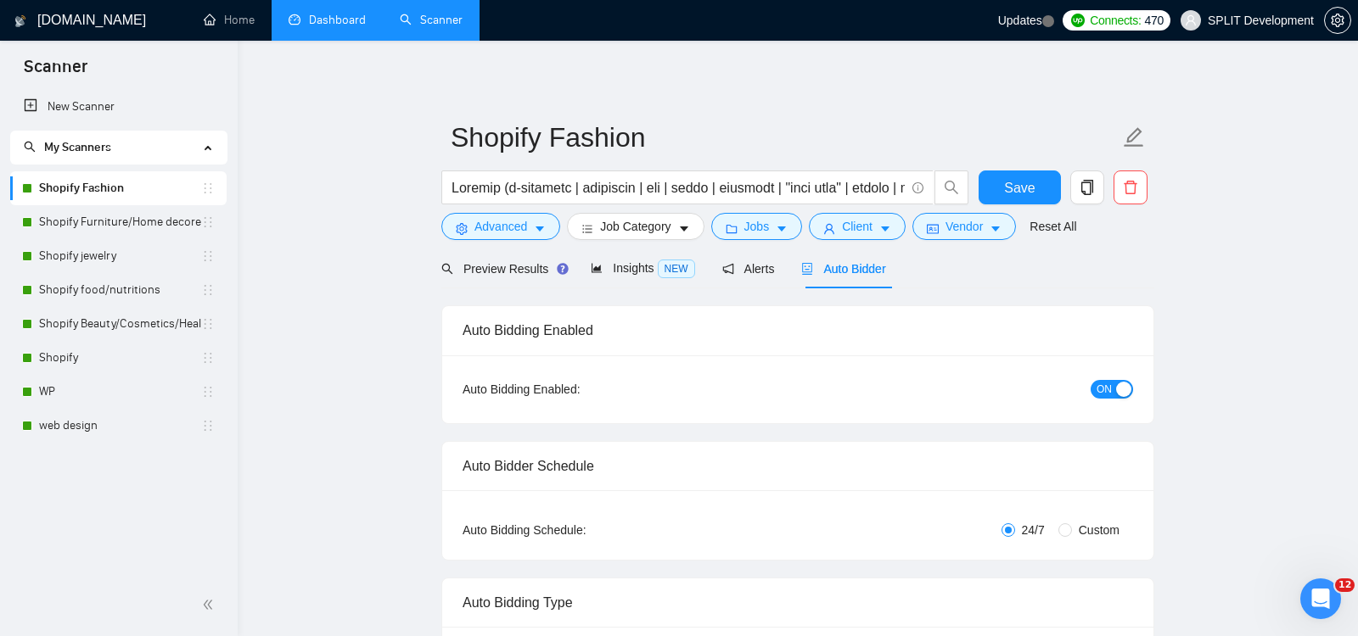
click at [335, 23] on link "Dashboard" at bounding box center [326, 20] width 77 height 14
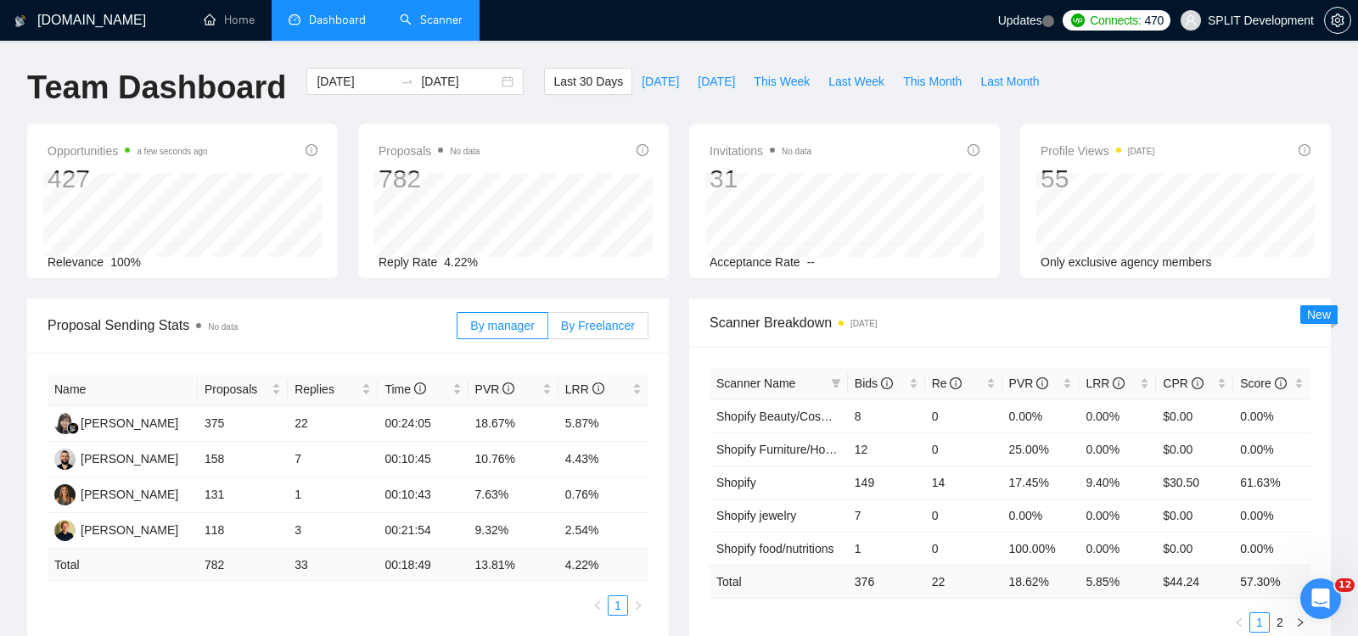
click at [612, 327] on span "By Freelancer" at bounding box center [598, 326] width 74 height 14
click at [548, 330] on input "By Freelancer" at bounding box center [548, 330] width 0 height 0
